Goal: Ask a question: Seek information or help from site administrators or community

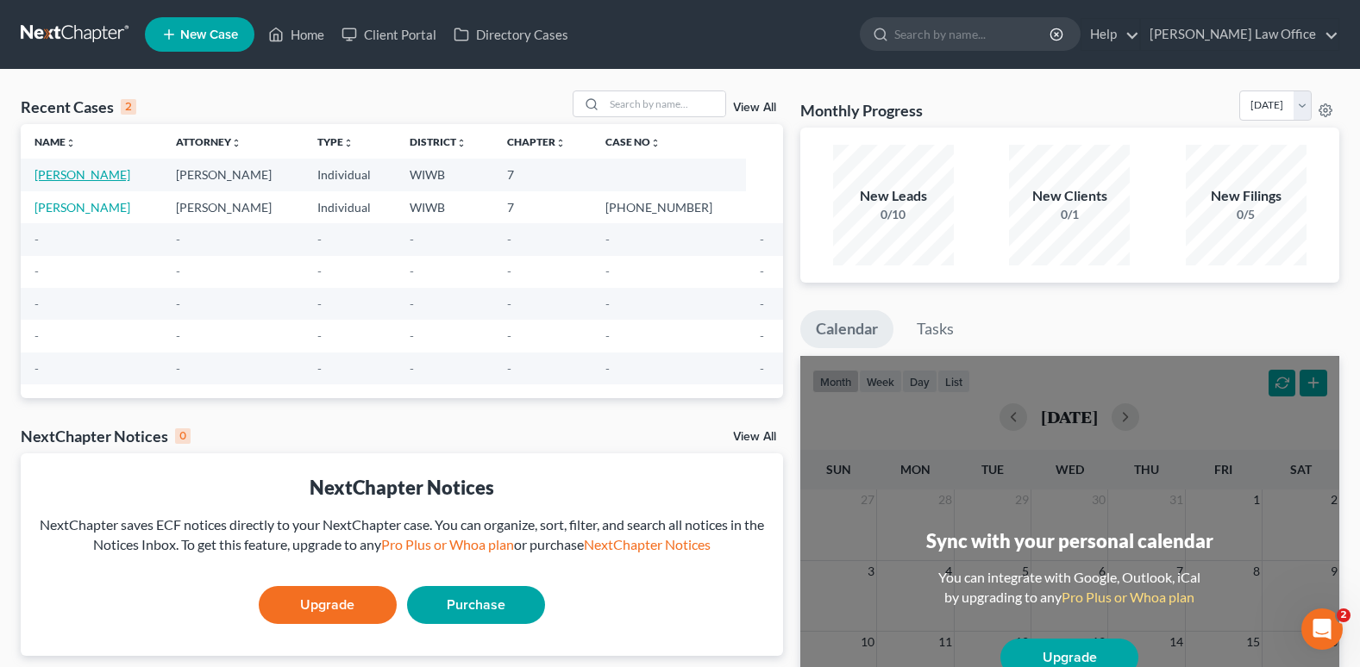
click at [113, 172] on link "[PERSON_NAME]" at bounding box center [82, 174] width 96 height 15
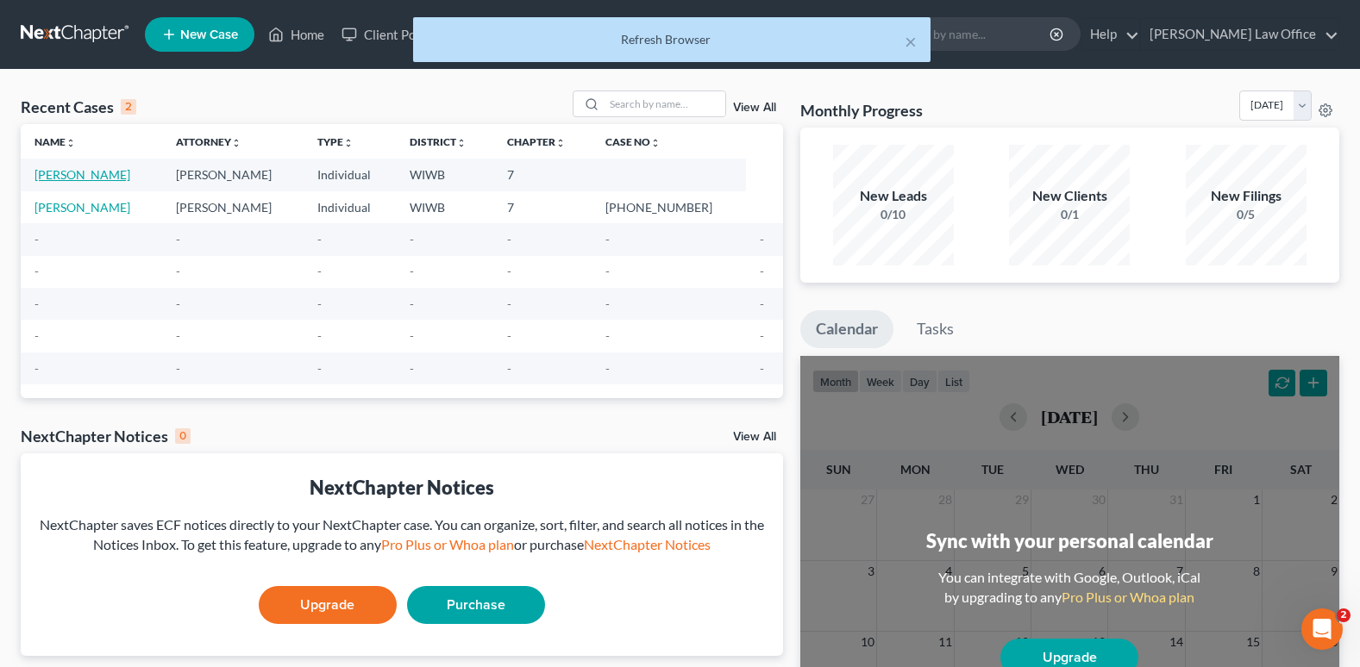
click at [117, 171] on link "[PERSON_NAME]" at bounding box center [82, 174] width 96 height 15
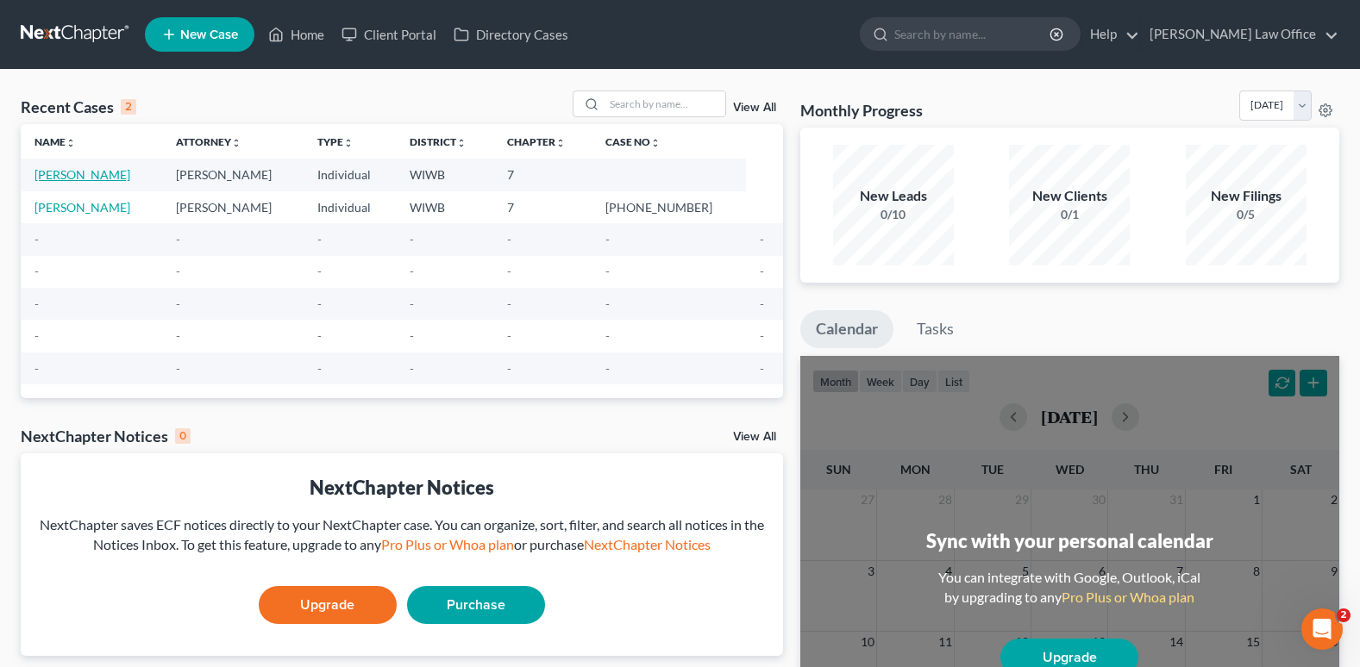
click at [104, 172] on link "[PERSON_NAME]" at bounding box center [82, 174] width 96 height 15
click at [681, 278] on td "-" at bounding box center [669, 272] width 154 height 32
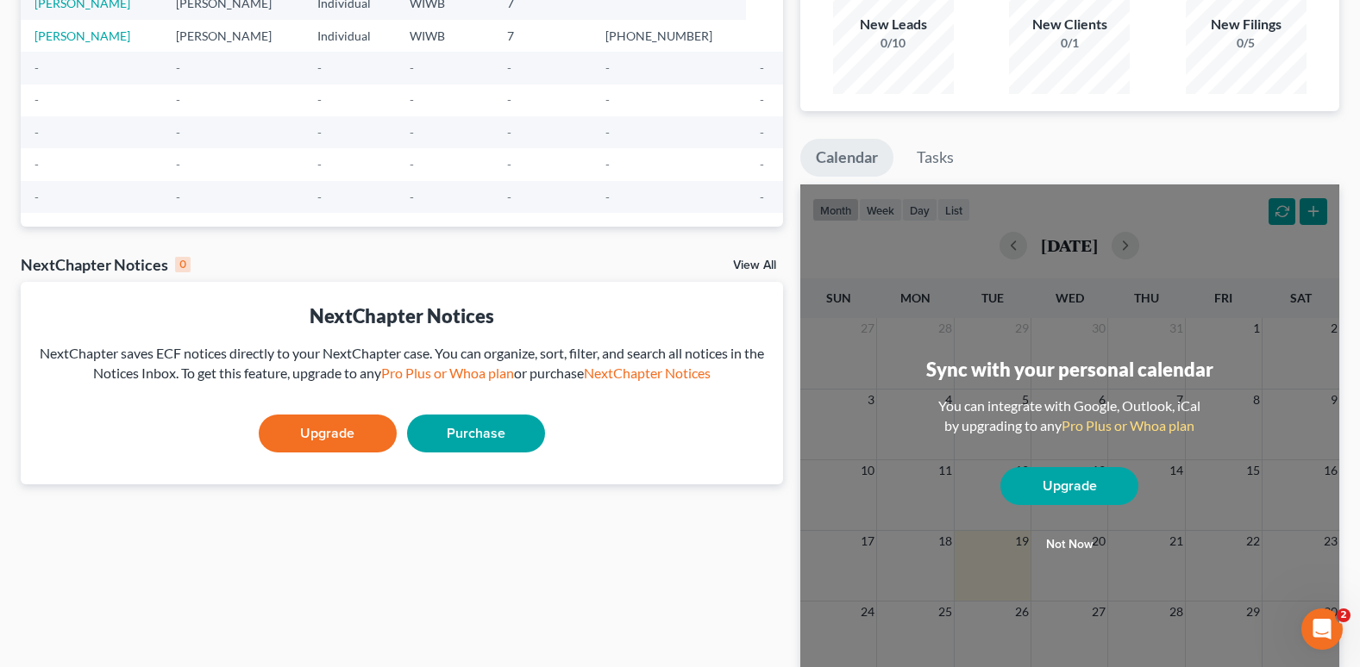
scroll to position [172, 0]
click at [1340, 153] on div "Monthly Progress Bankruptcy Bankruptcy August 2025 July 2025 June 2025 May 2025…" at bounding box center [1070, 345] width 556 height 854
click at [1312, 206] on div "Sync with your personal calendar You can integrate with Google, Outlook, iCal b…" at bounding box center [1069, 464] width 539 height 561
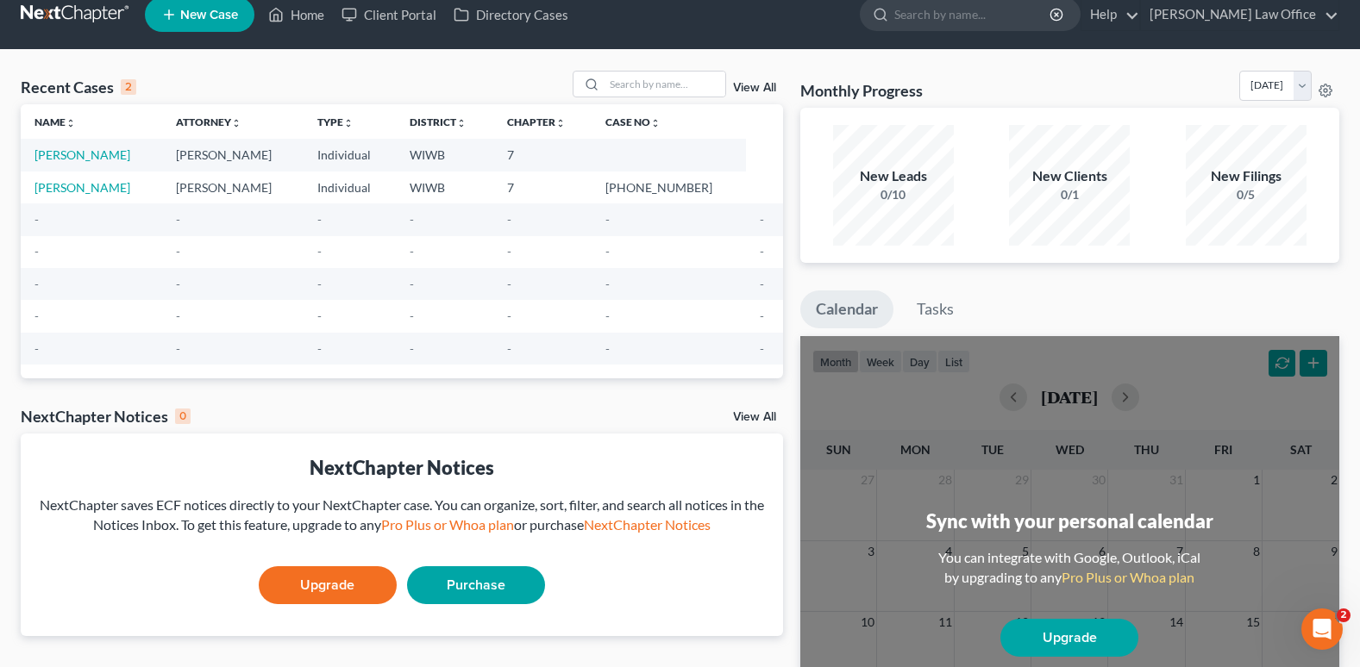
scroll to position [0, 0]
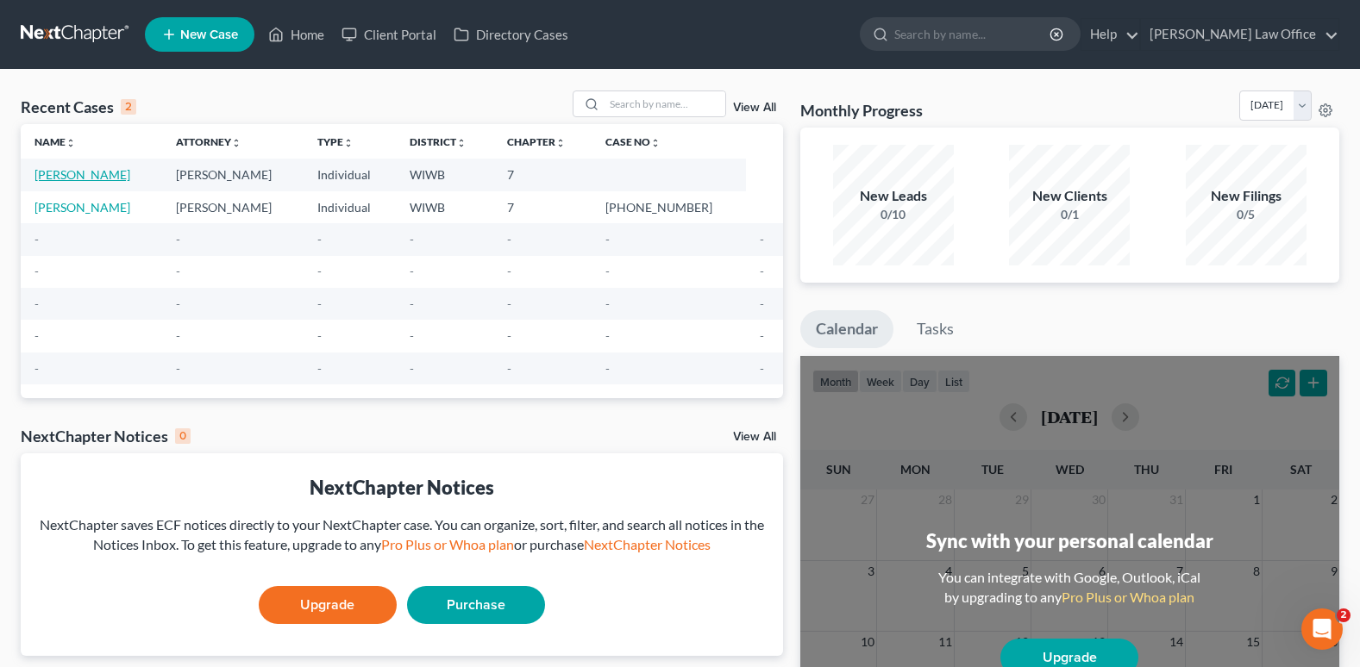
click at [113, 170] on link "[PERSON_NAME]" at bounding box center [82, 174] width 96 height 15
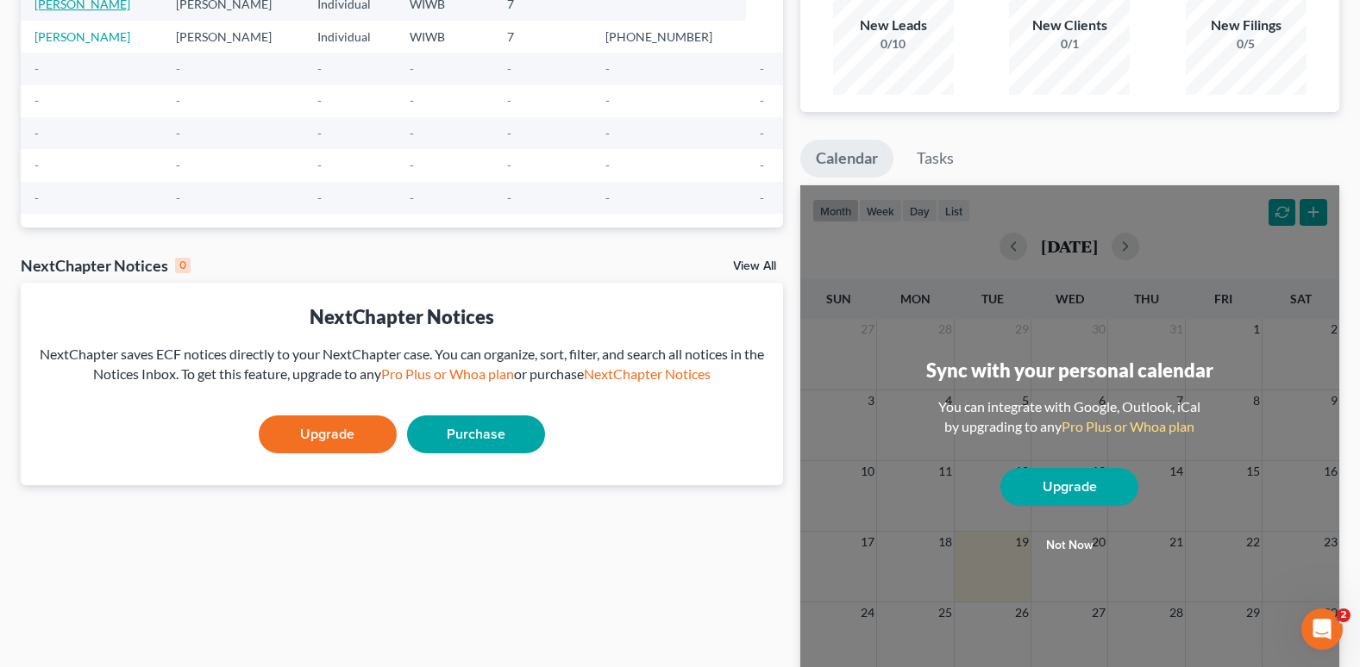
scroll to position [172, 0]
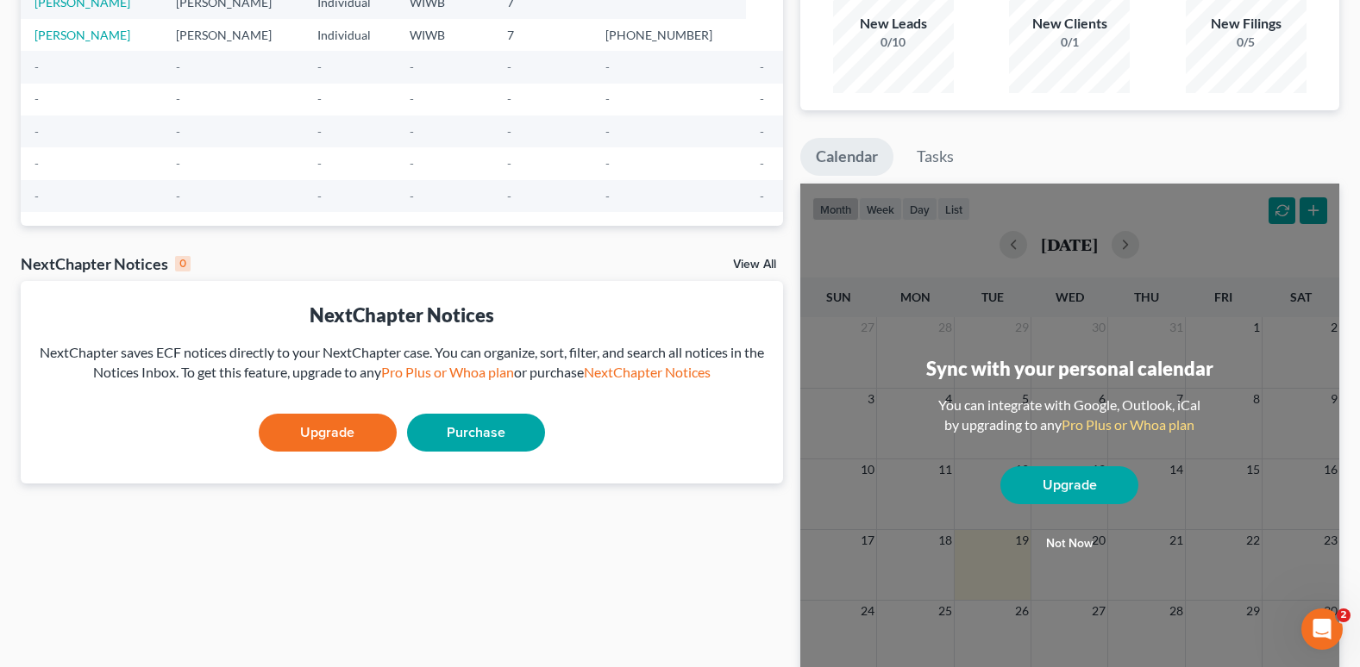
click at [745, 263] on link "View All" at bounding box center [754, 265] width 43 height 12
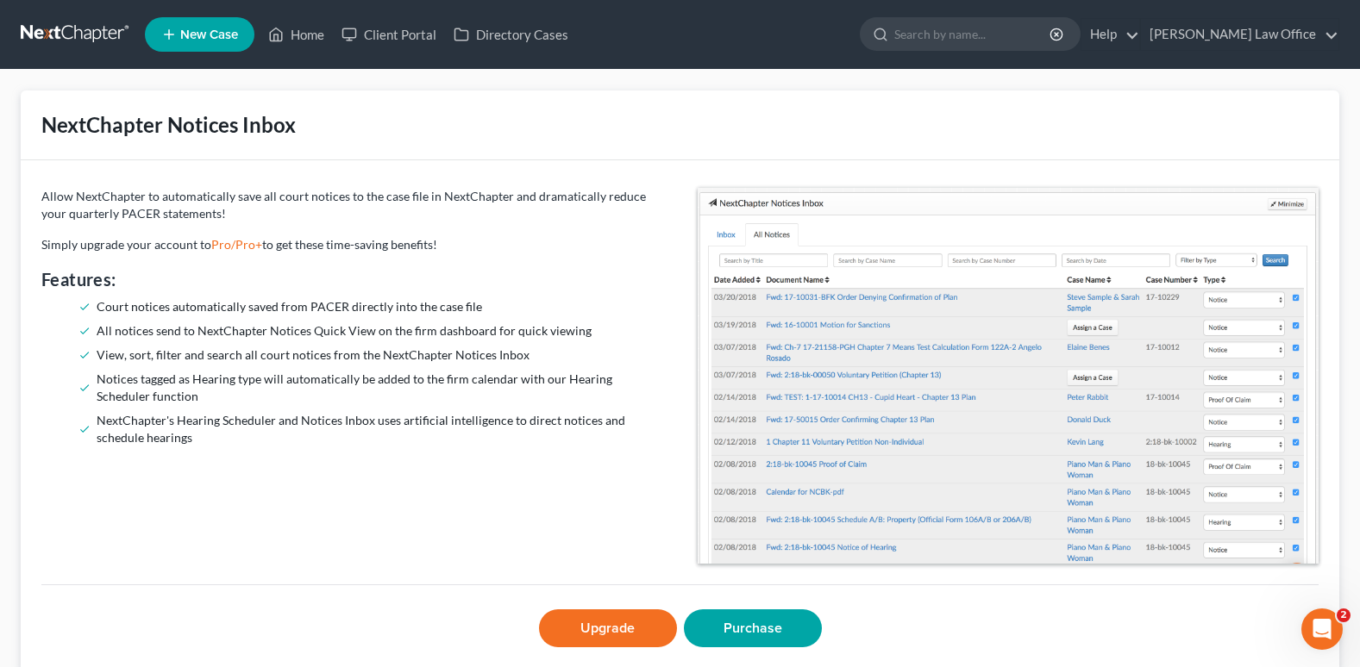
click at [86, 30] on link at bounding box center [76, 34] width 110 height 31
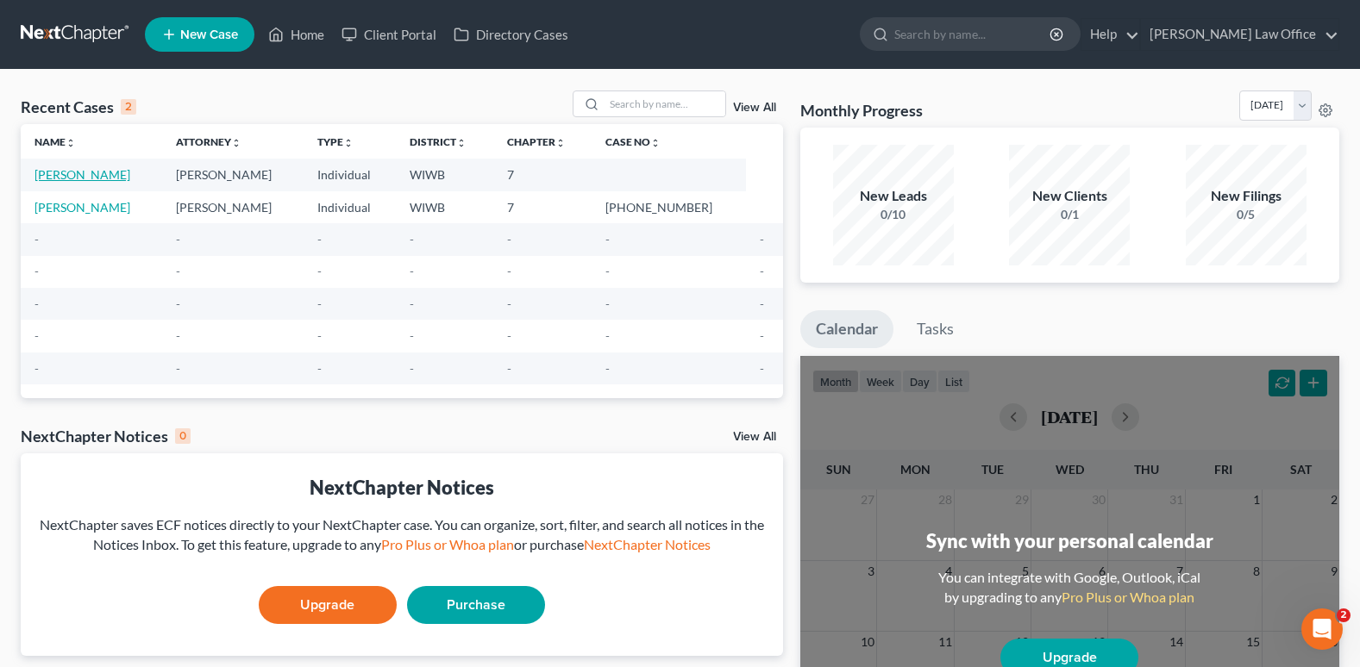
click at [111, 172] on link "[PERSON_NAME]" at bounding box center [82, 174] width 96 height 15
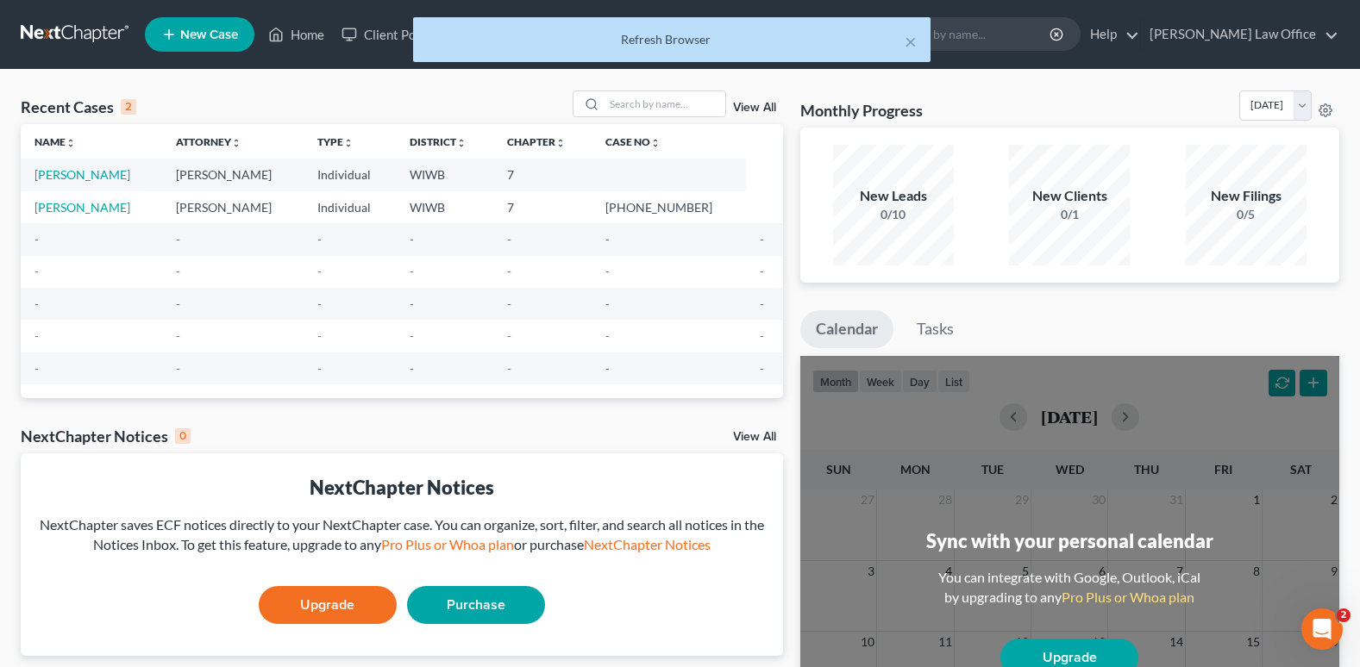
click at [698, 41] on div "Refresh Browser" at bounding box center [672, 39] width 490 height 17
click at [909, 39] on button "×" at bounding box center [911, 41] width 12 height 21
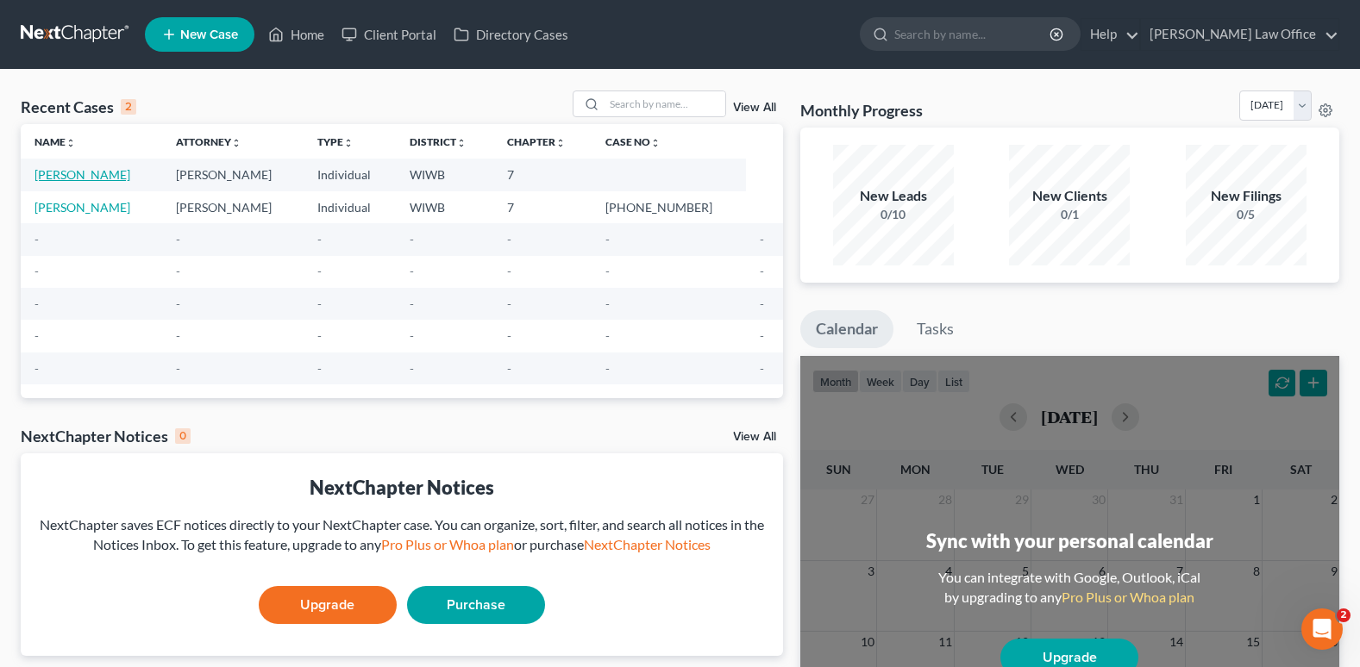
click at [122, 170] on link "[PERSON_NAME]" at bounding box center [82, 174] width 96 height 15
click at [126, 164] on td "[PERSON_NAME]" at bounding box center [91, 175] width 141 height 32
click at [106, 169] on link "[PERSON_NAME]" at bounding box center [82, 174] width 96 height 15
click at [108, 172] on link "[PERSON_NAME]" at bounding box center [82, 174] width 96 height 15
click at [102, 169] on link "[PERSON_NAME]" at bounding box center [82, 174] width 96 height 15
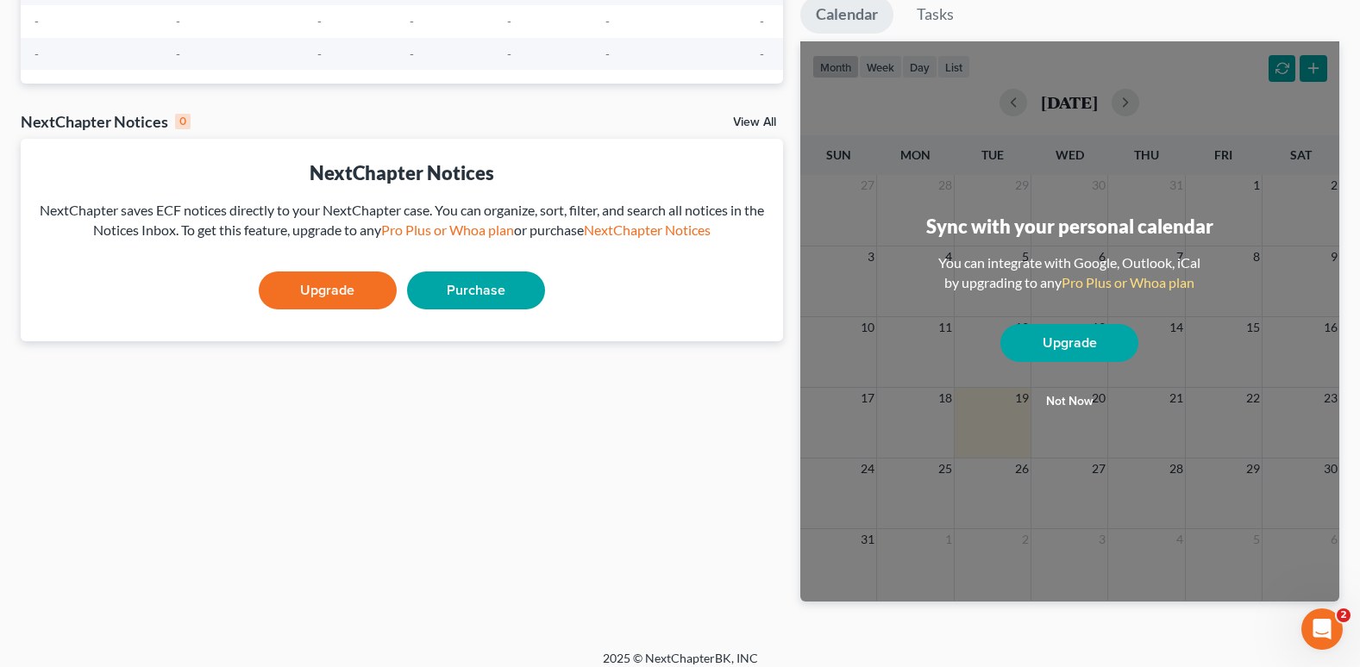
scroll to position [329, 0]
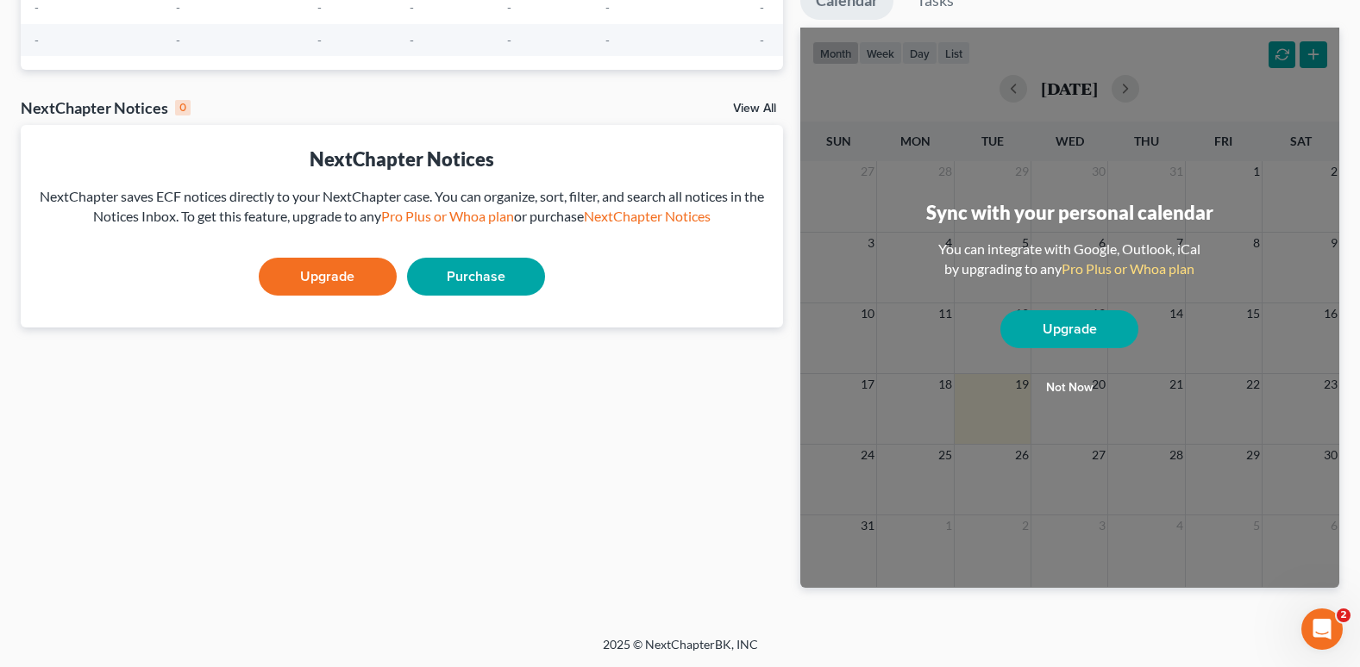
click at [1073, 382] on button "Not now" at bounding box center [1069, 388] width 138 height 34
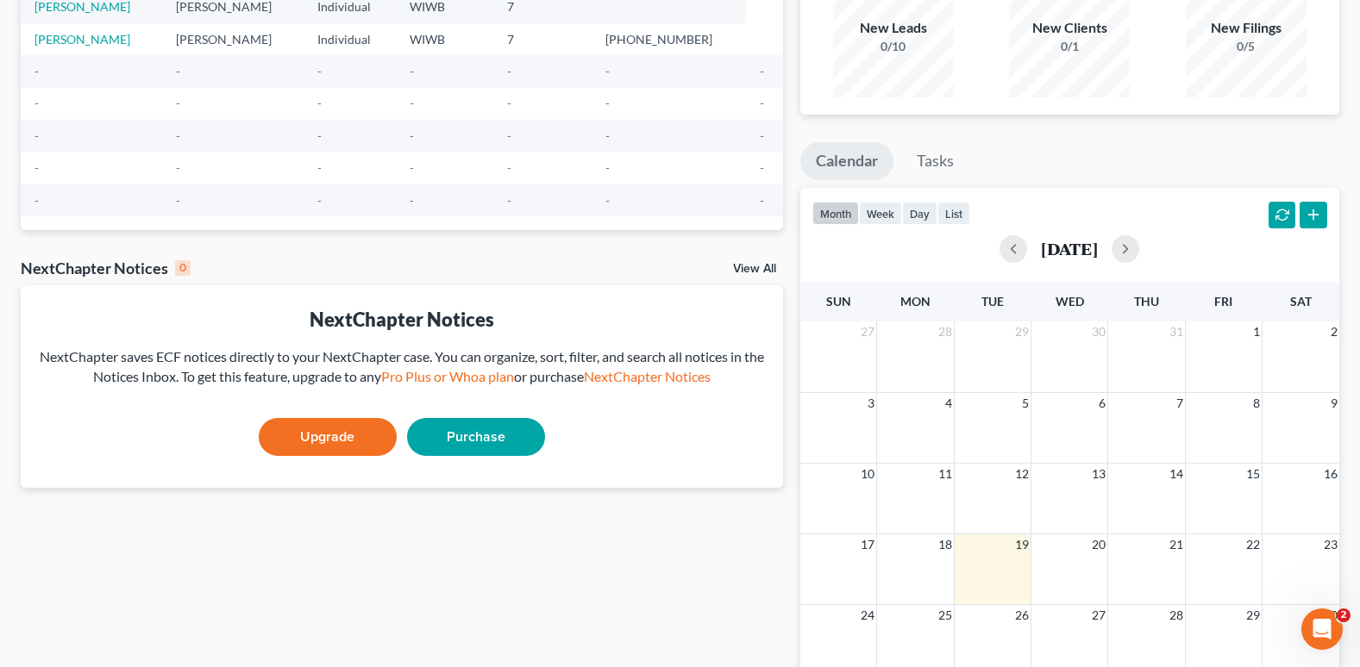
scroll to position [0, 0]
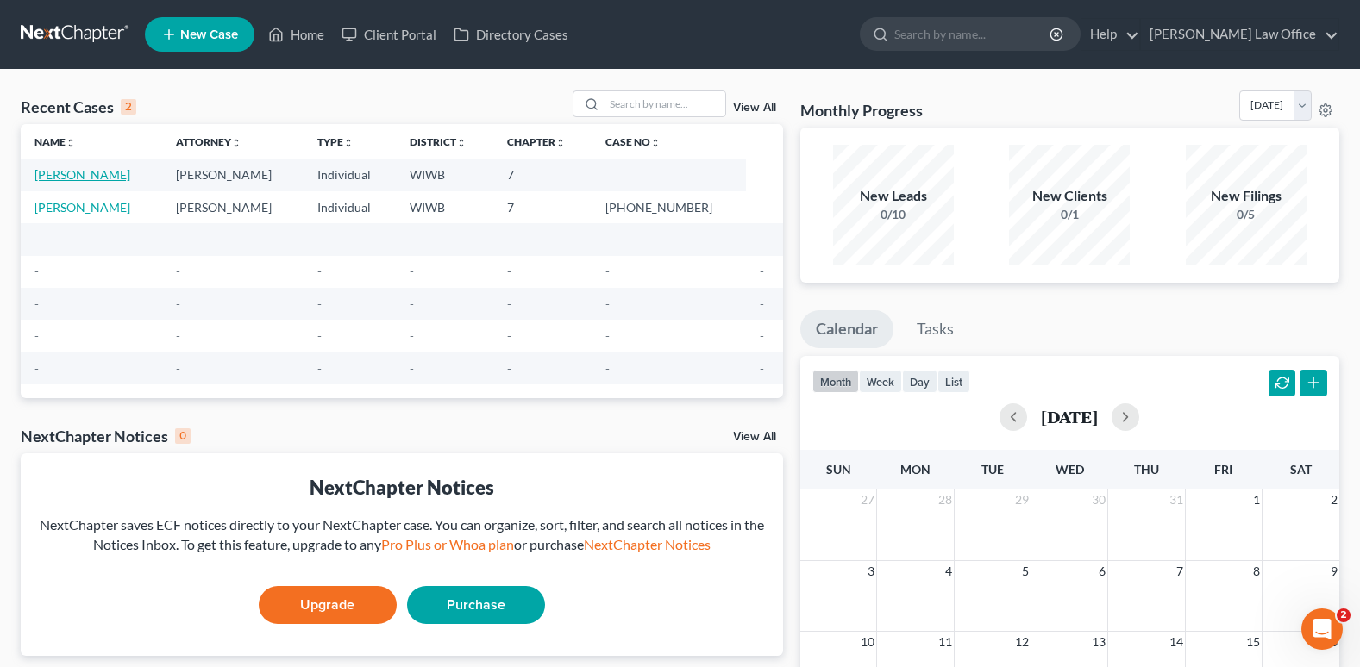
click at [95, 173] on link "[PERSON_NAME]" at bounding box center [82, 174] width 96 height 15
click at [97, 169] on link "Simmons, Susanne" at bounding box center [82, 174] width 96 height 15
click at [117, 172] on link "[PERSON_NAME]" at bounding box center [82, 174] width 96 height 15
click at [122, 174] on link "[PERSON_NAME]" at bounding box center [82, 174] width 96 height 15
click at [1307, 107] on select "August 2025 July 2025 June 2025 May 2025 April 2025 March 2025 February 2025 Ja…" at bounding box center [1275, 106] width 72 height 30
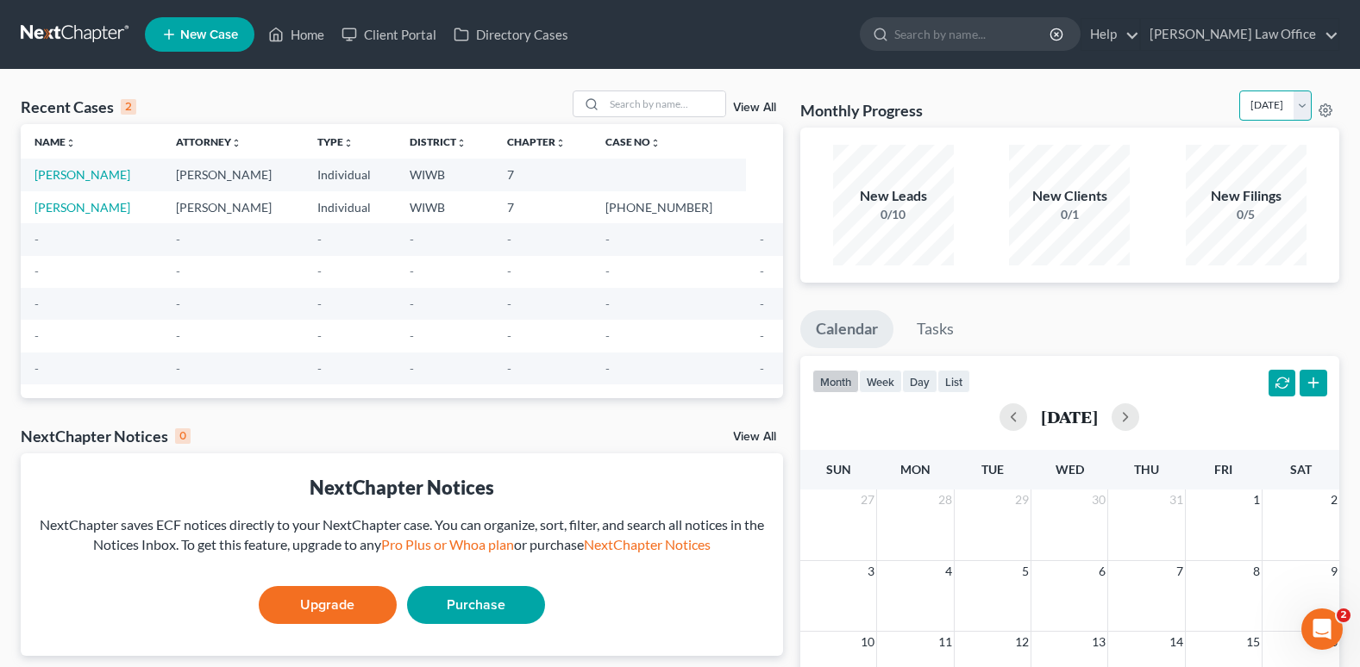
click at [1239, 91] on select "August 2025 July 2025 June 2025 May 2025 April 2025 March 2025 February 2025 Ja…" at bounding box center [1275, 106] width 72 height 30
click at [80, 169] on link "Simmons, Susanne" at bounding box center [82, 174] width 96 height 15
click at [69, 141] on icon "unfold_more" at bounding box center [71, 143] width 10 height 10
click at [80, 205] on link "Simmons, Susanne" at bounding box center [82, 207] width 96 height 15
click at [80, 205] on link "[PERSON_NAME]" at bounding box center [82, 207] width 96 height 15
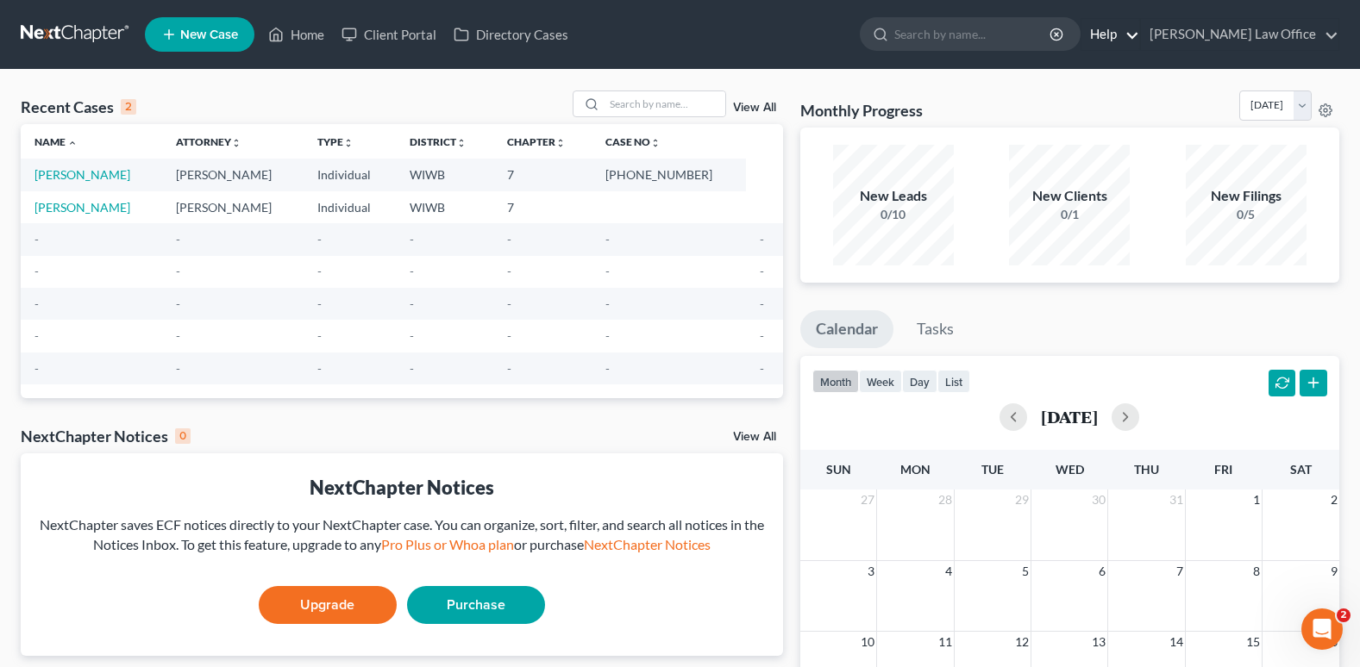
click at [1139, 29] on link "Help" at bounding box center [1110, 34] width 58 height 31
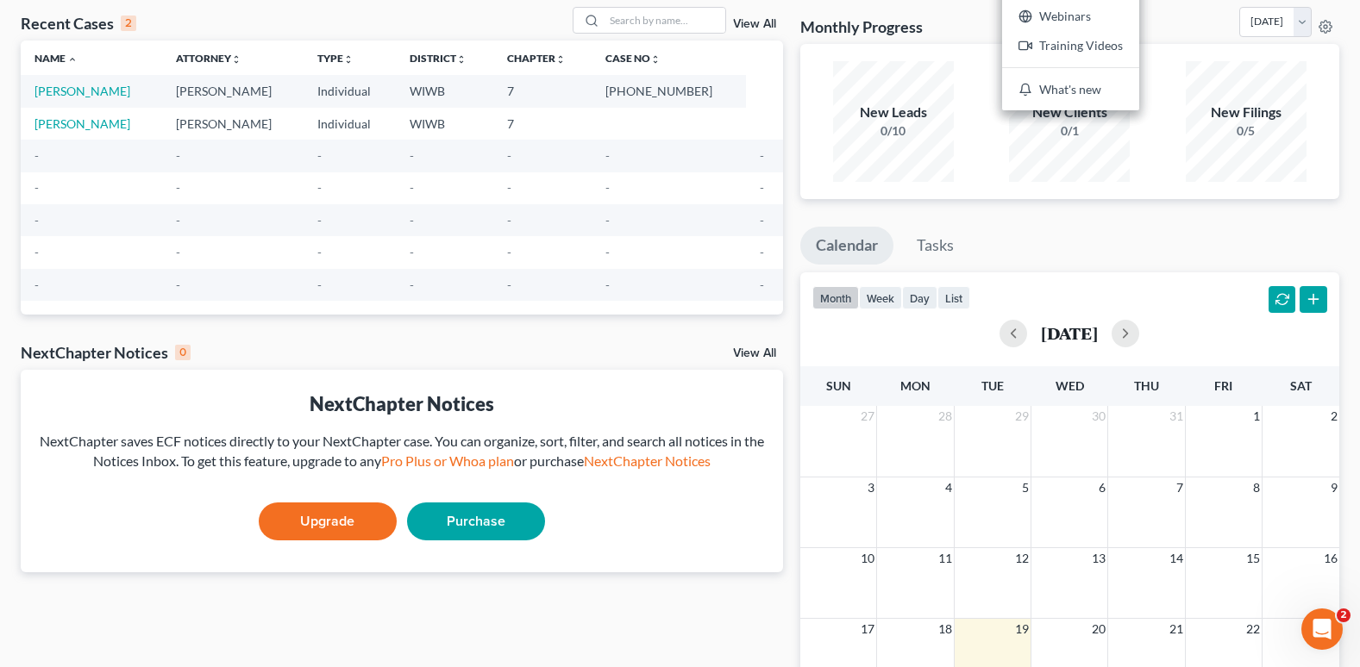
scroll to position [172, 0]
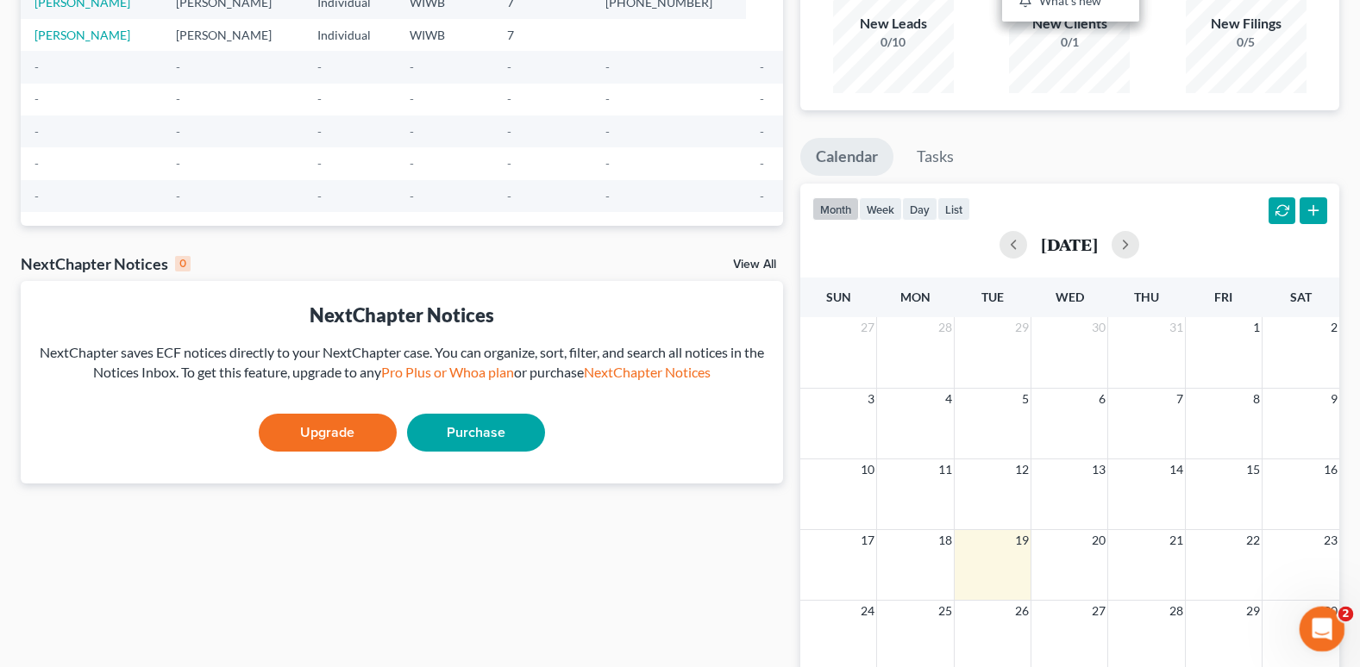
click at [1318, 629] on icon "Open Intercom Messenger" at bounding box center [1320, 627] width 28 height 28
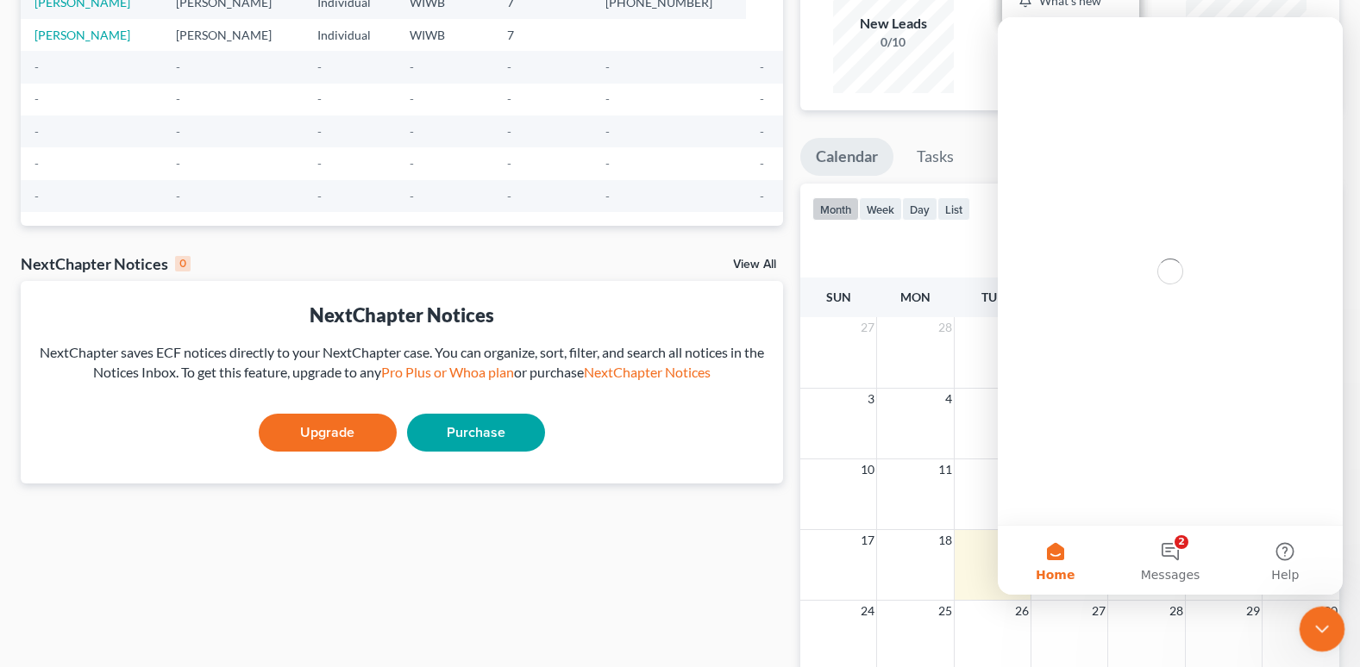
scroll to position [0, 0]
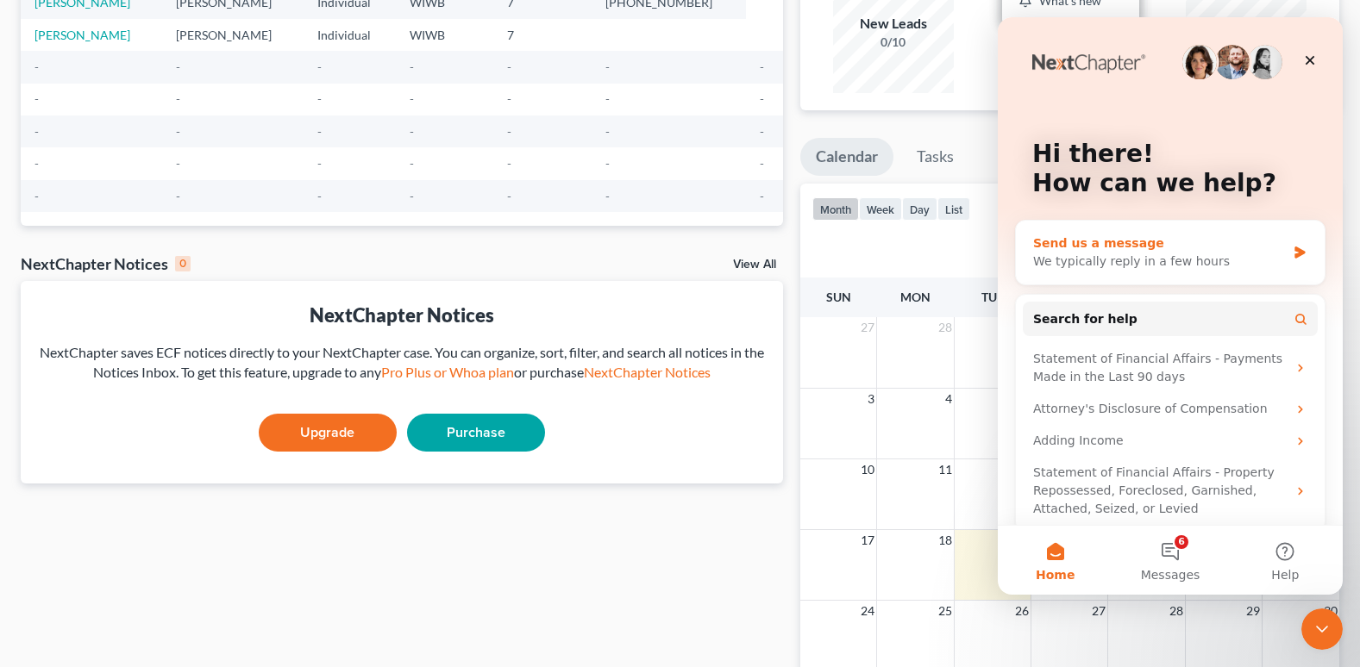
click at [1099, 254] on div "We typically reply in a few hours" at bounding box center [1159, 262] width 253 height 18
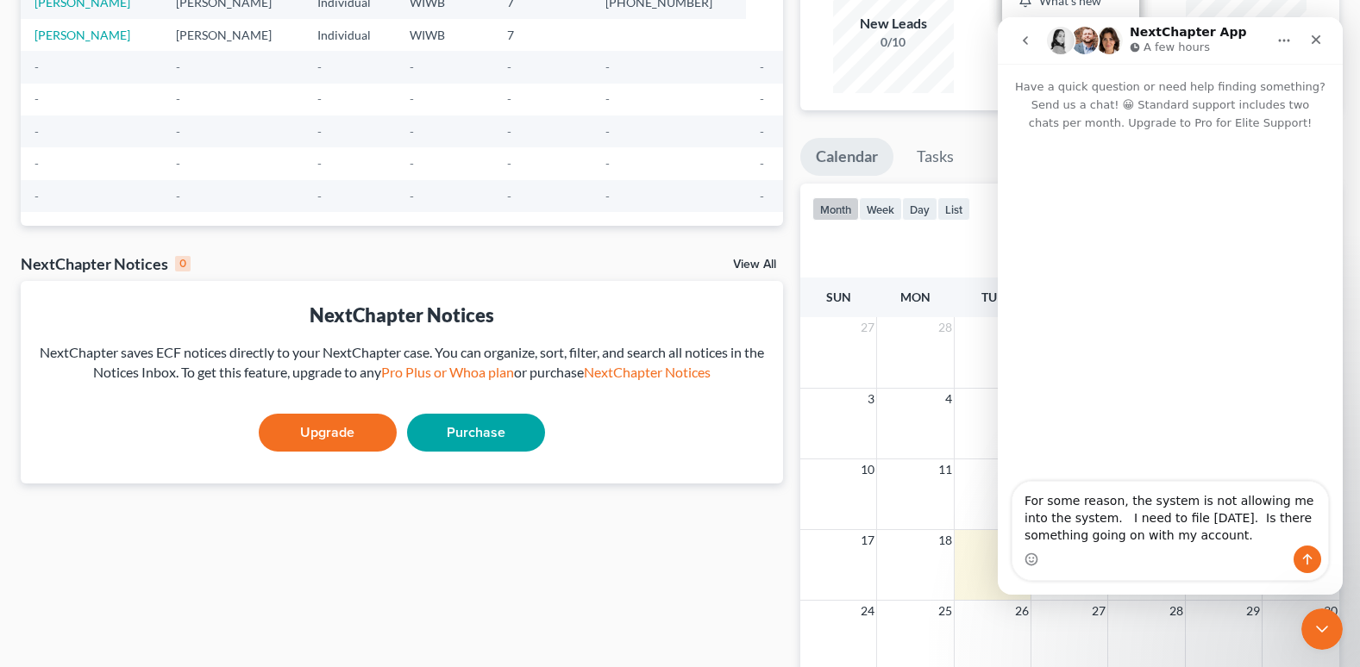
type textarea "For some reason, the system is not allowing me into the system. I need to file …"
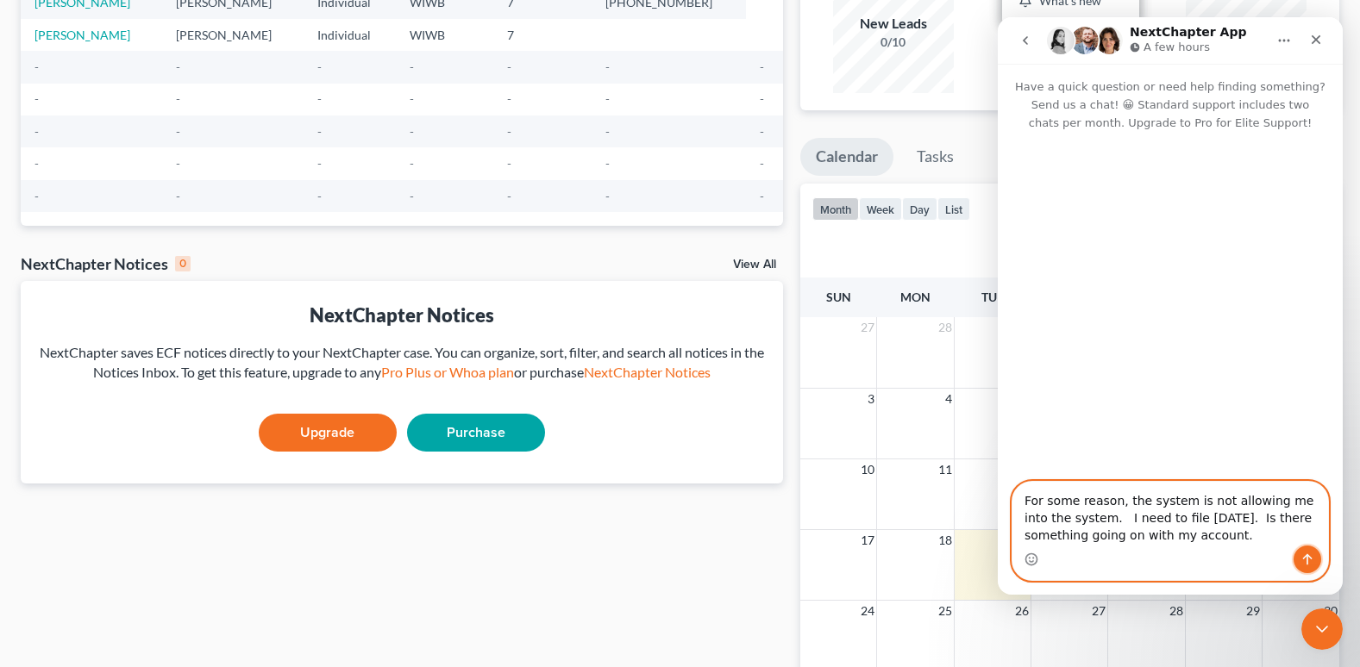
click at [1307, 554] on icon "Send a message…" at bounding box center [1307, 560] width 14 height 14
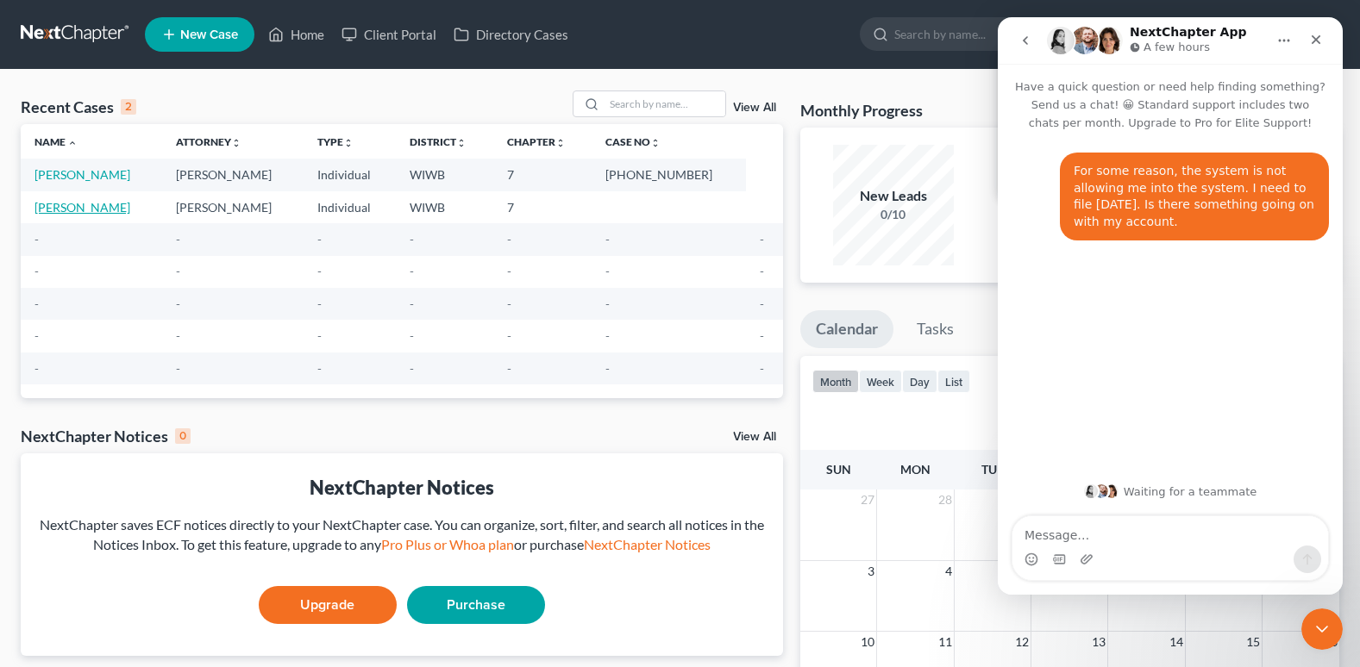
click at [104, 203] on link "[PERSON_NAME]" at bounding box center [82, 207] width 96 height 15
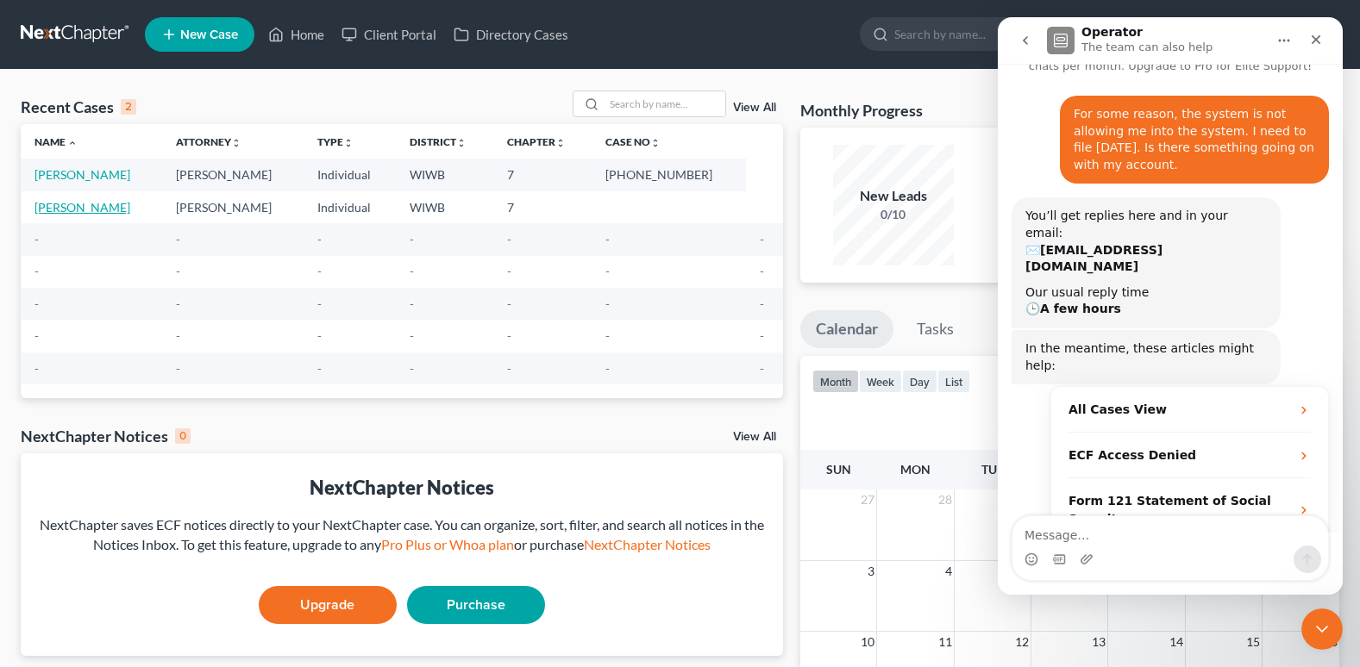
scroll to position [60, 0]
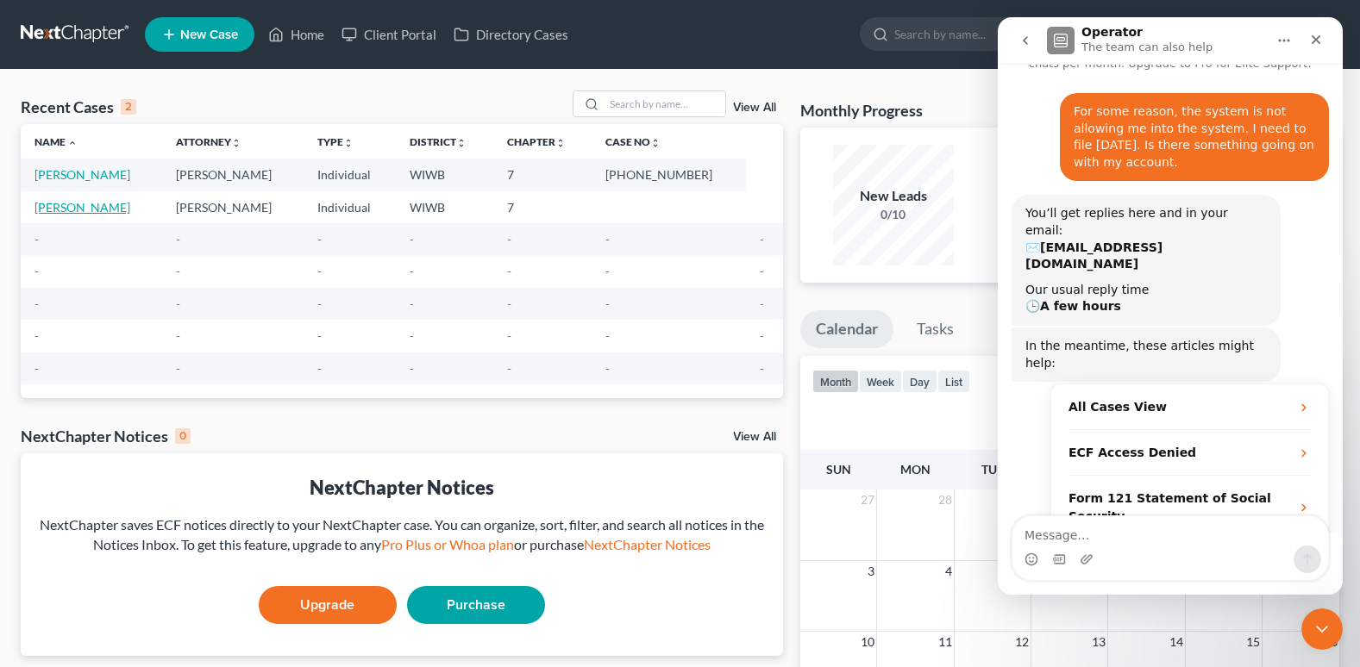
click at [113, 205] on link "[PERSON_NAME]" at bounding box center [82, 207] width 96 height 15
click at [421, 31] on link "Client Portal" at bounding box center [389, 34] width 112 height 31
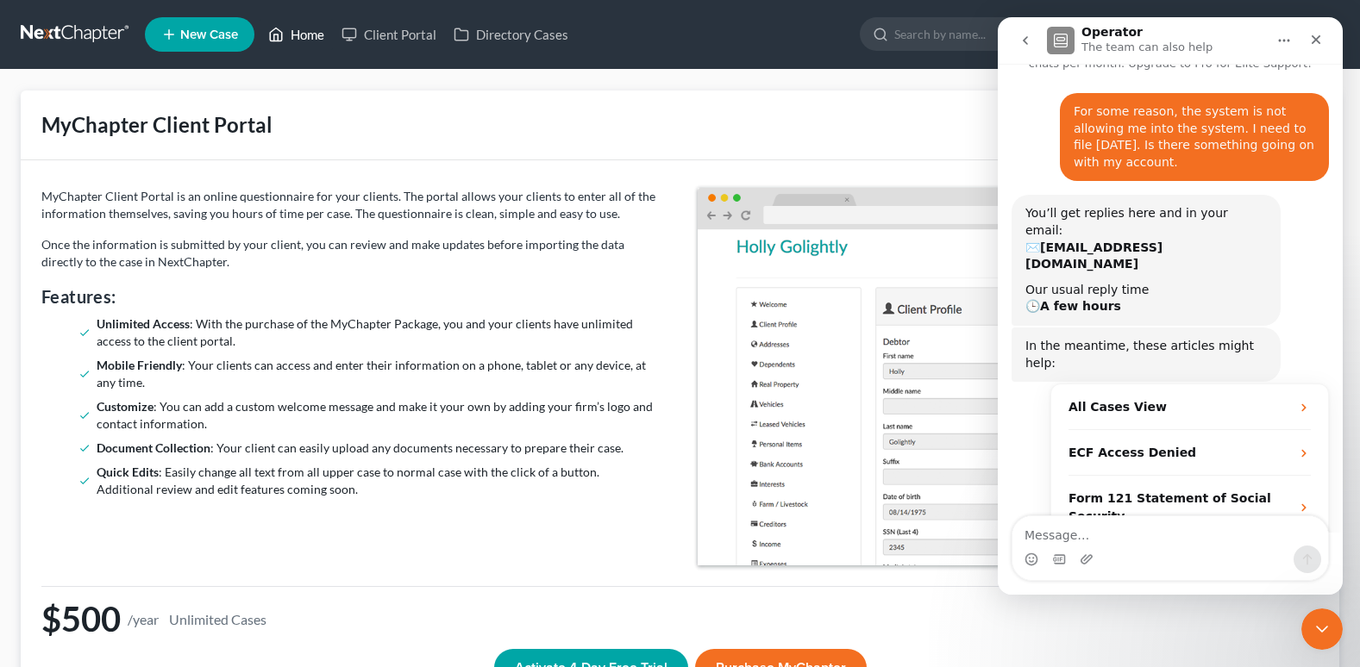
click at [301, 31] on link "Home" at bounding box center [296, 34] width 73 height 31
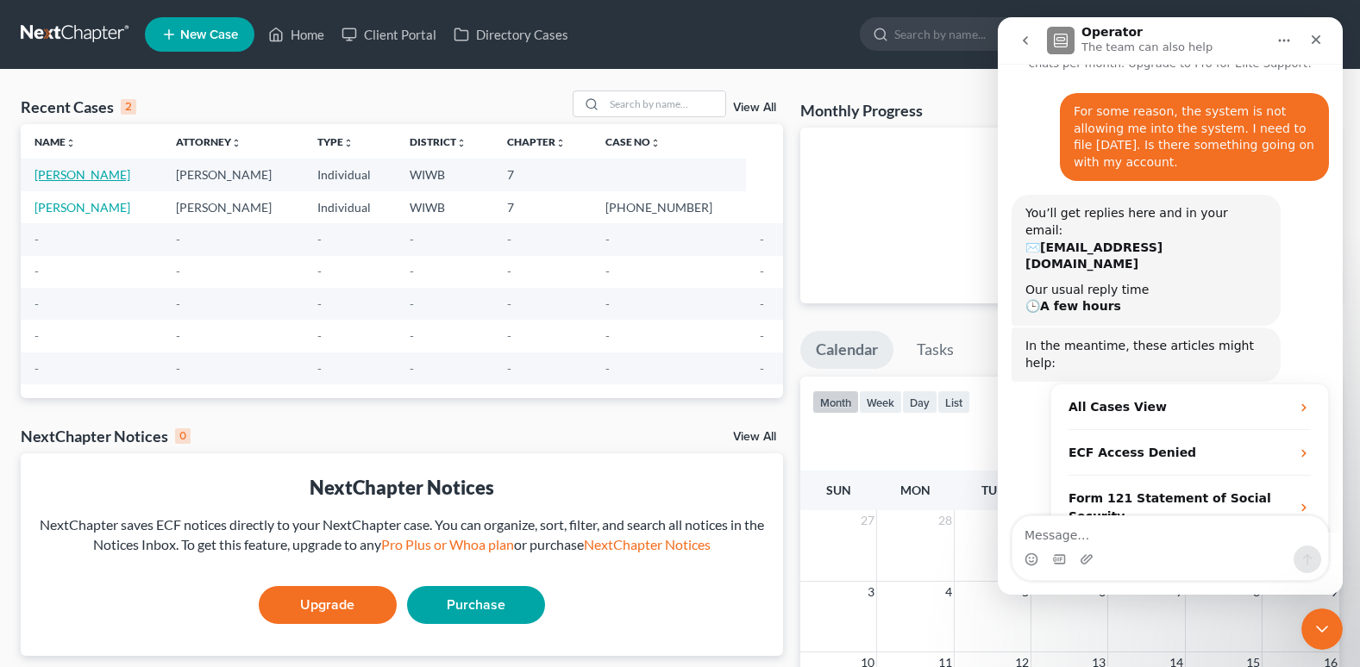
click at [107, 172] on link "[PERSON_NAME]" at bounding box center [82, 174] width 96 height 15
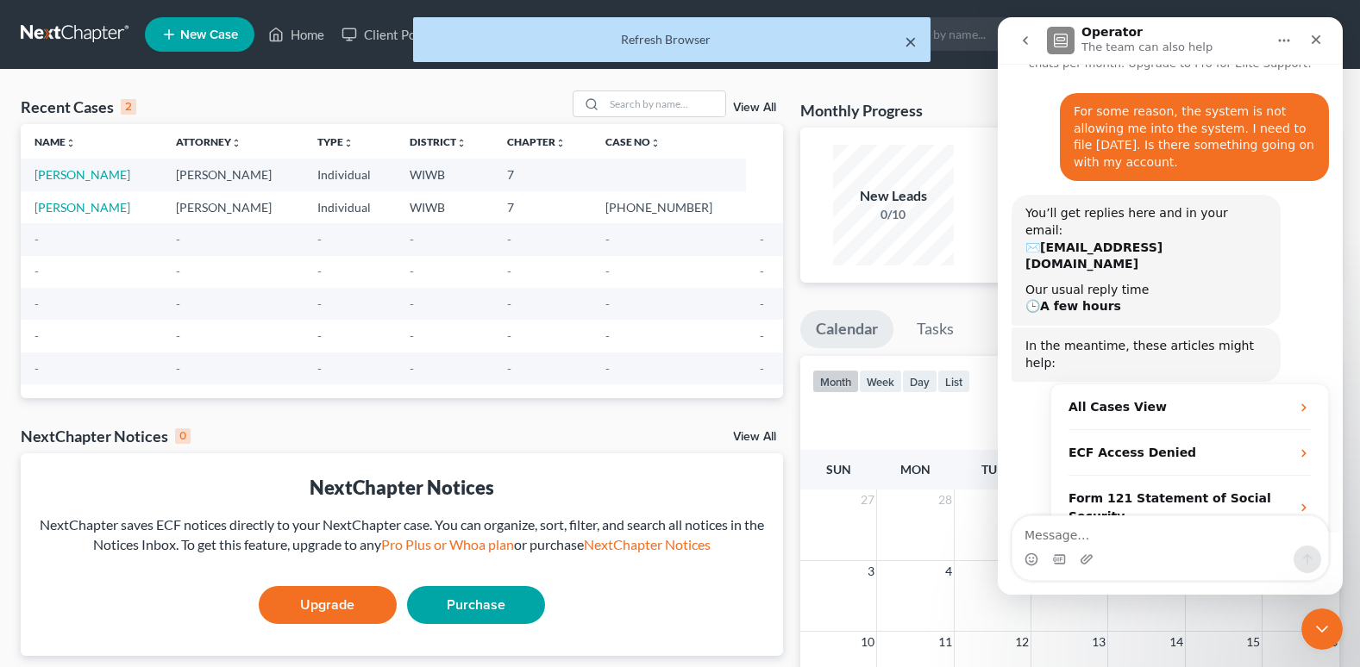
click at [908, 40] on button "×" at bounding box center [911, 41] width 12 height 21
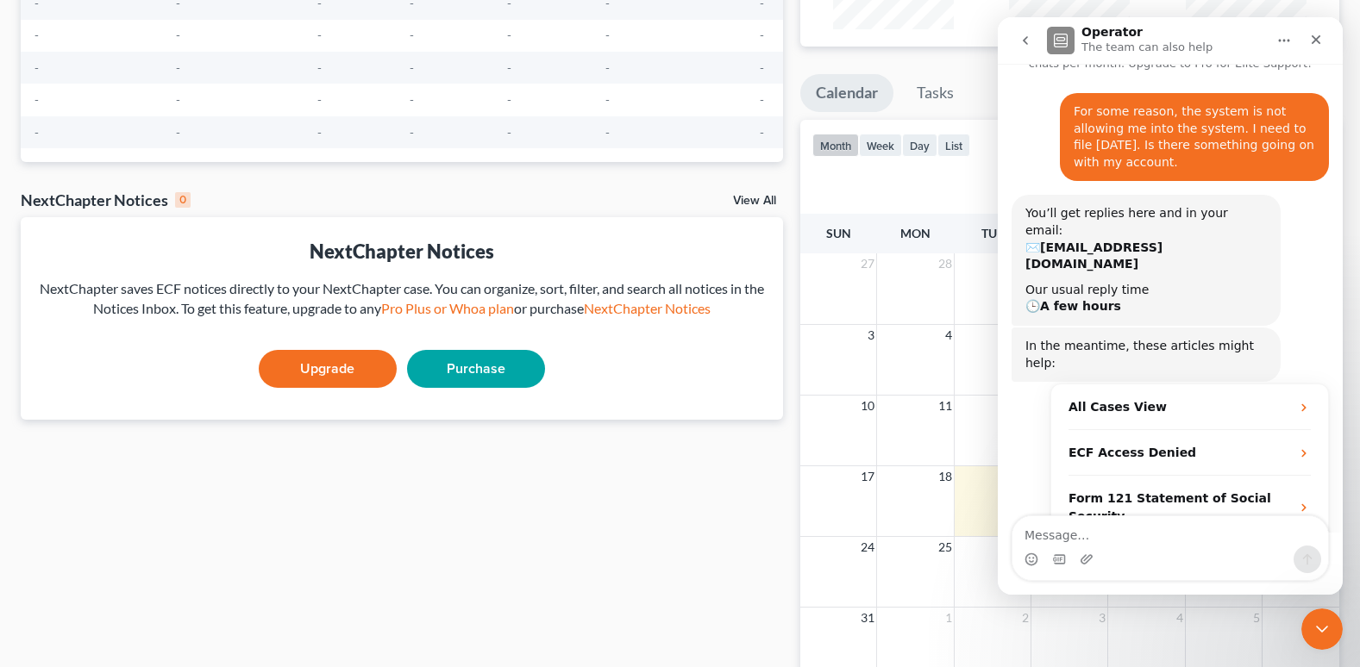
scroll to position [259, 0]
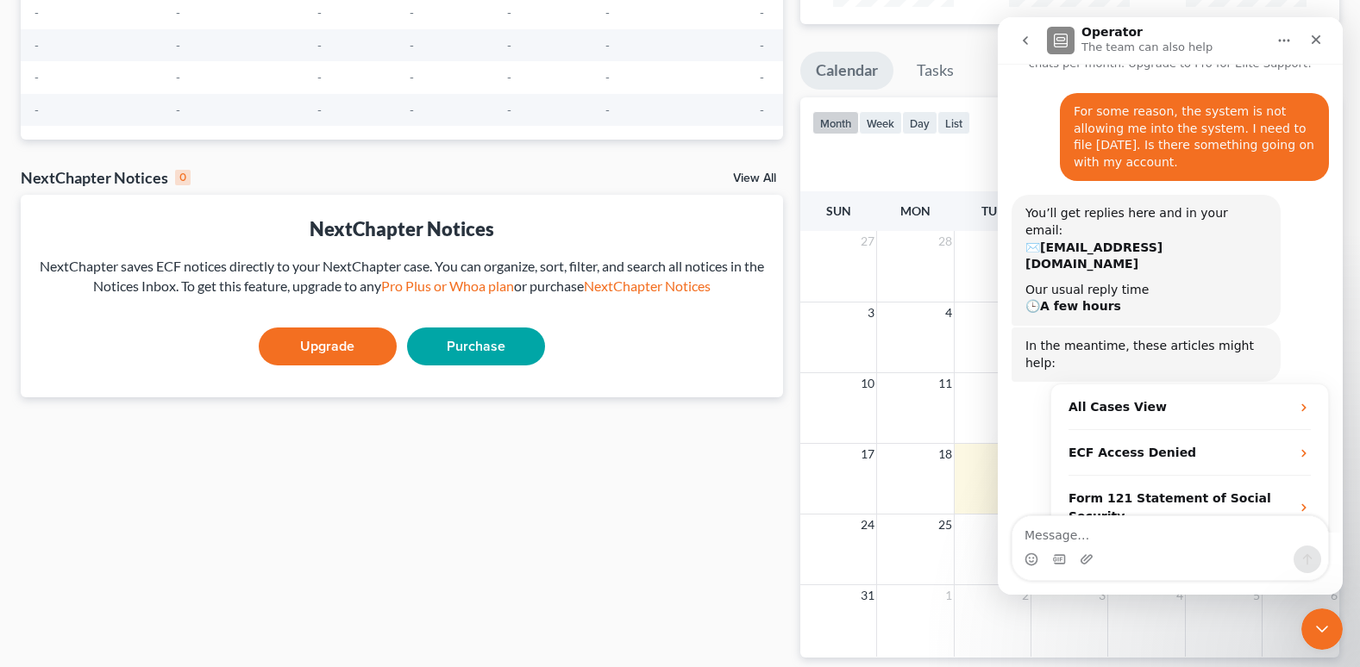
click at [763, 172] on link "View All" at bounding box center [754, 178] width 43 height 12
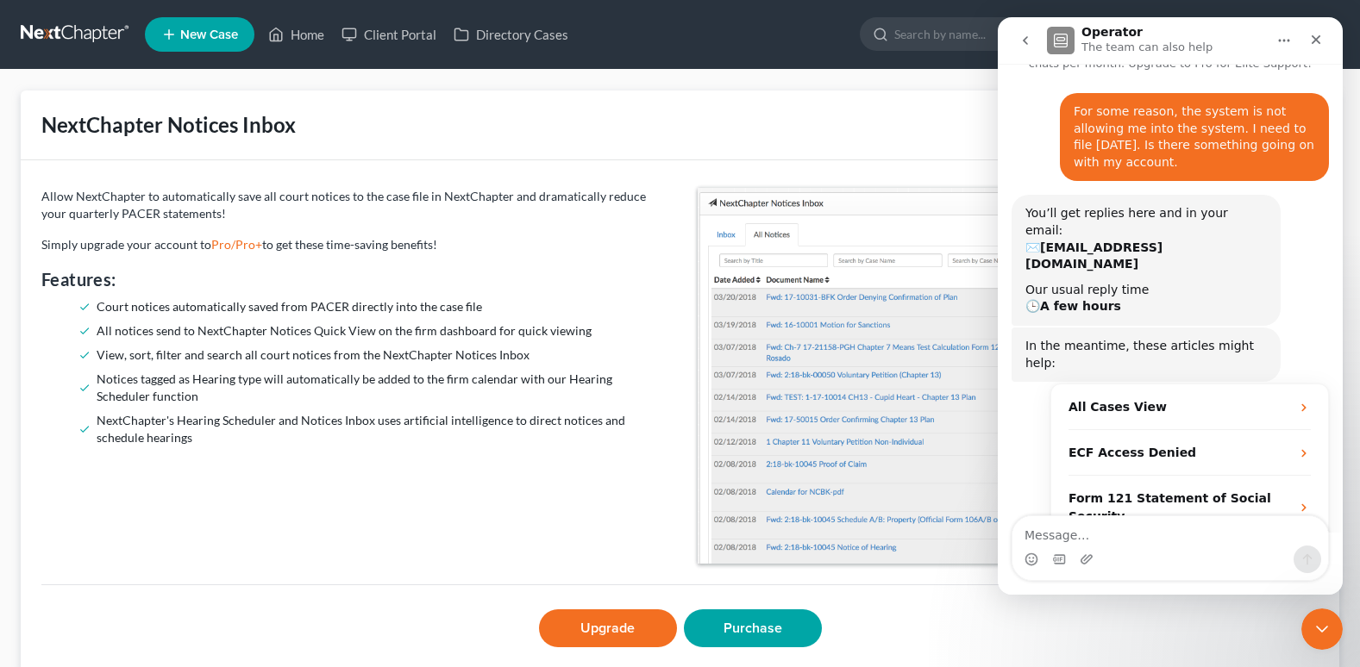
click at [809, 128] on div "NextChapter Notices Inbox" at bounding box center [679, 125] width 1277 height 28
click at [727, 37] on ul "New Case Home Client Portal Directory Cases - No Result - See all results Or Pr…" at bounding box center [742, 34] width 1194 height 45
click at [462, 113] on div "NextChapter Notices Inbox" at bounding box center [679, 125] width 1277 height 28
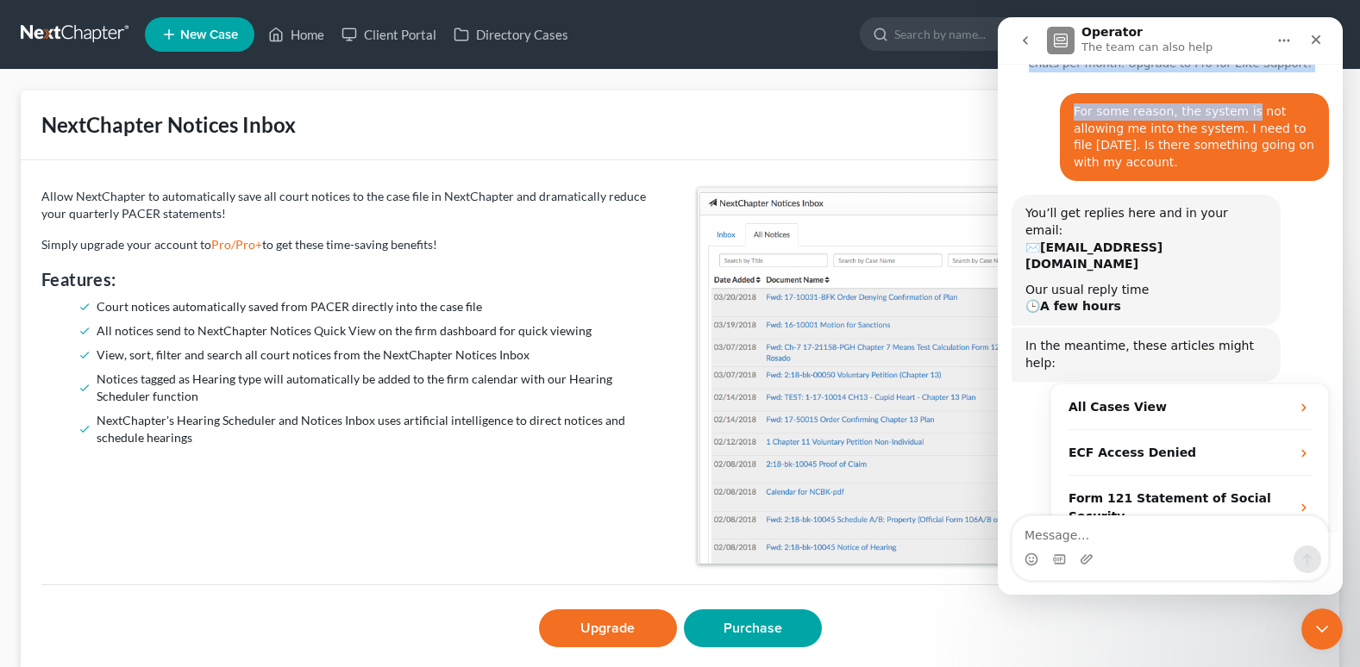
scroll to position [45, 0]
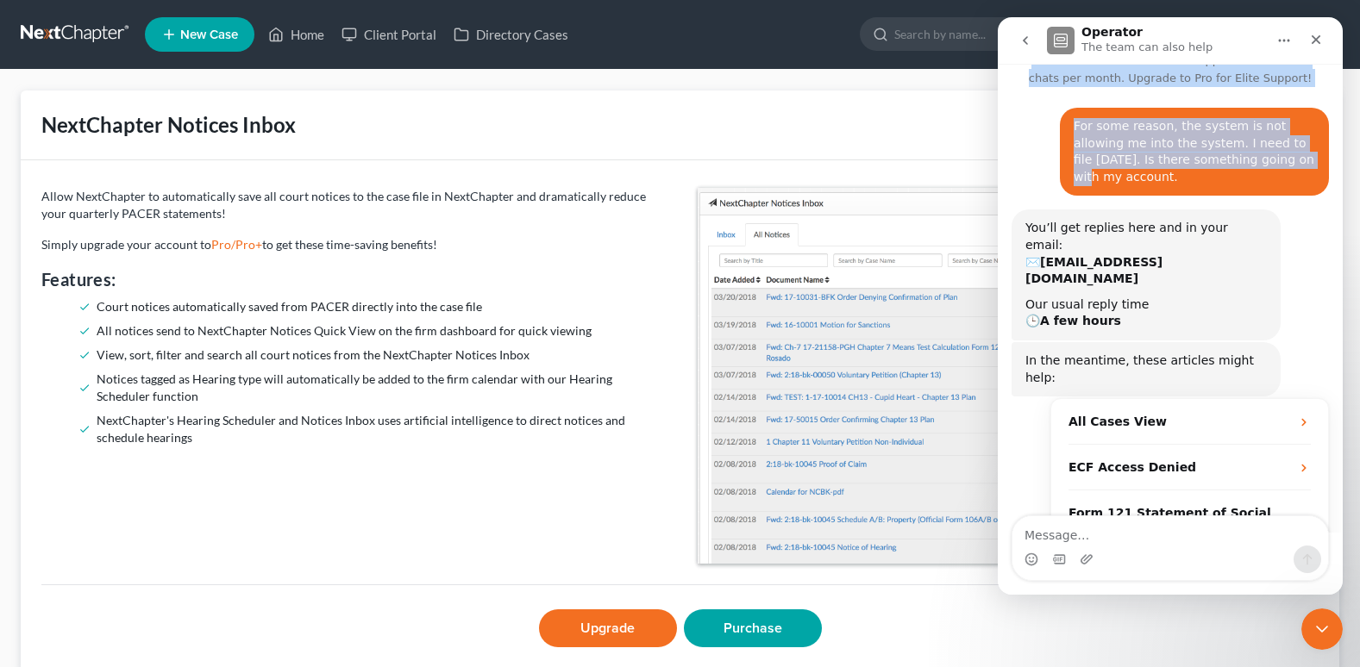
drag, startPoint x: 1225, startPoint y: 29, endPoint x: 1224, endPoint y: 147, distance: 117.3
click at [1225, 147] on div "Operator The team can also help Have a quick question or need help finding some…" at bounding box center [1170, 306] width 345 height 578
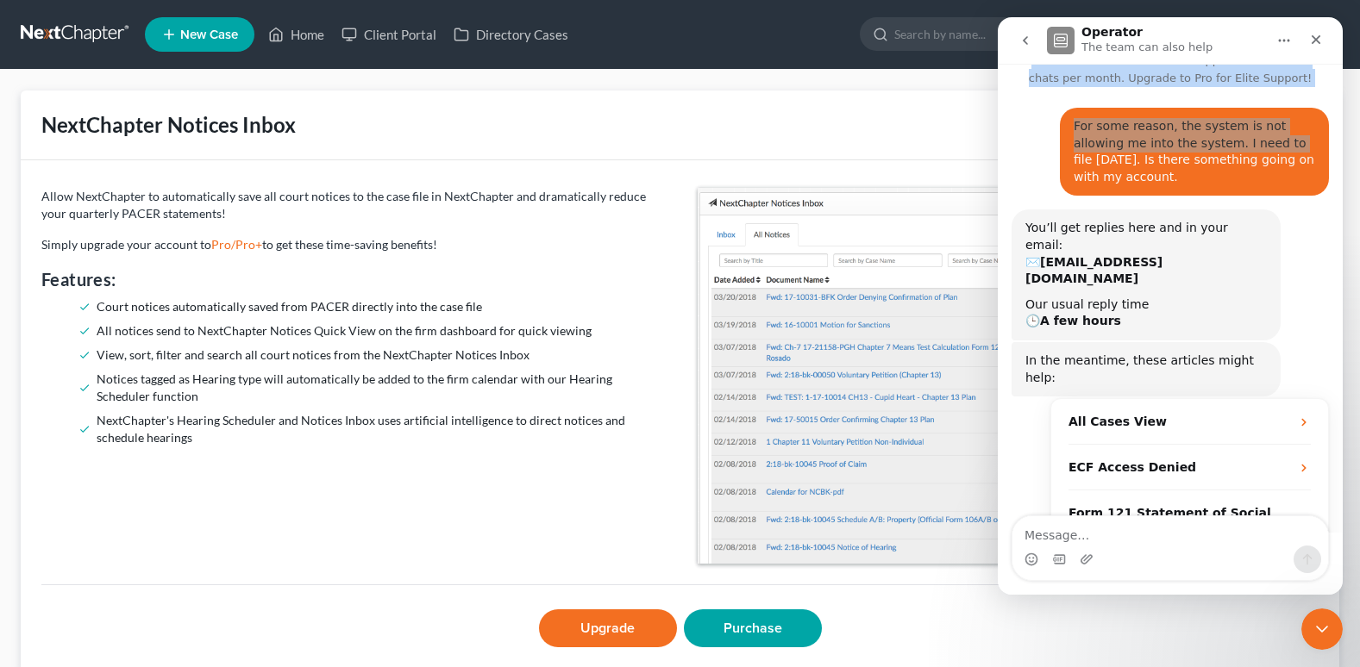
click at [87, 32] on link at bounding box center [76, 34] width 110 height 31
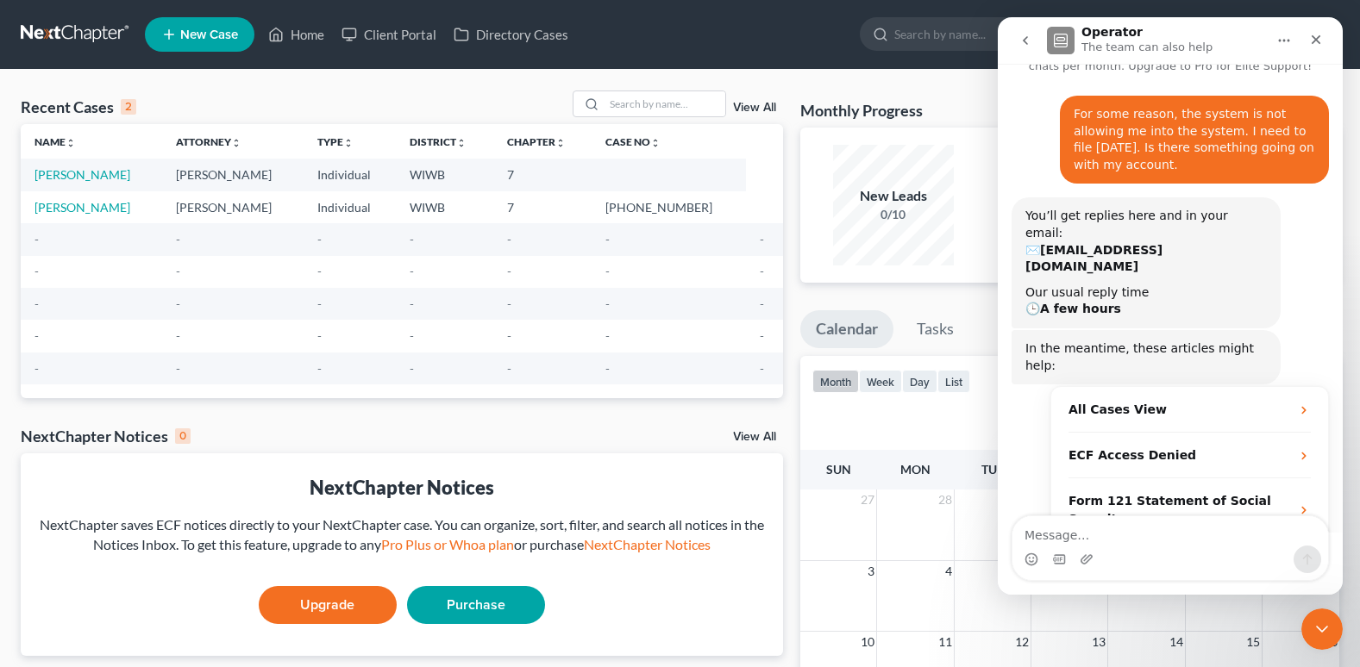
scroll to position [60, 0]
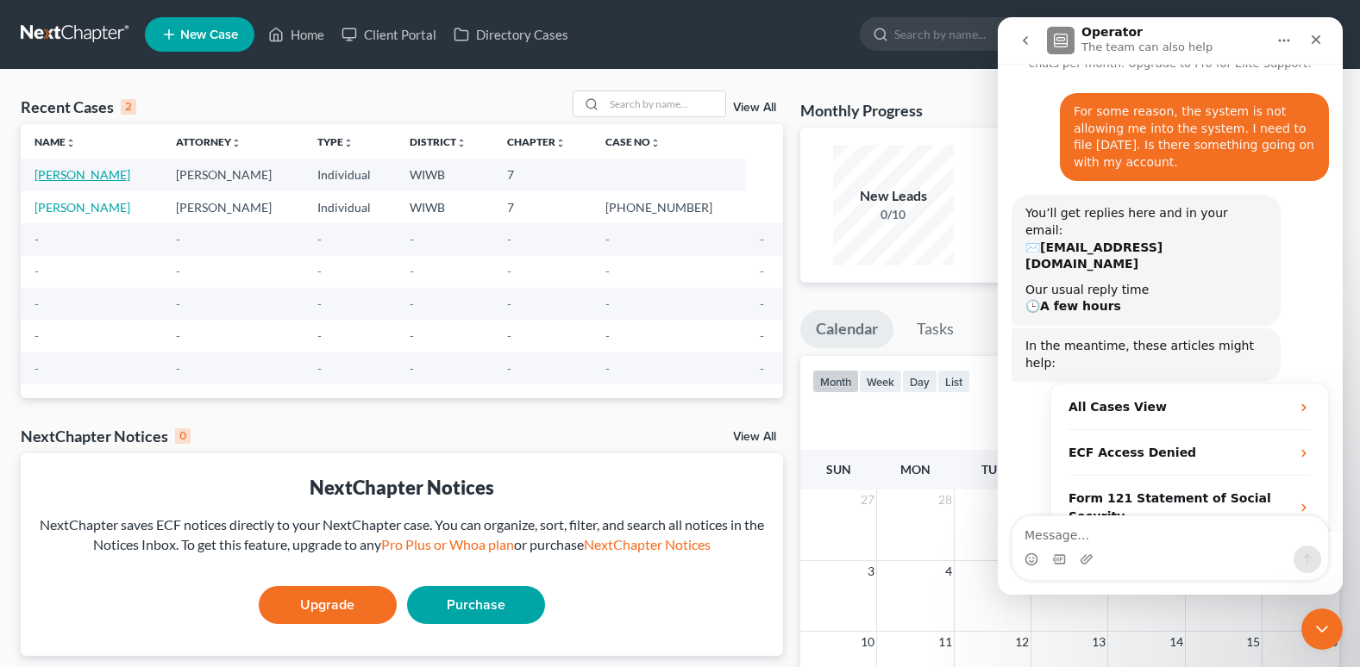
click at [56, 167] on link "[PERSON_NAME]" at bounding box center [82, 174] width 96 height 15
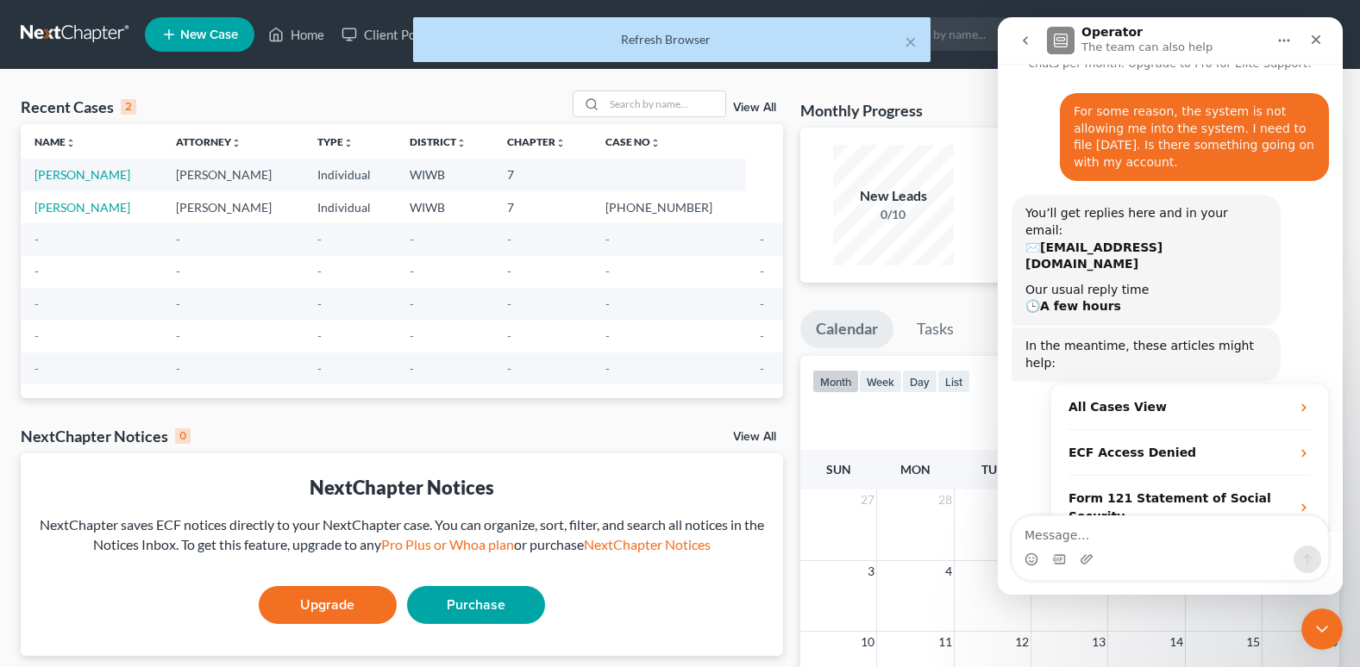
click at [634, 40] on div "Refresh Browser" at bounding box center [672, 39] width 490 height 17
click at [667, 43] on div "Refresh Browser" at bounding box center [672, 39] width 490 height 17
click at [98, 173] on link "[PERSON_NAME]" at bounding box center [82, 174] width 96 height 15
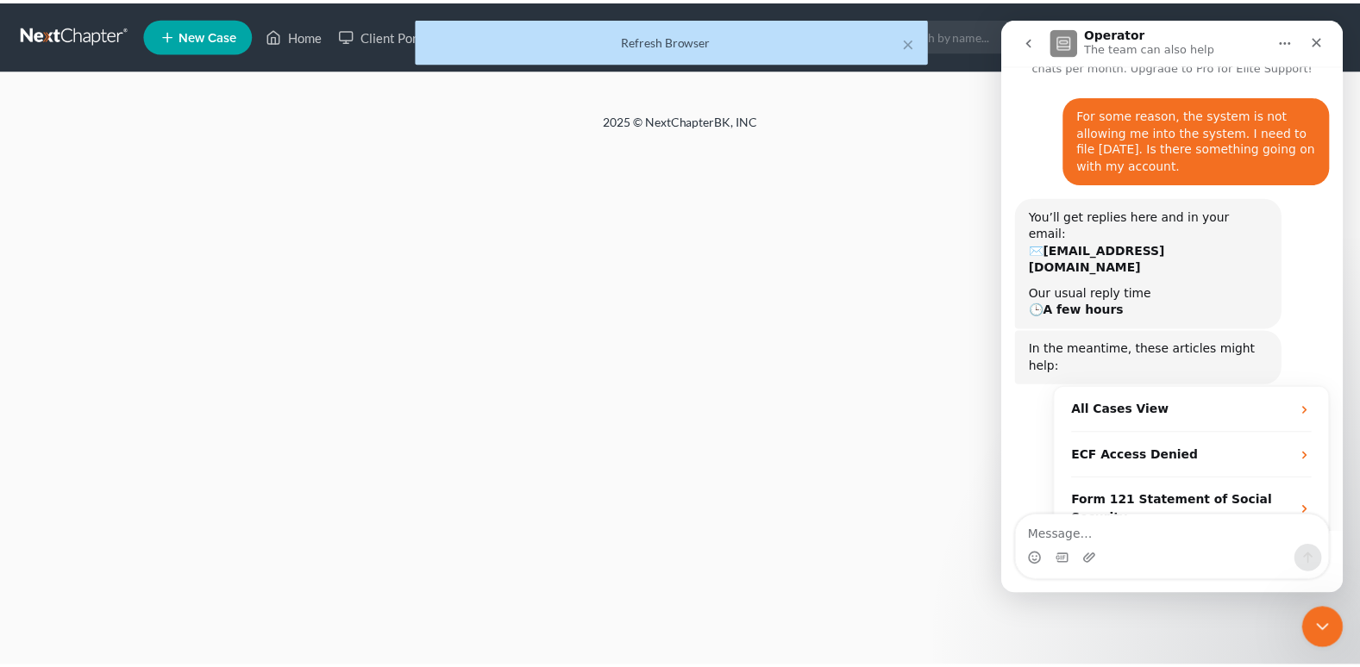
scroll to position [60, 0]
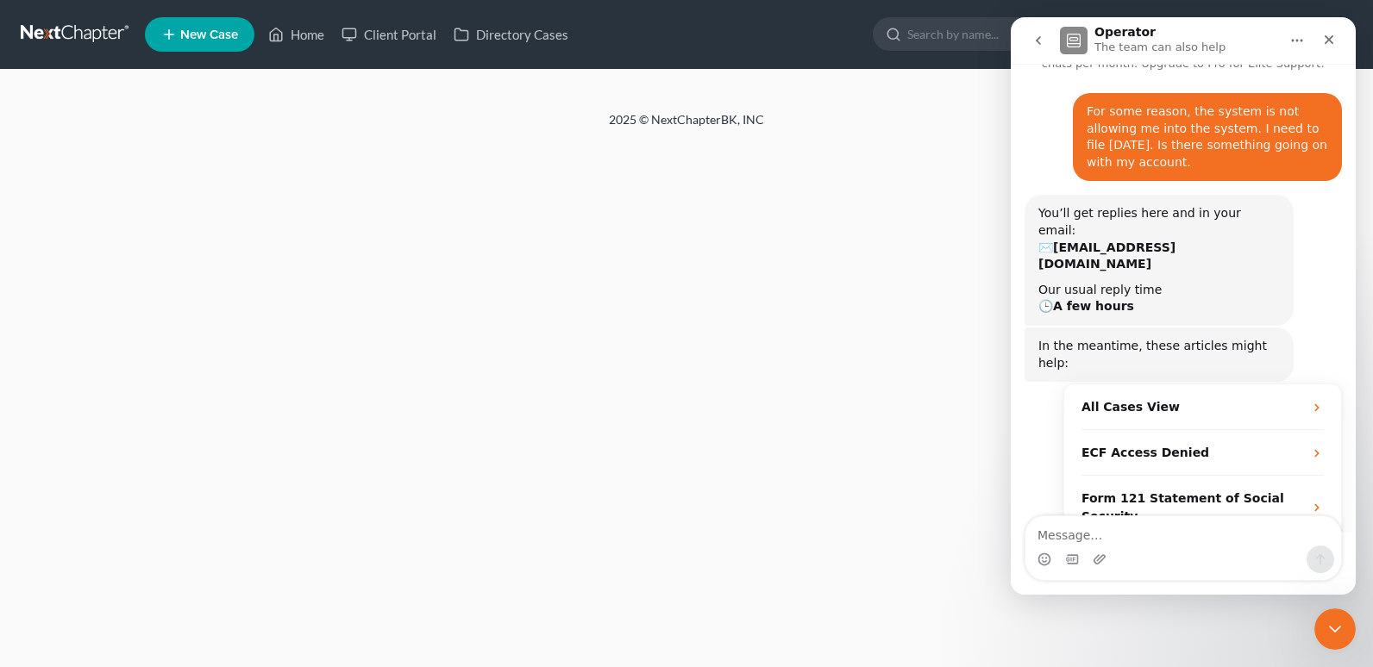
click at [204, 25] on link "New Case" at bounding box center [200, 34] width 110 height 34
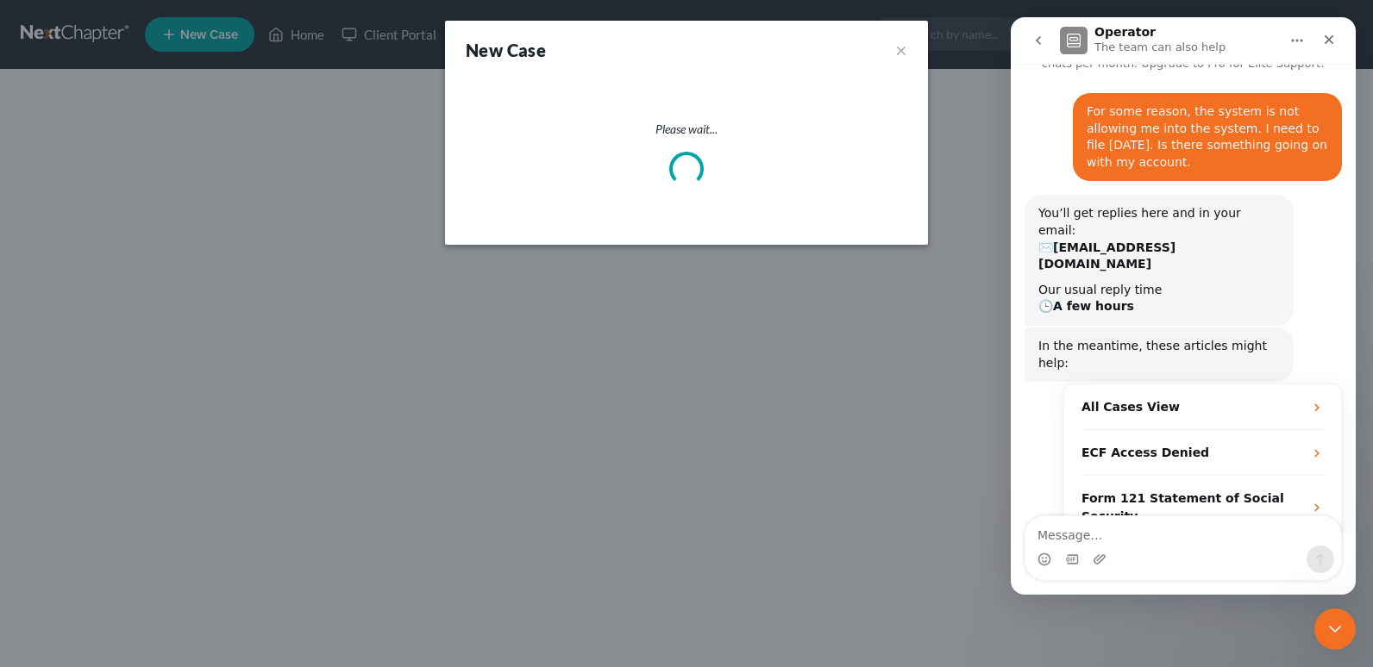
select select "91"
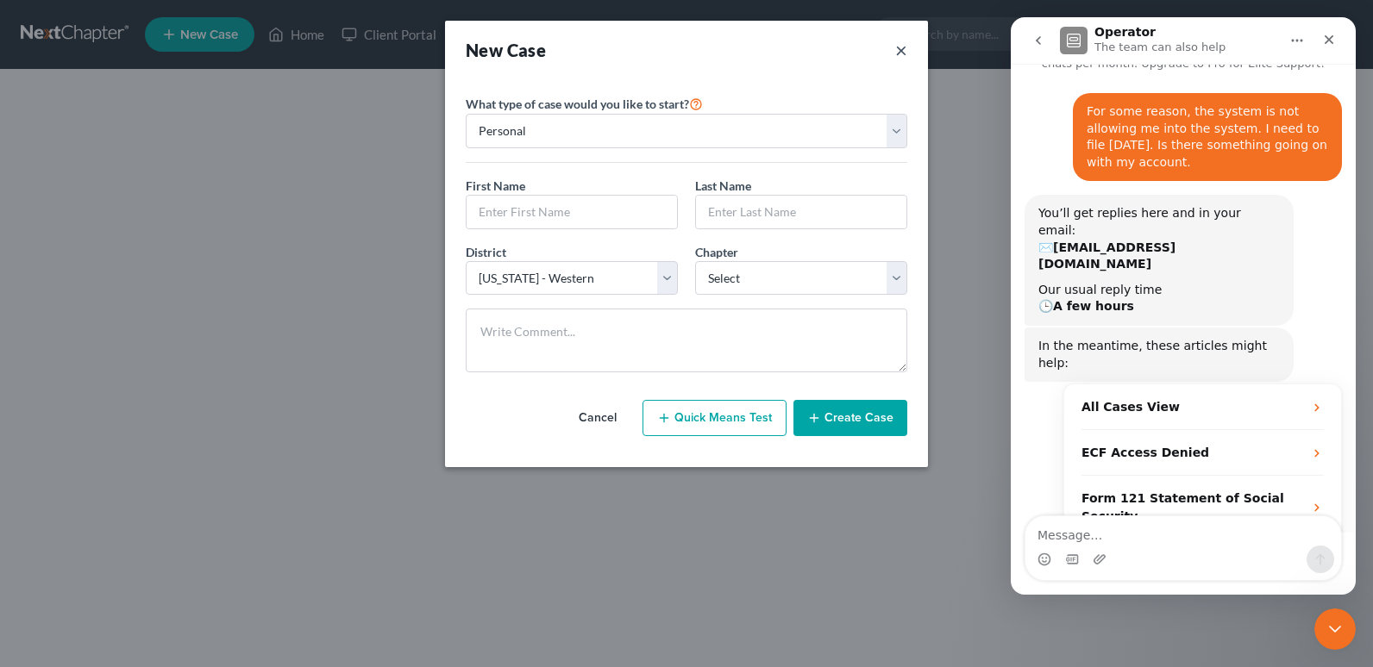
click at [904, 47] on button "×" at bounding box center [901, 50] width 12 height 24
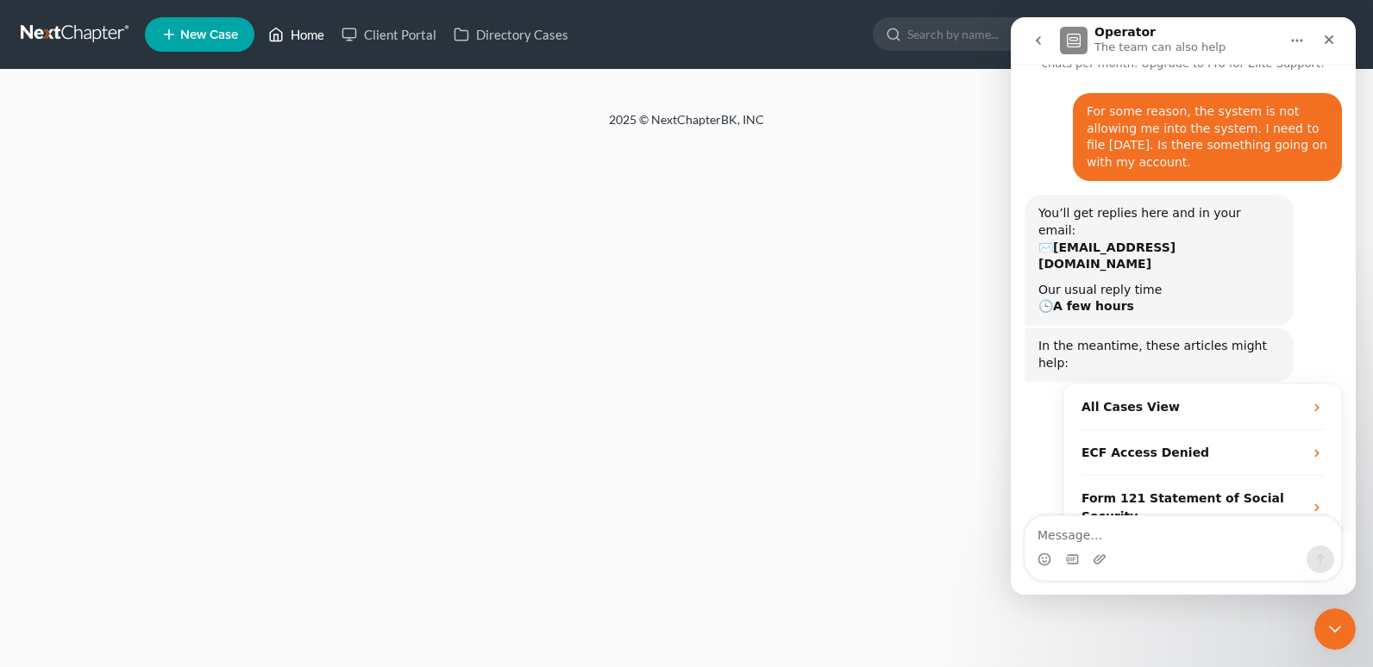
click at [309, 34] on link "Home" at bounding box center [296, 34] width 73 height 31
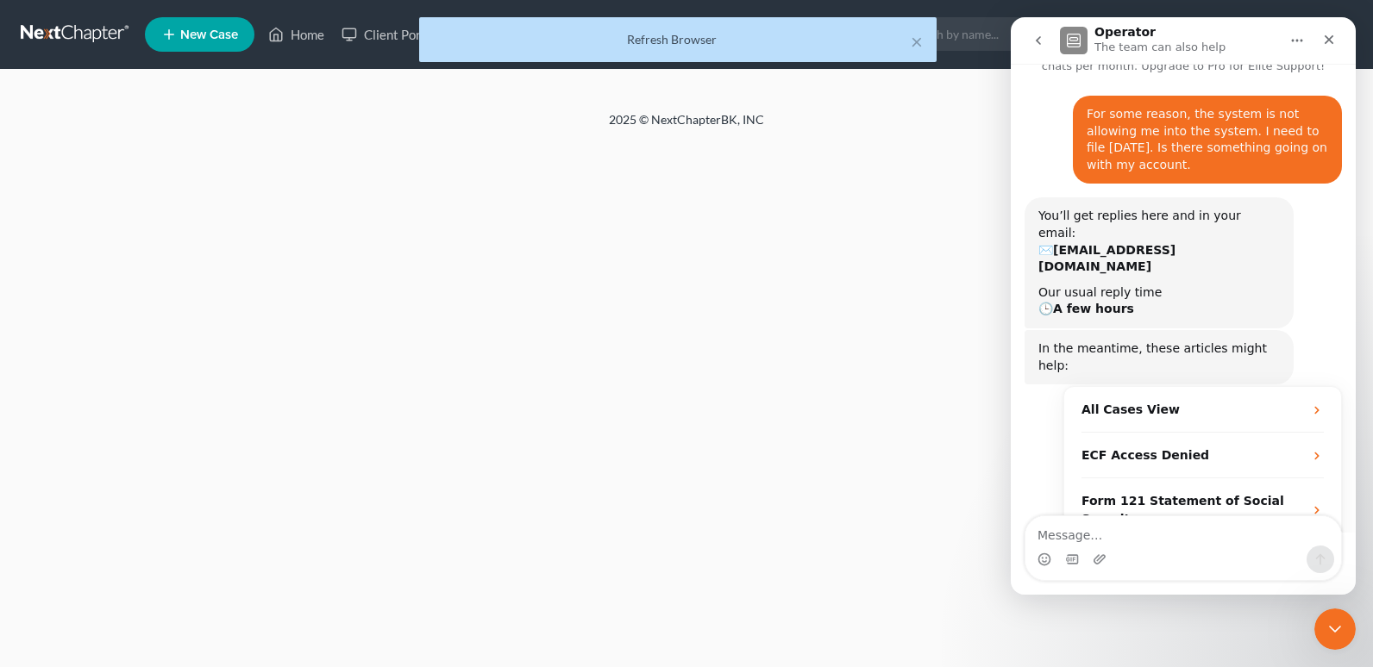
scroll to position [60, 0]
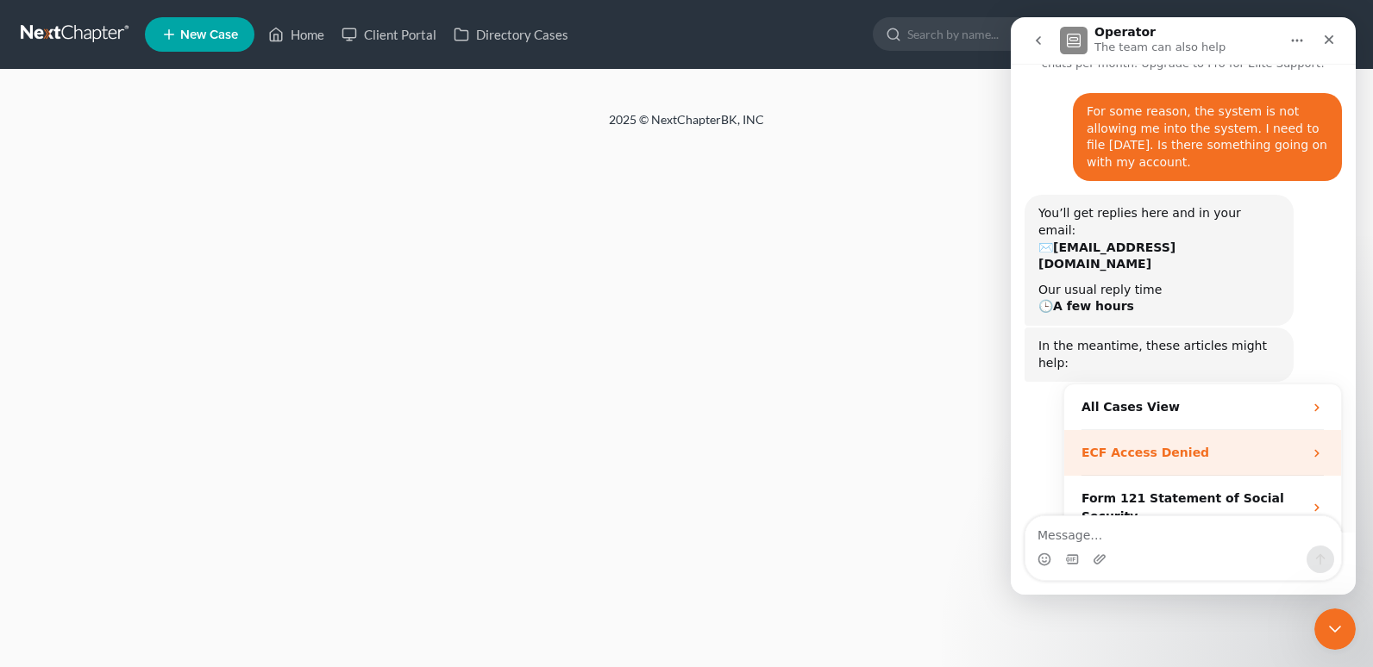
click at [1310, 447] on icon "Operator says…" at bounding box center [1317, 454] width 14 height 14
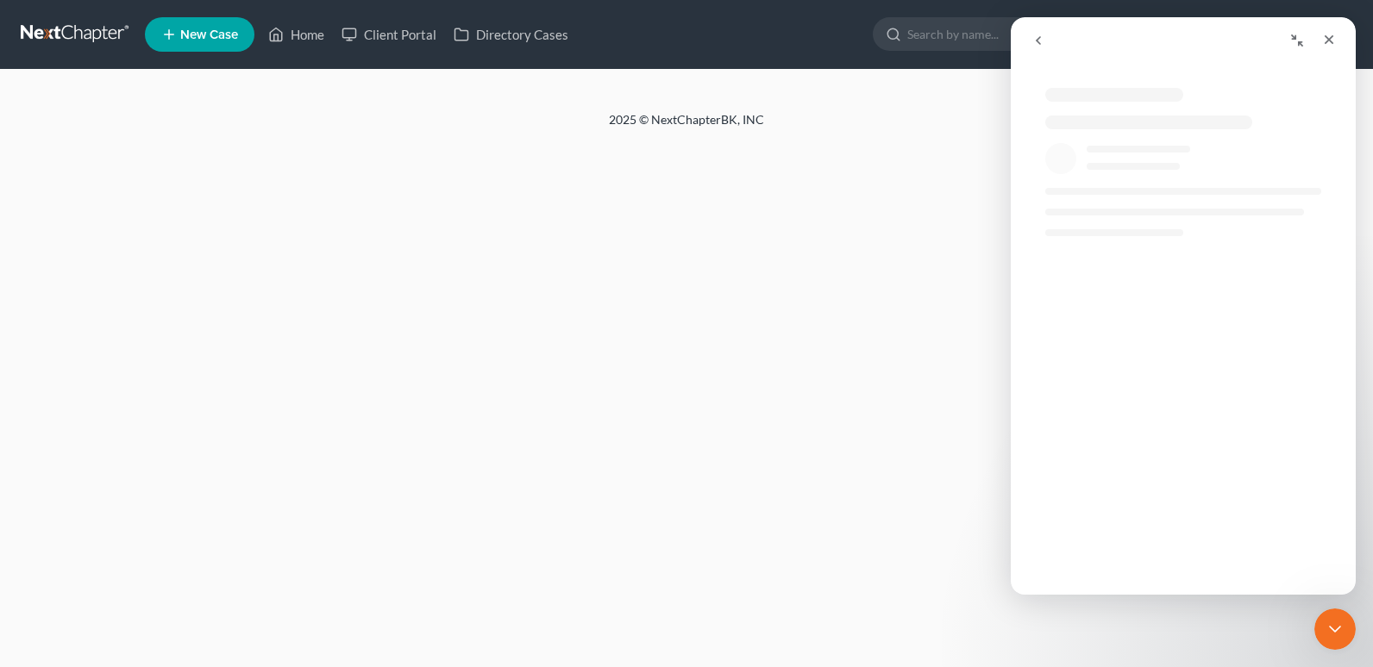
scroll to position [0, 0]
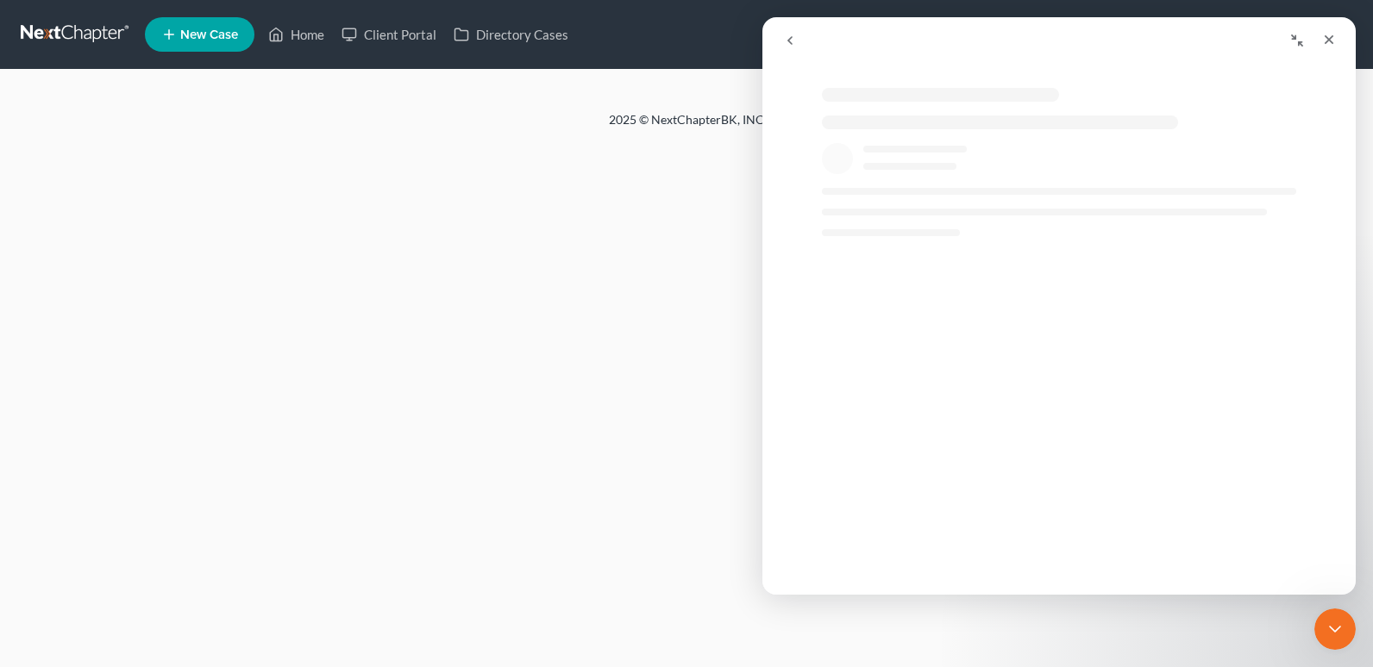
drag, startPoint x: 785, startPoint y: 34, endPoint x: 1497, endPoint y: 72, distance: 713.3
click at [785, 34] on icon "go back" at bounding box center [790, 41] width 14 height 14
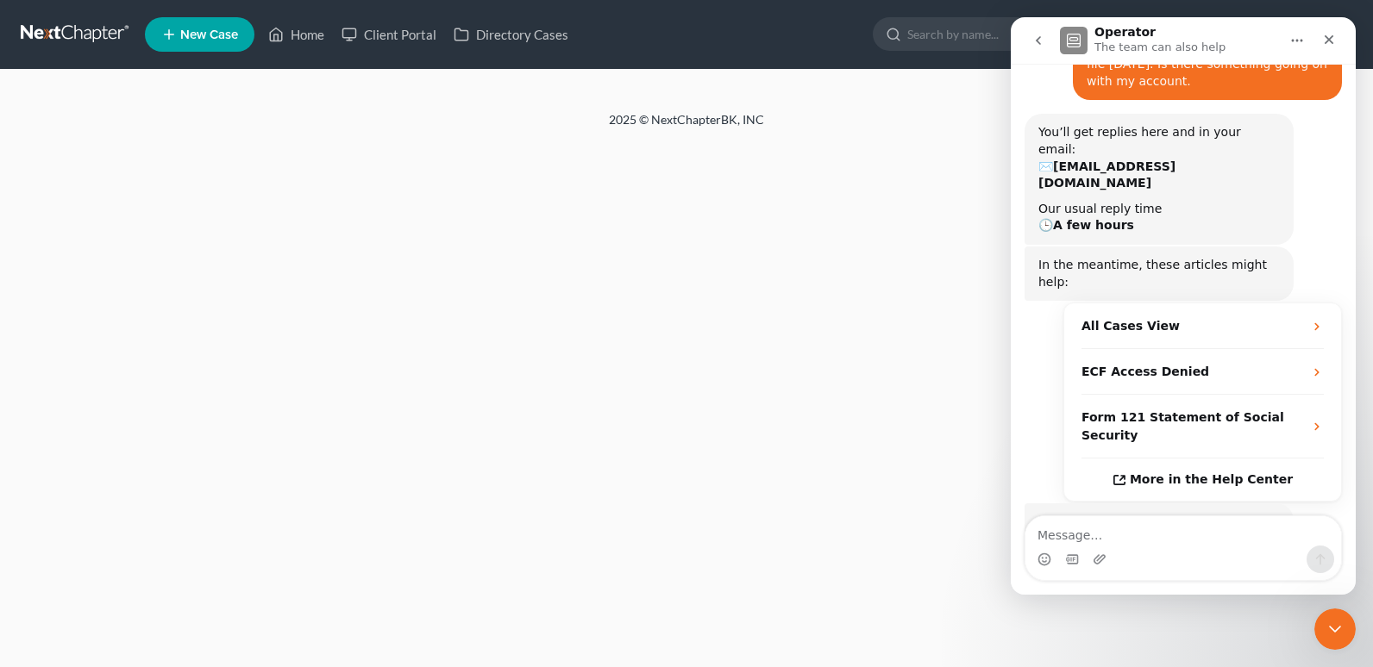
scroll to position [194, 0]
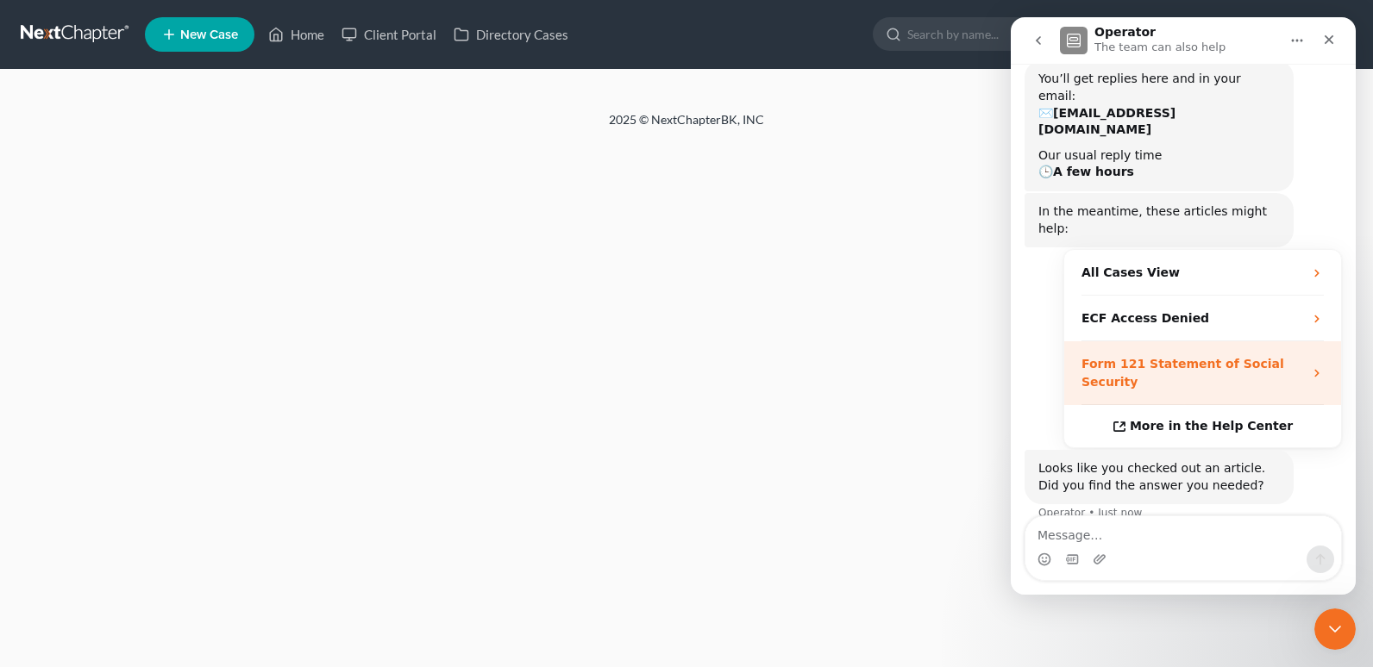
click at [1228, 357] on strong "Form 121 Statement of Social Security" at bounding box center [1182, 373] width 203 height 32
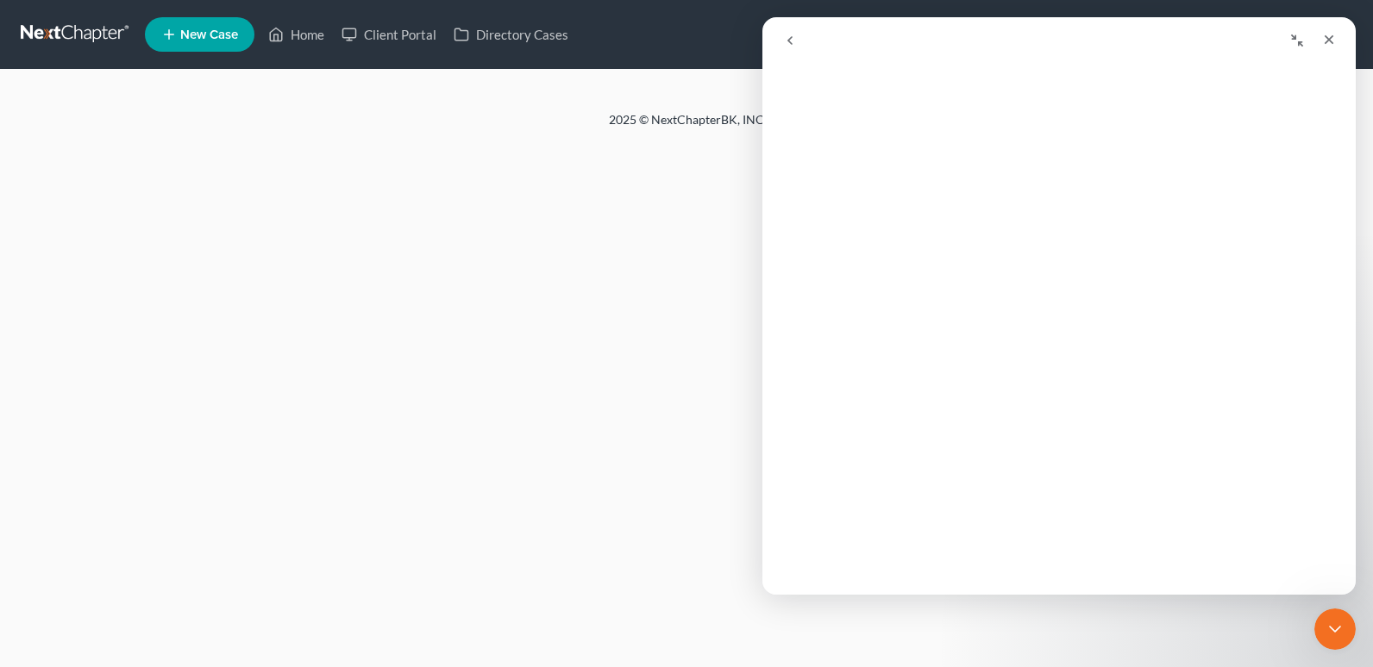
scroll to position [431, 0]
click at [1322, 36] on icon "Close" at bounding box center [1329, 40] width 14 height 14
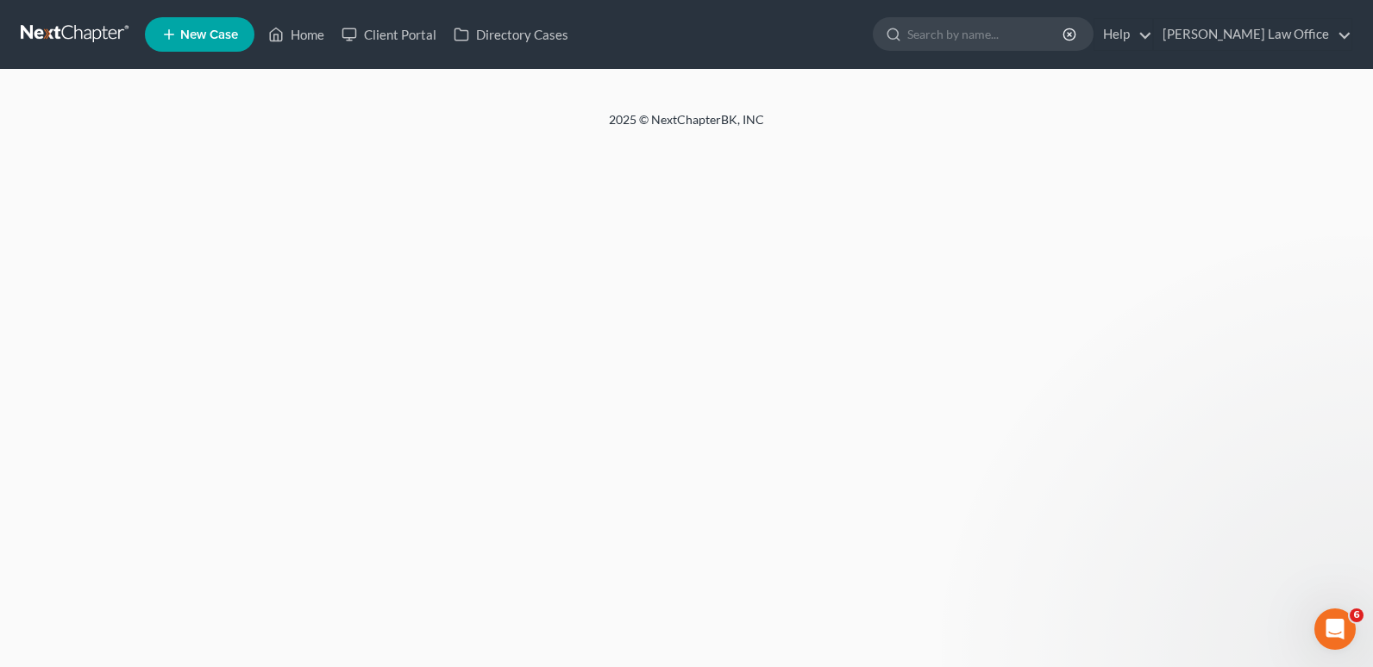
scroll to position [0, 0]
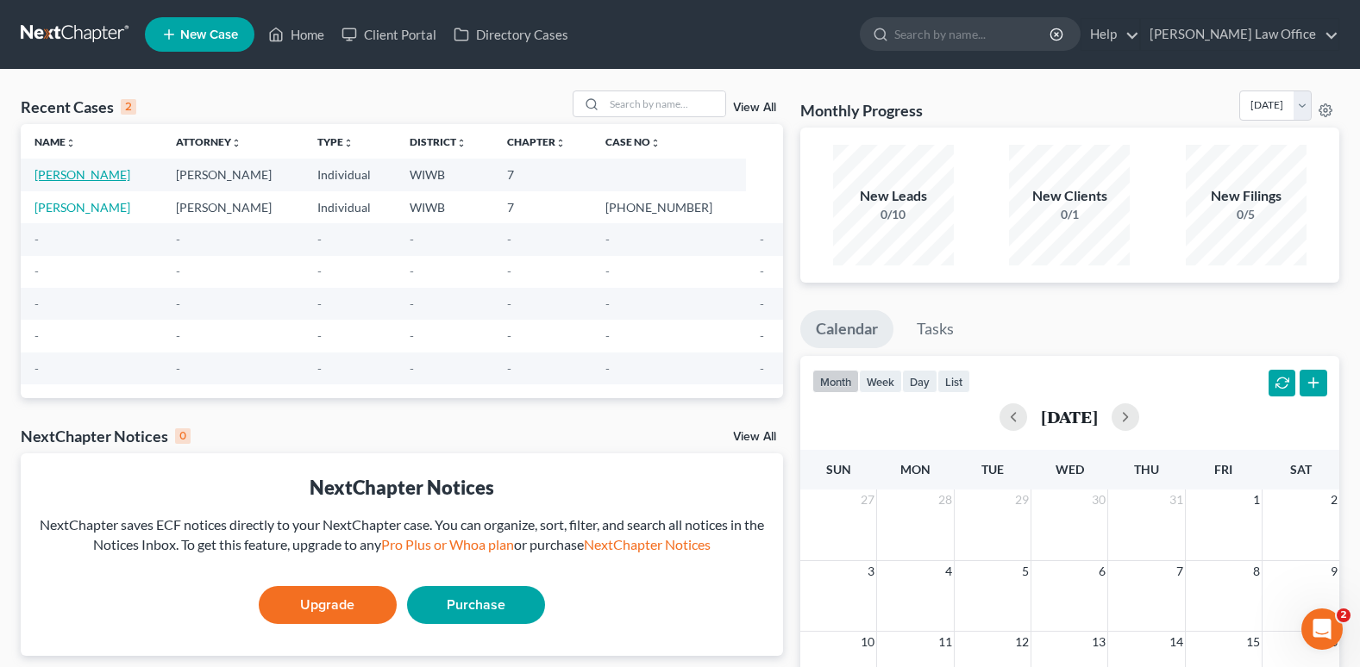
click at [104, 178] on link "[PERSON_NAME]" at bounding box center [82, 174] width 96 height 15
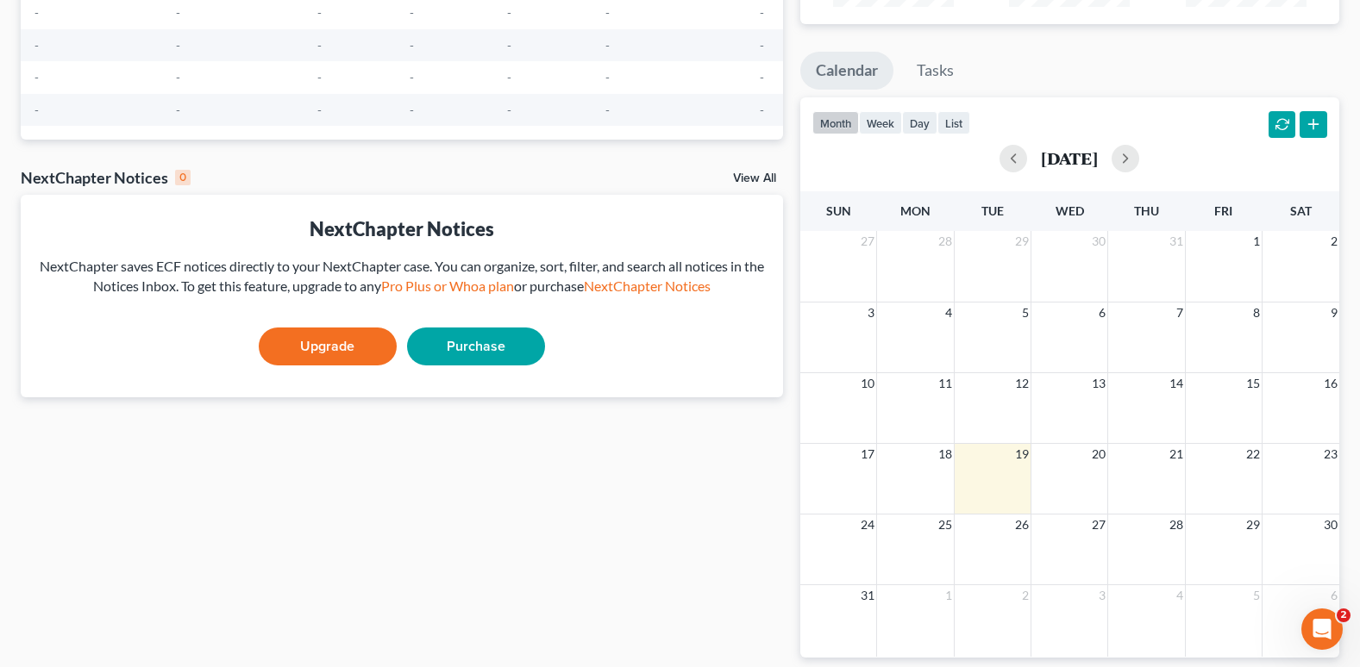
scroll to position [329, 0]
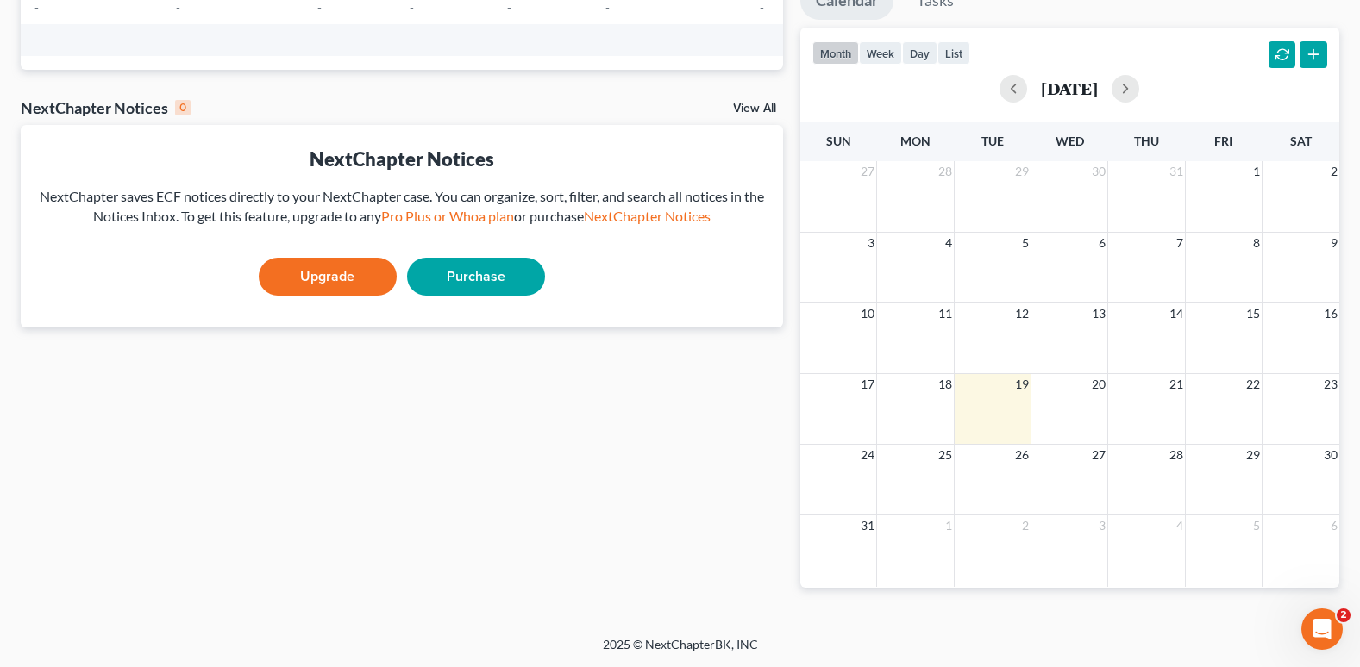
click at [766, 106] on link "View All" at bounding box center [754, 109] width 43 height 12
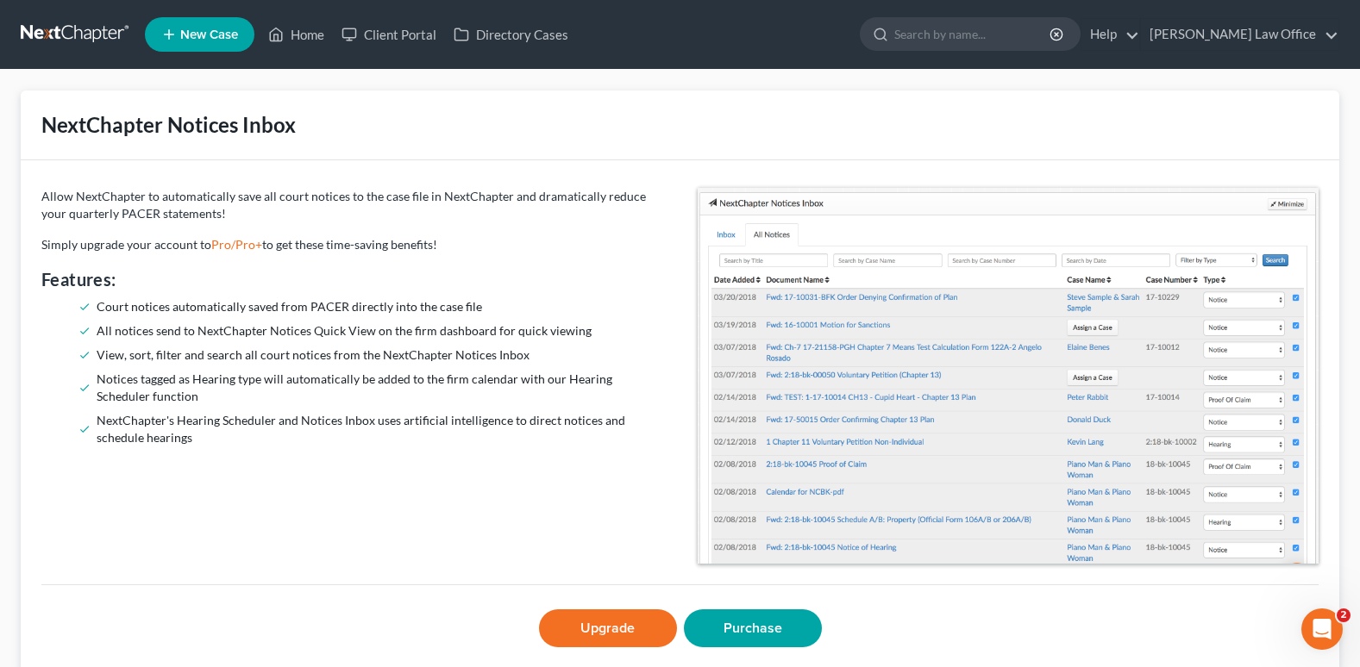
click at [519, 441] on li "NextChapter's Hearing Scheduler and Notices Inbox uses artificial intelligence …" at bounding box center [377, 429] width 560 height 34
click at [732, 626] on link "Purchase" at bounding box center [753, 629] width 138 height 38
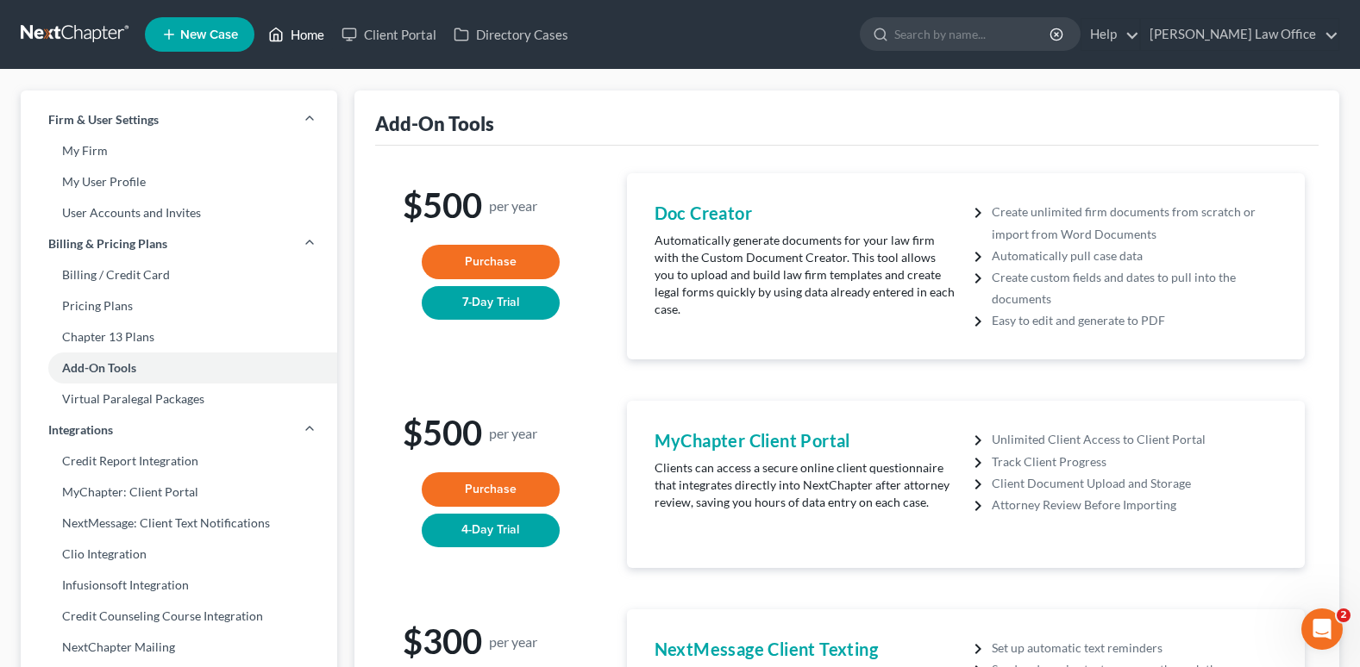
click at [310, 28] on link "Home" at bounding box center [296, 34] width 73 height 31
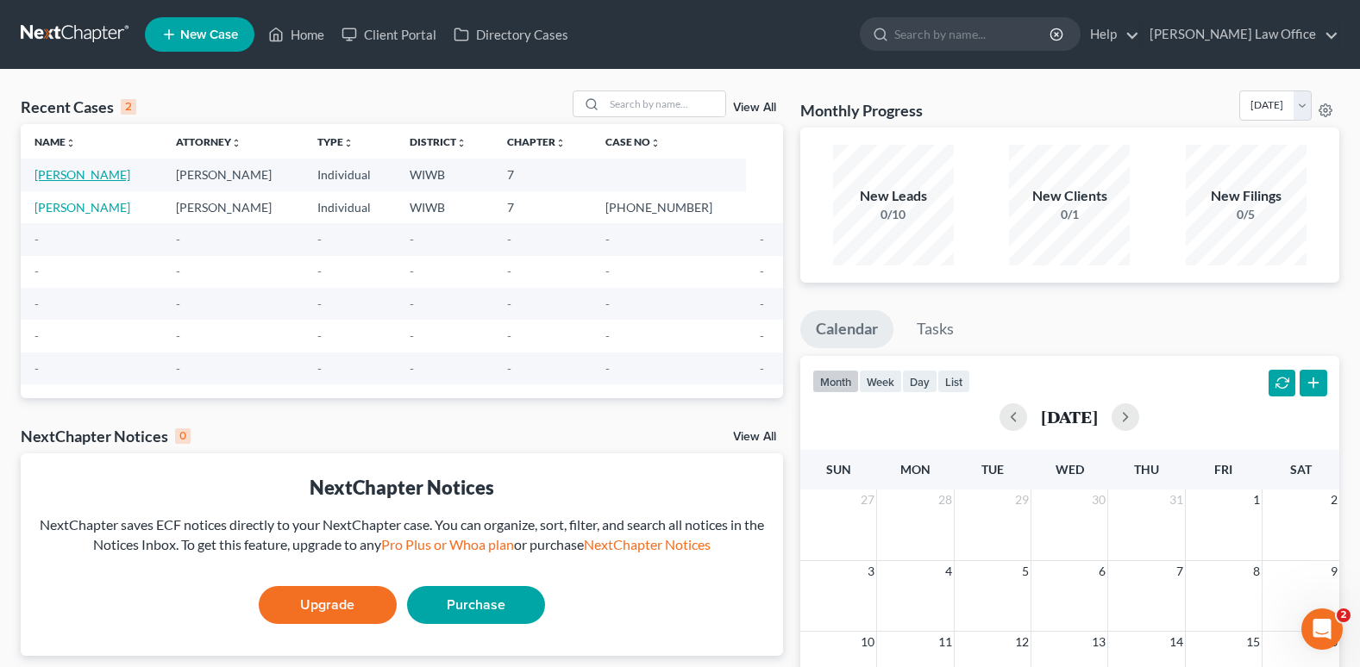
click at [94, 171] on link "Simmons, Susanne" at bounding box center [82, 174] width 96 height 15
click at [76, 204] on link "[PERSON_NAME]" at bounding box center [82, 207] width 96 height 15
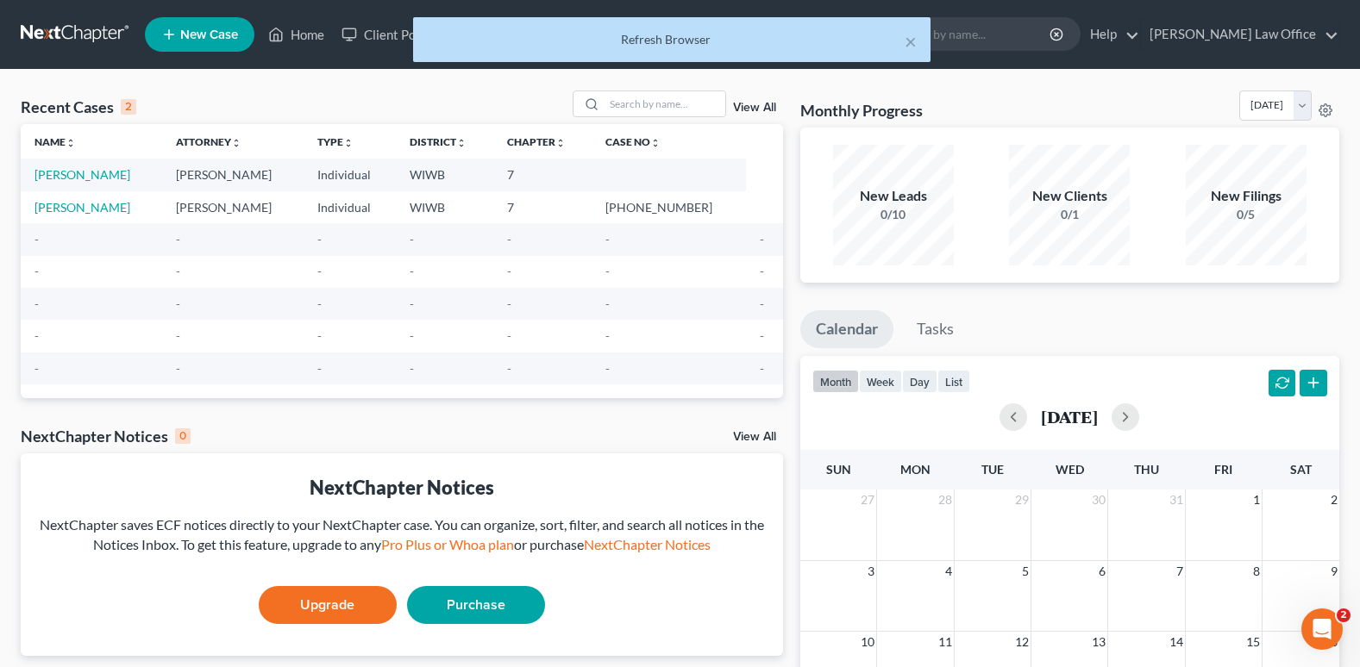
click at [903, 42] on div "Refresh Browser" at bounding box center [672, 39] width 490 height 17
click at [916, 40] on button "×" at bounding box center [911, 41] width 12 height 21
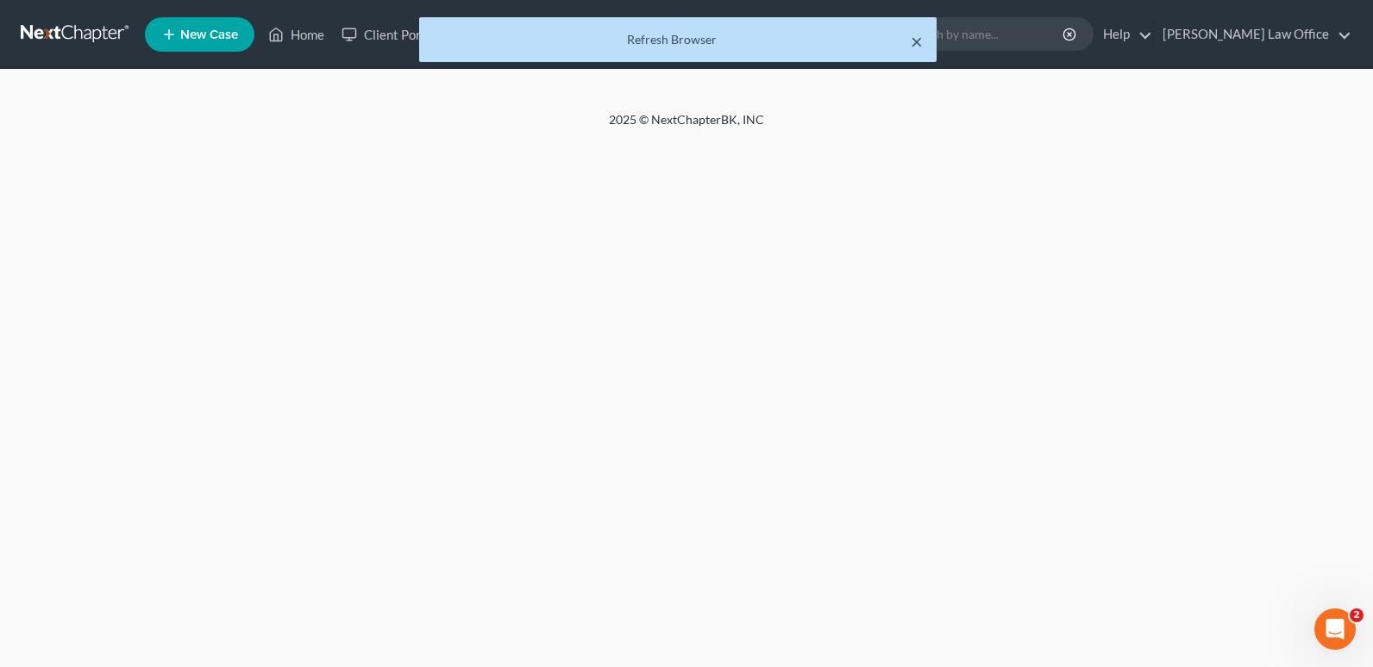
click at [916, 40] on button "×" at bounding box center [917, 41] width 12 height 21
click at [919, 42] on button "×" at bounding box center [917, 41] width 12 height 21
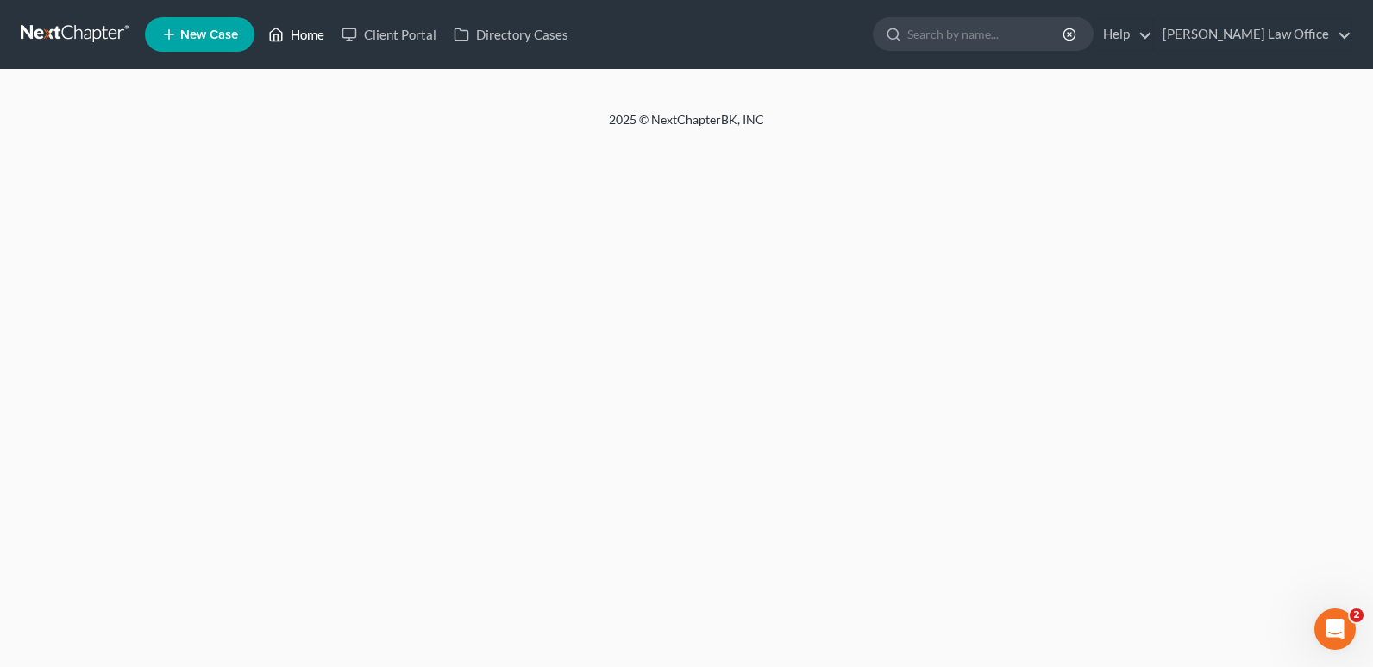
click at [304, 30] on link "Home" at bounding box center [296, 34] width 73 height 31
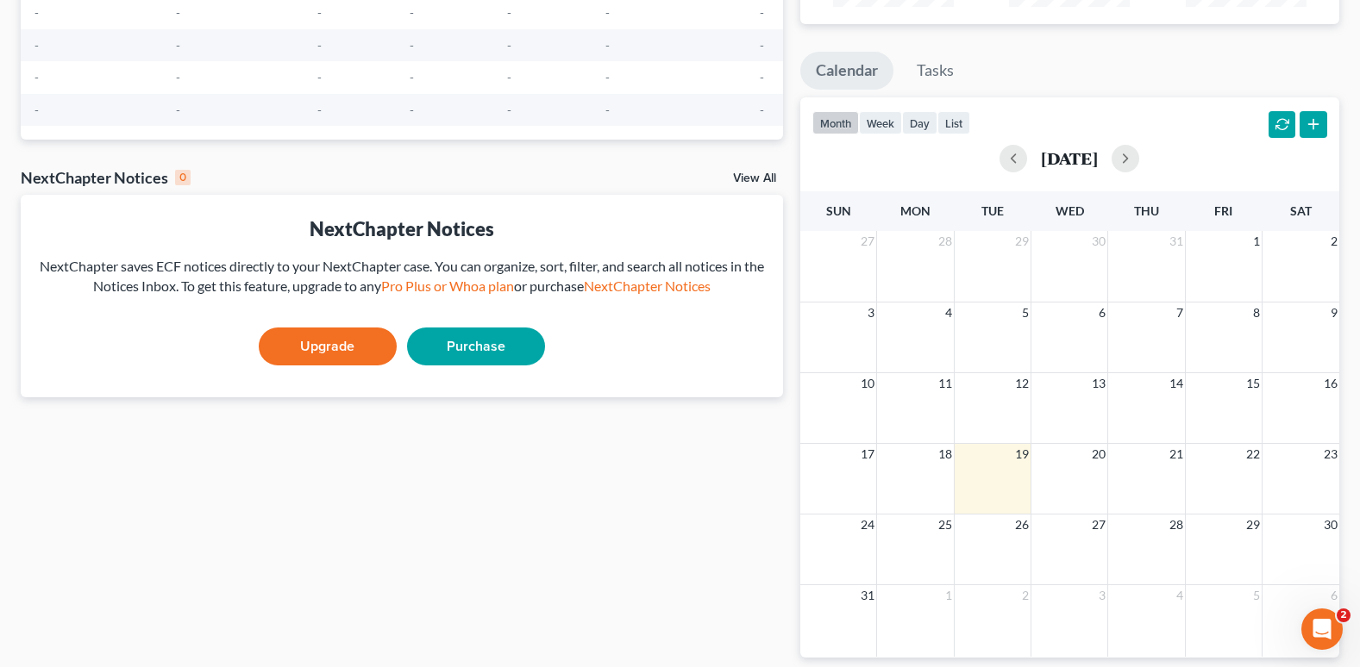
scroll to position [329, 0]
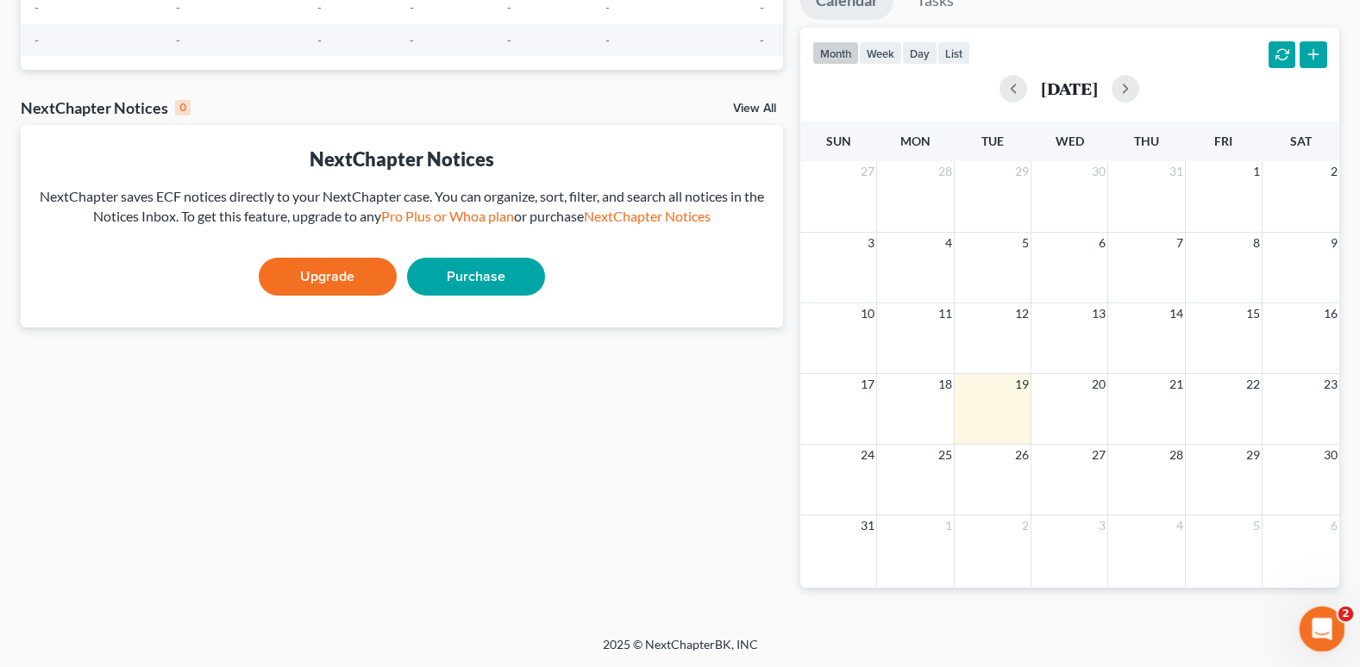
click at [1315, 619] on icon "Open Intercom Messenger" at bounding box center [1320, 627] width 28 height 28
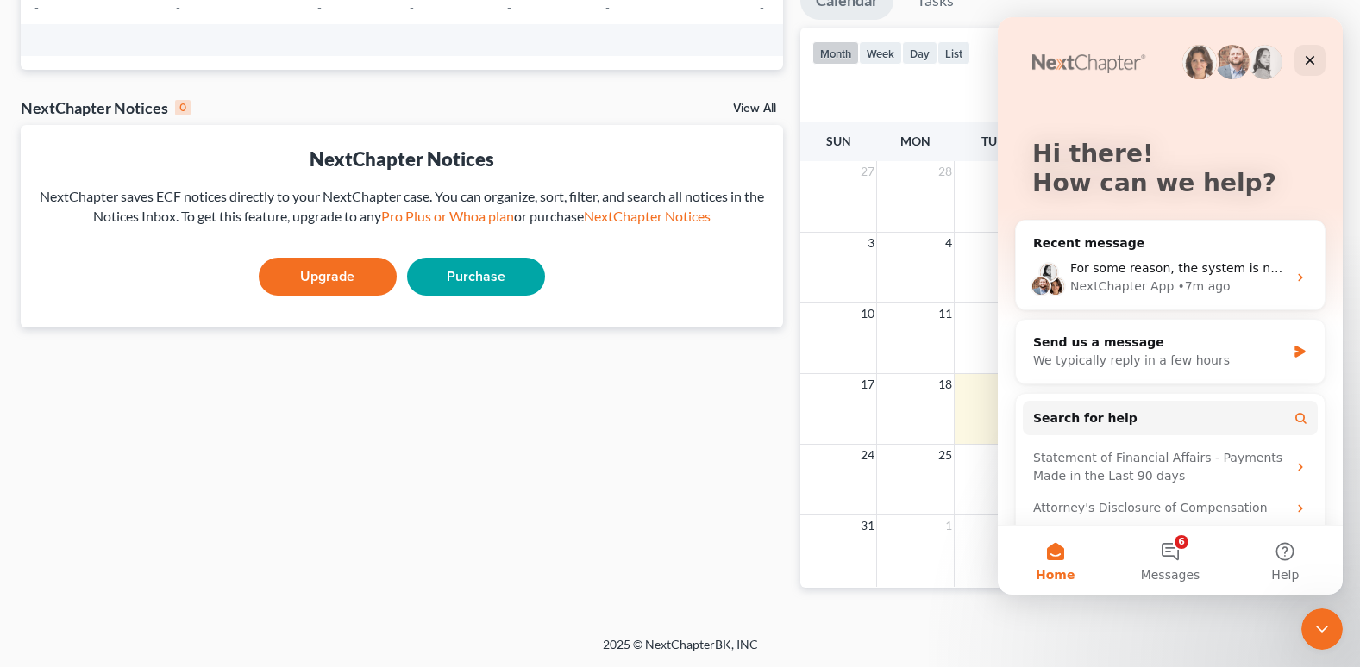
scroll to position [116, 0]
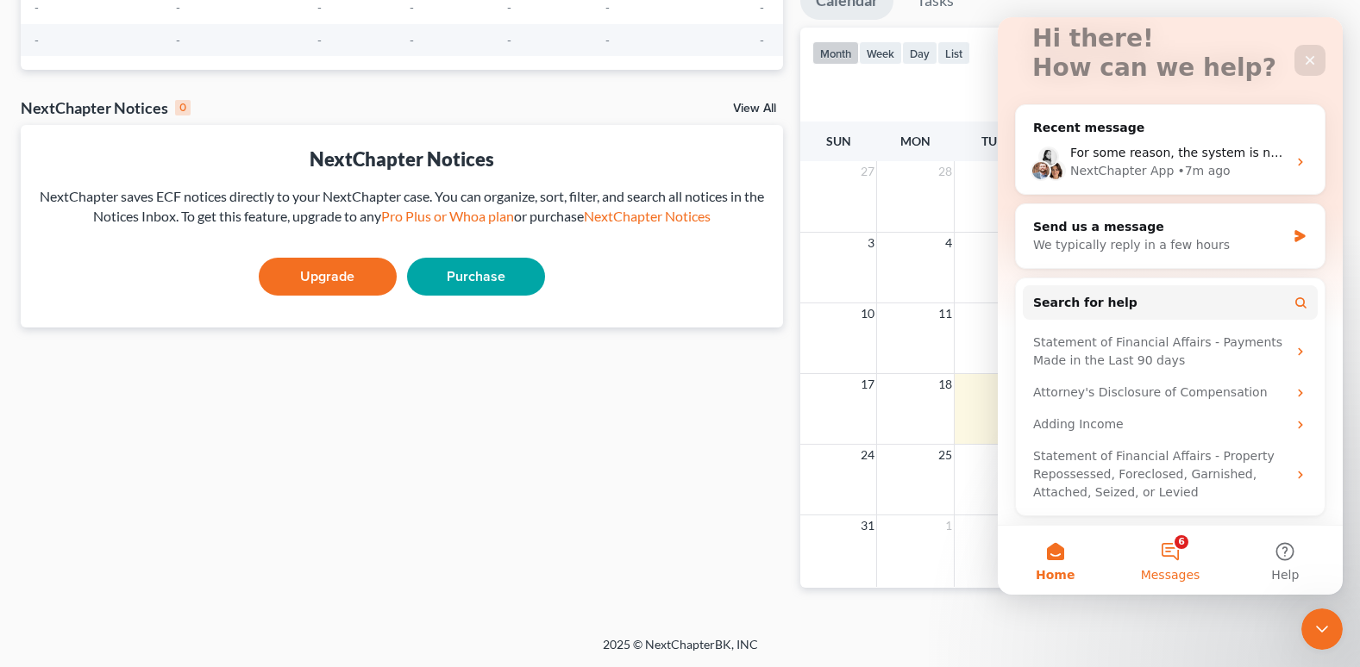
click at [1175, 542] on button "6 Messages" at bounding box center [1169, 560] width 115 height 69
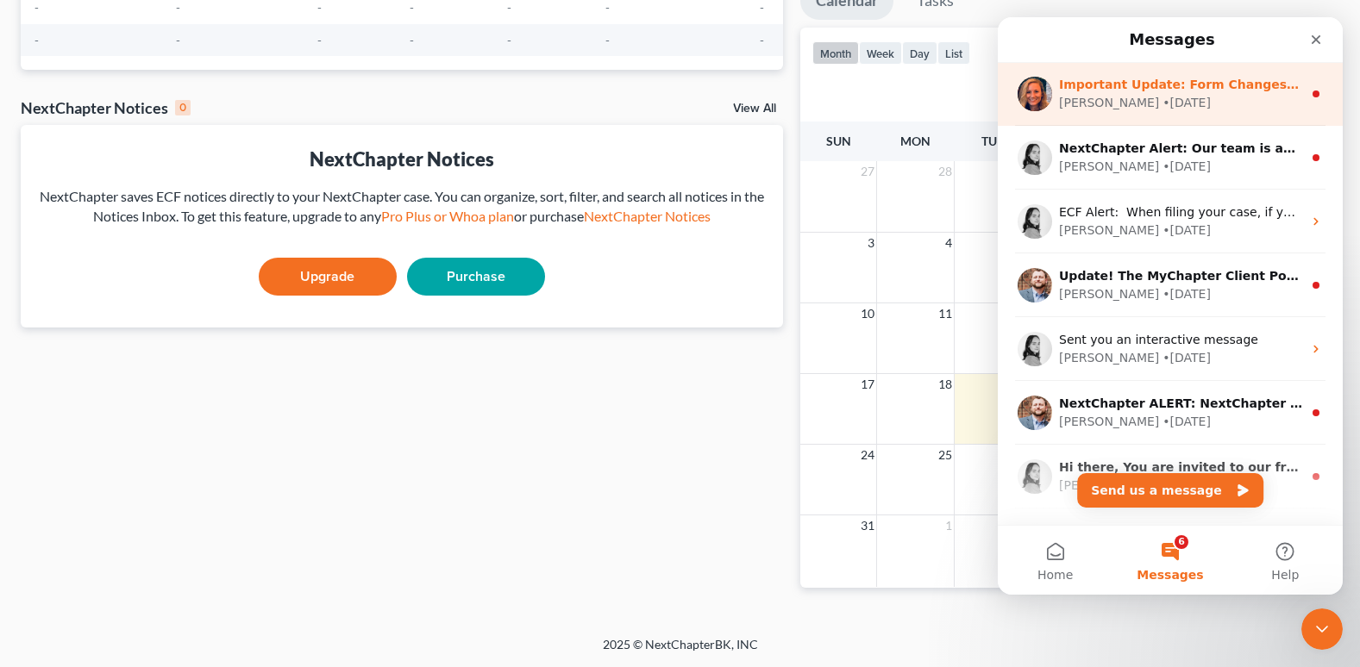
scroll to position [0, 0]
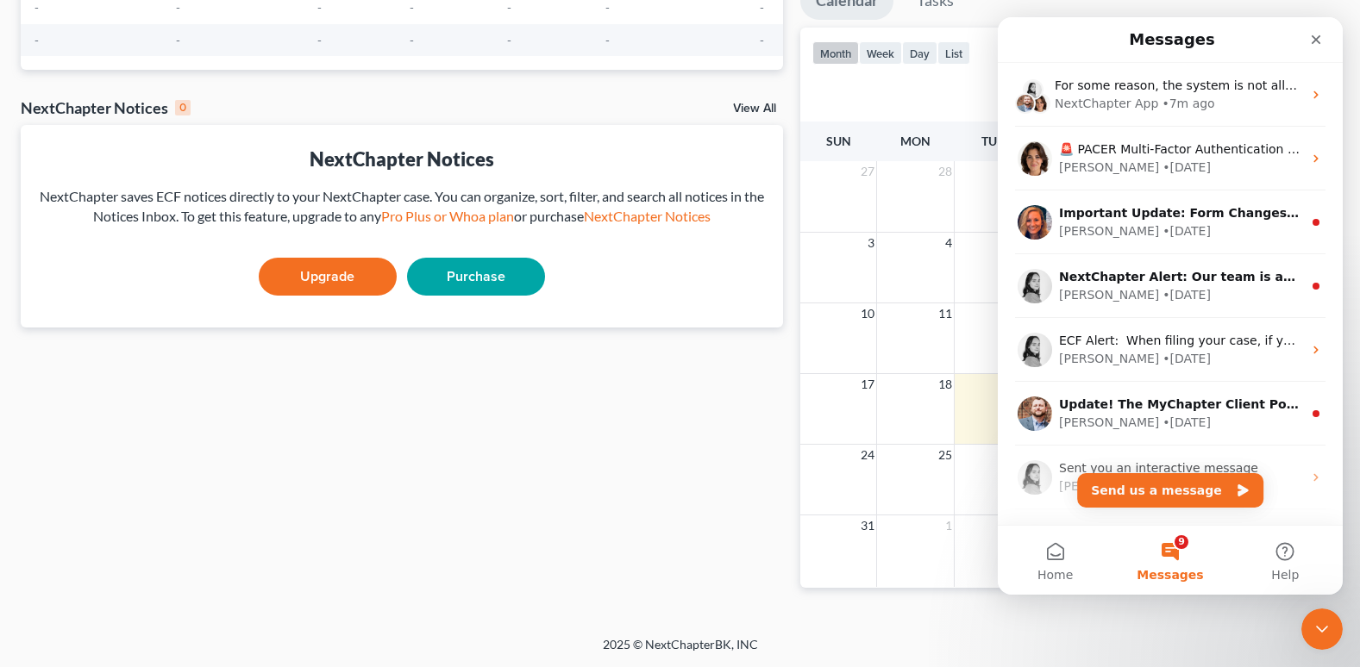
click at [182, 106] on div "0" at bounding box center [183, 108] width 16 height 16
click at [761, 105] on link "View All" at bounding box center [754, 109] width 43 height 12
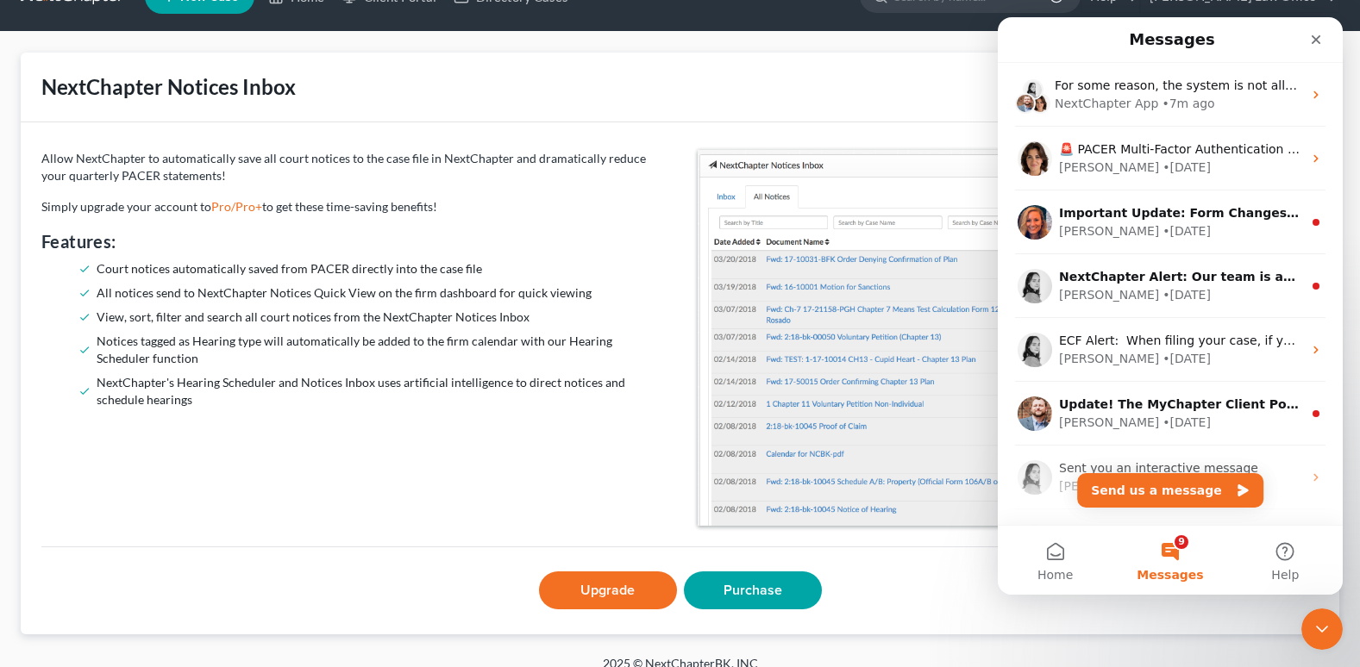
scroll to position [57, 0]
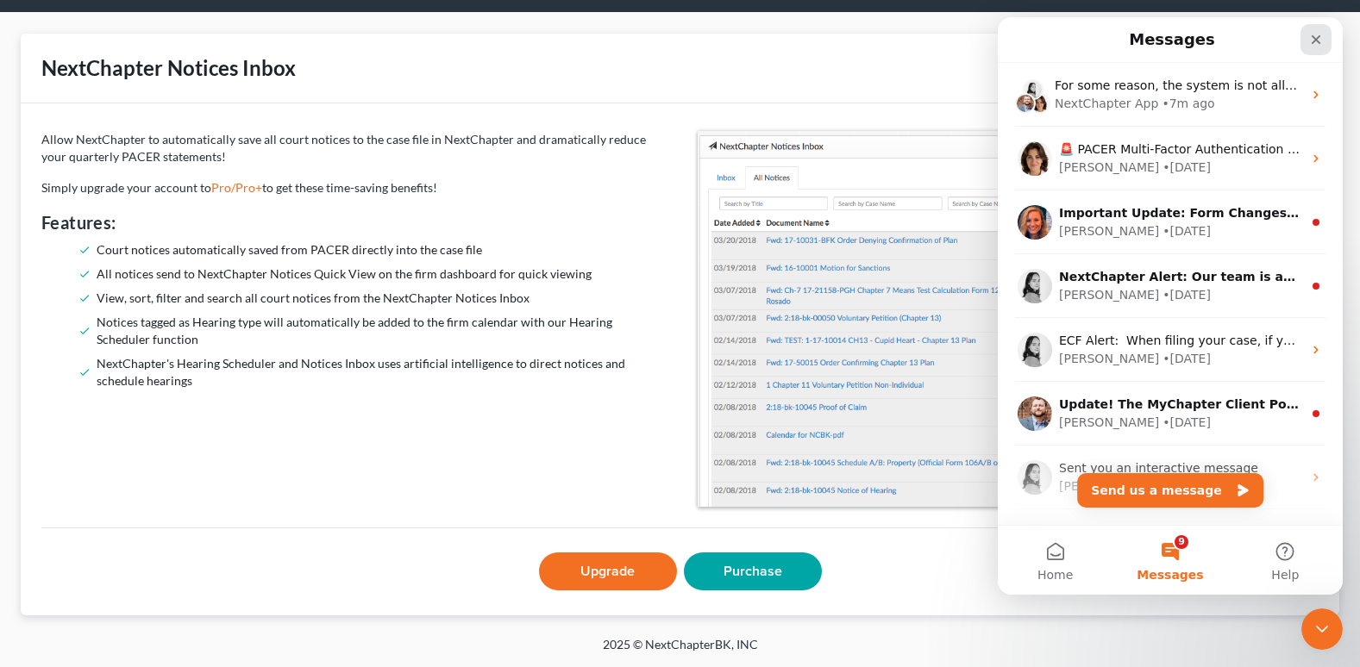
click at [1313, 32] on div "Close" at bounding box center [1315, 39] width 31 height 31
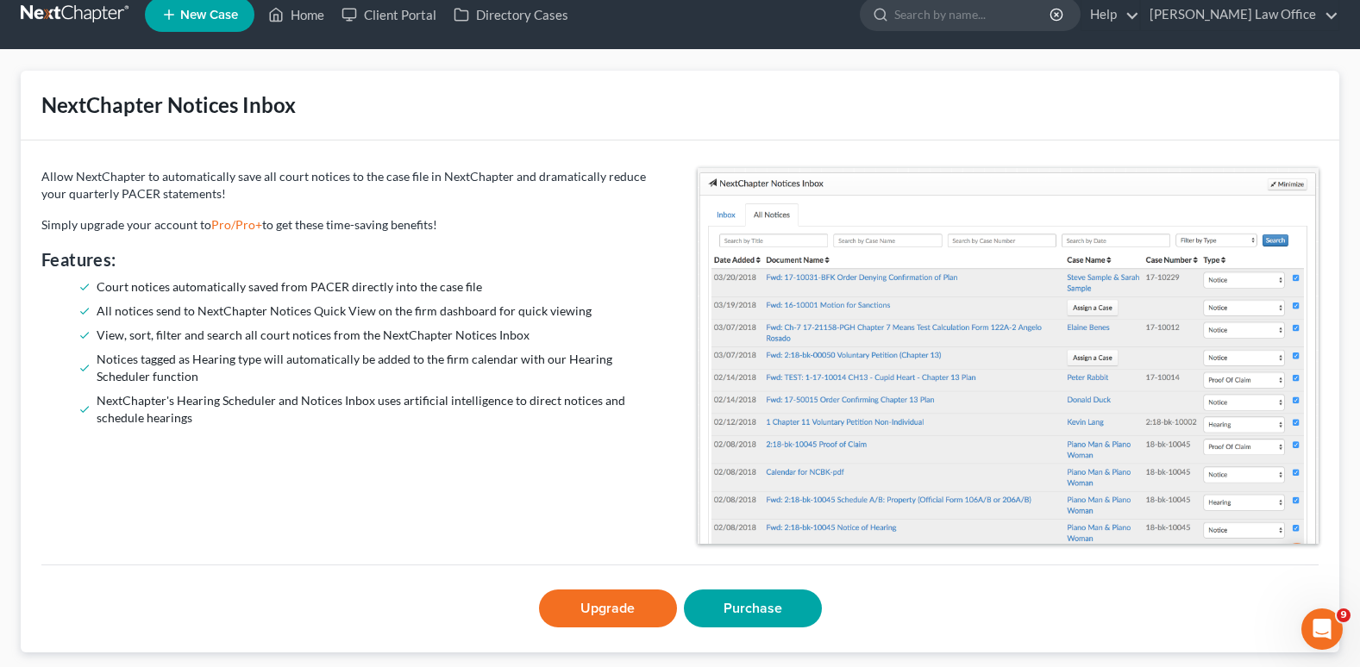
scroll to position [0, 0]
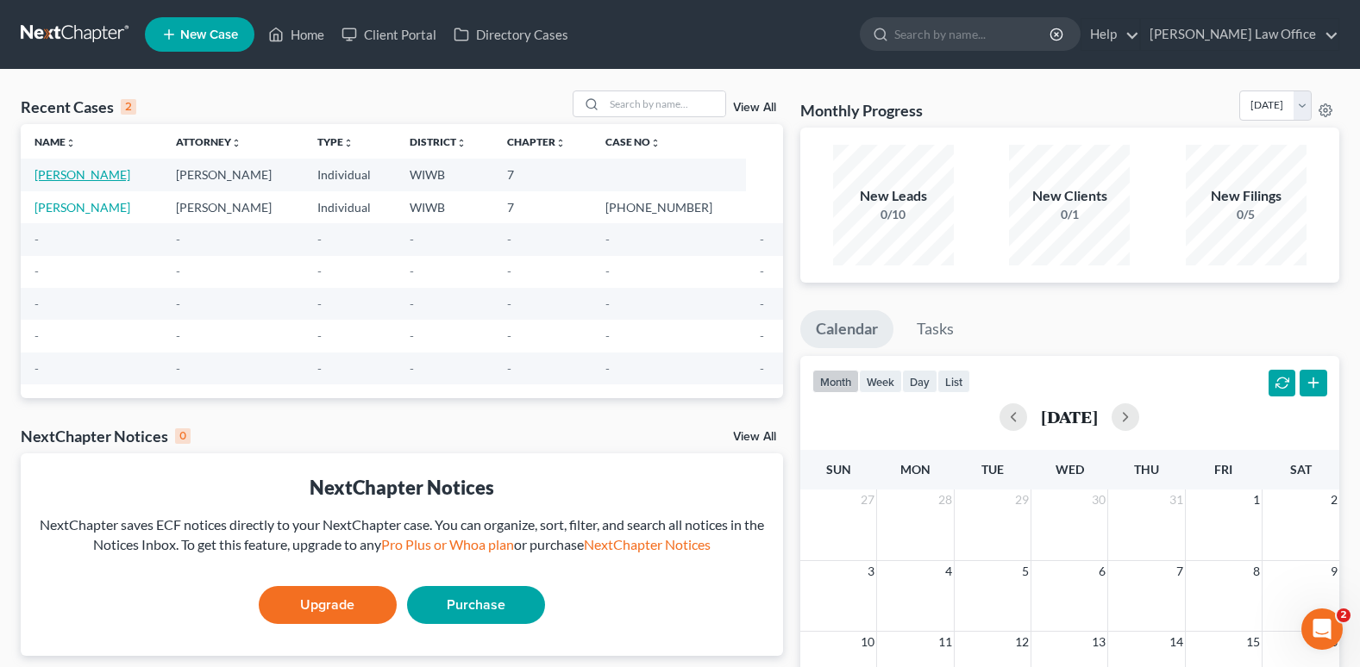
click at [106, 174] on link "[PERSON_NAME]" at bounding box center [82, 174] width 96 height 15
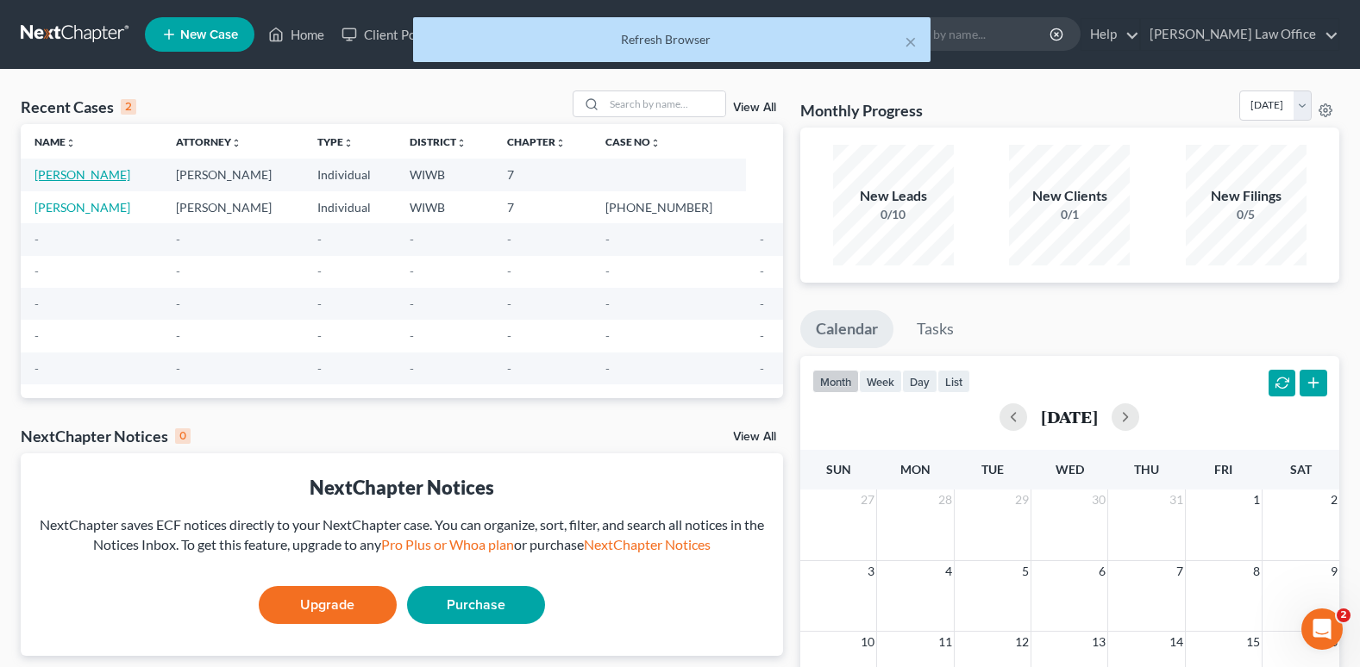
click at [107, 173] on link "[PERSON_NAME]" at bounding box center [82, 174] width 96 height 15
click at [649, 37] on div "Refresh Browser" at bounding box center [672, 39] width 490 height 17
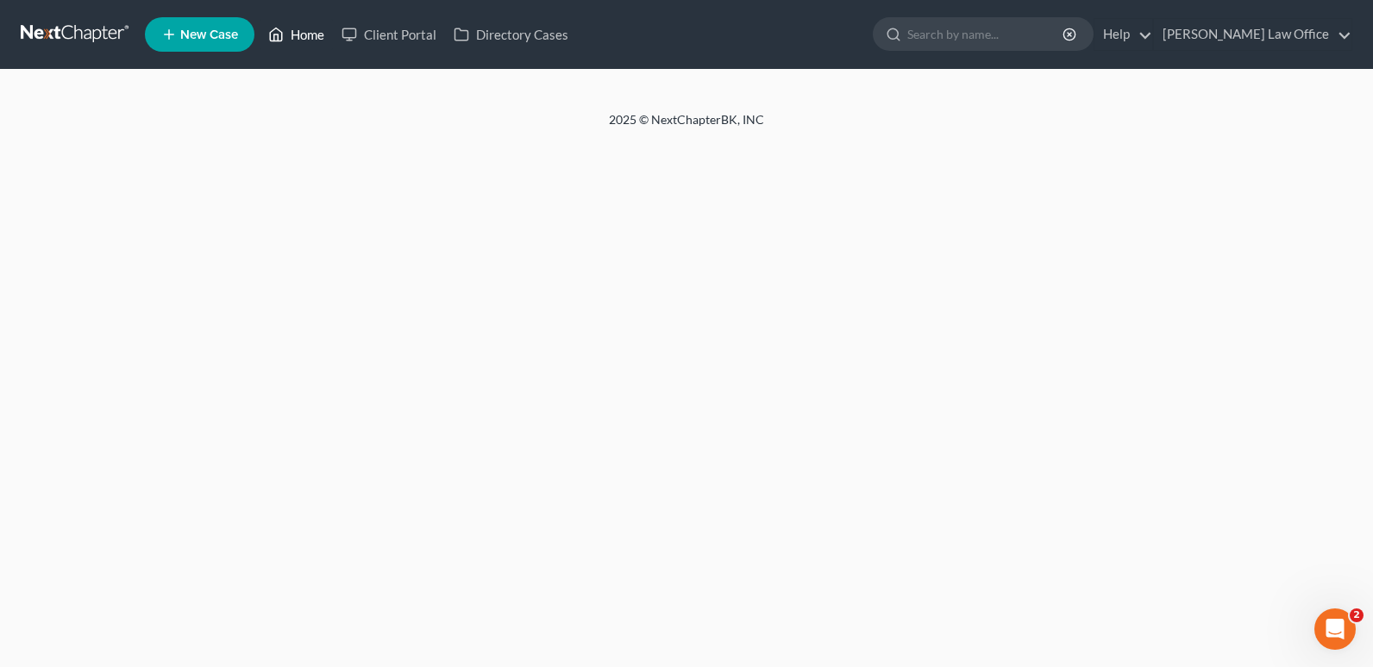
click at [318, 31] on link "Home" at bounding box center [296, 34] width 73 height 31
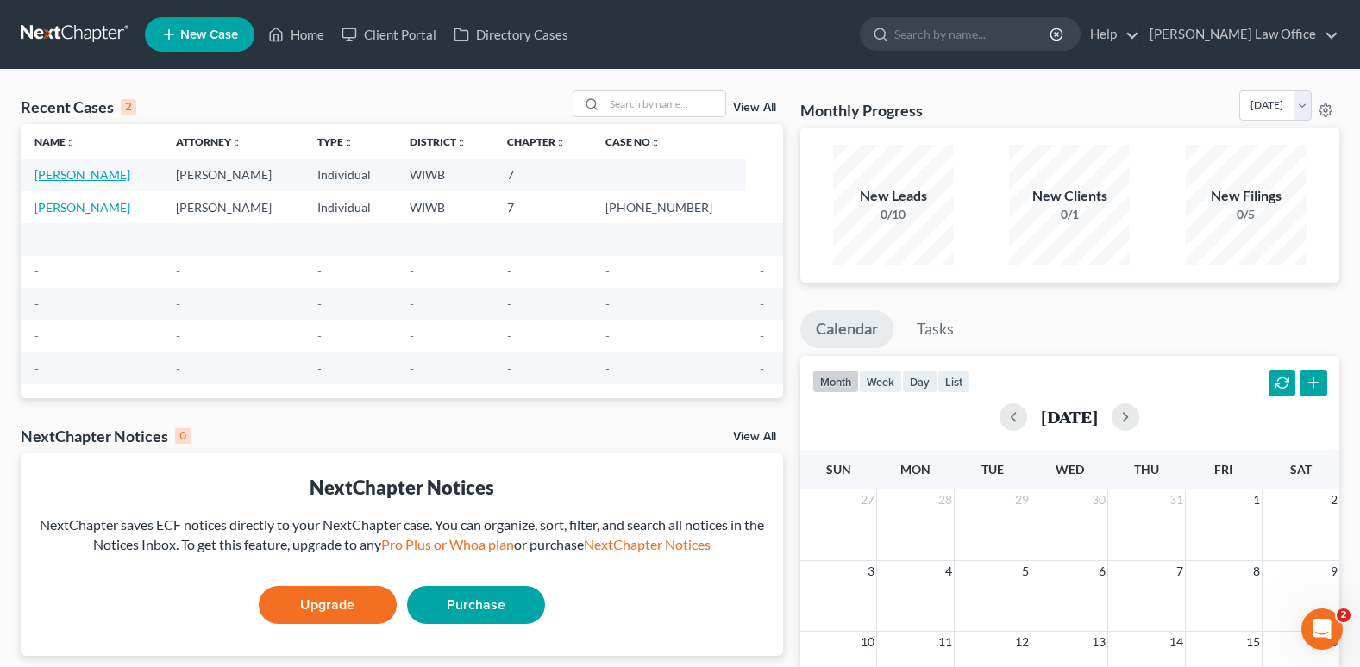
click at [116, 172] on link "[PERSON_NAME]" at bounding box center [82, 174] width 96 height 15
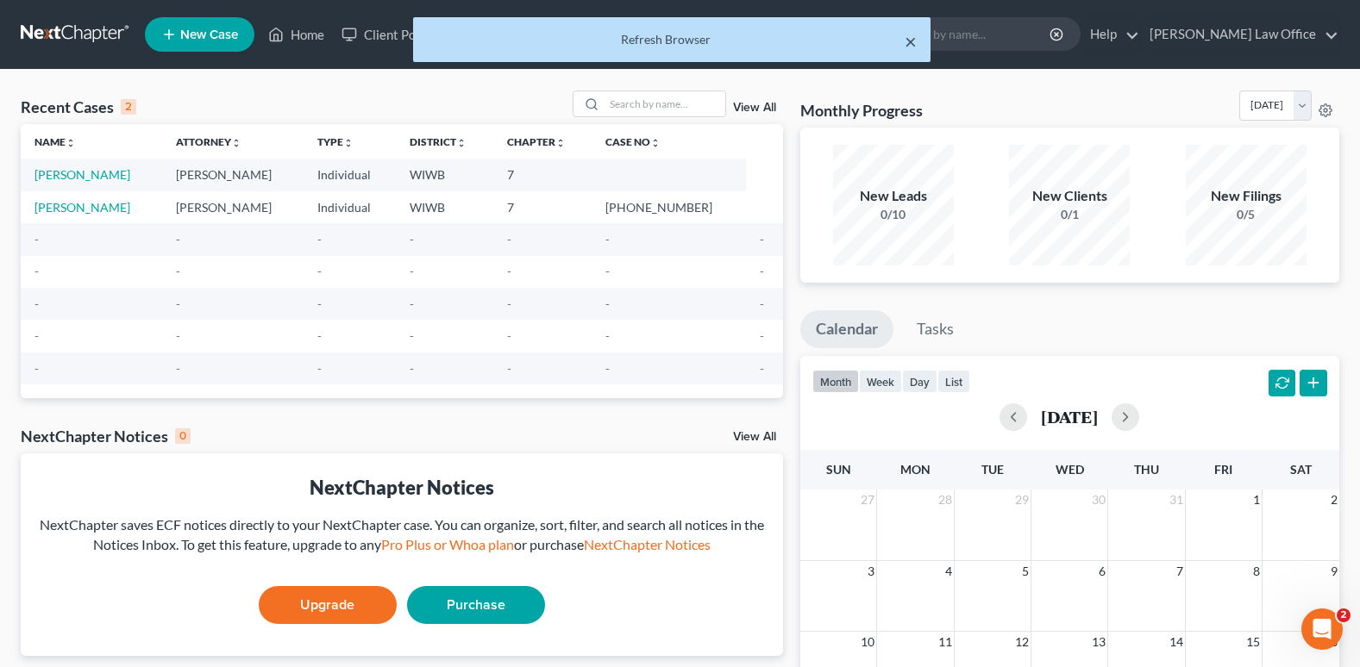
click at [911, 41] on button "×" at bounding box center [911, 41] width 12 height 21
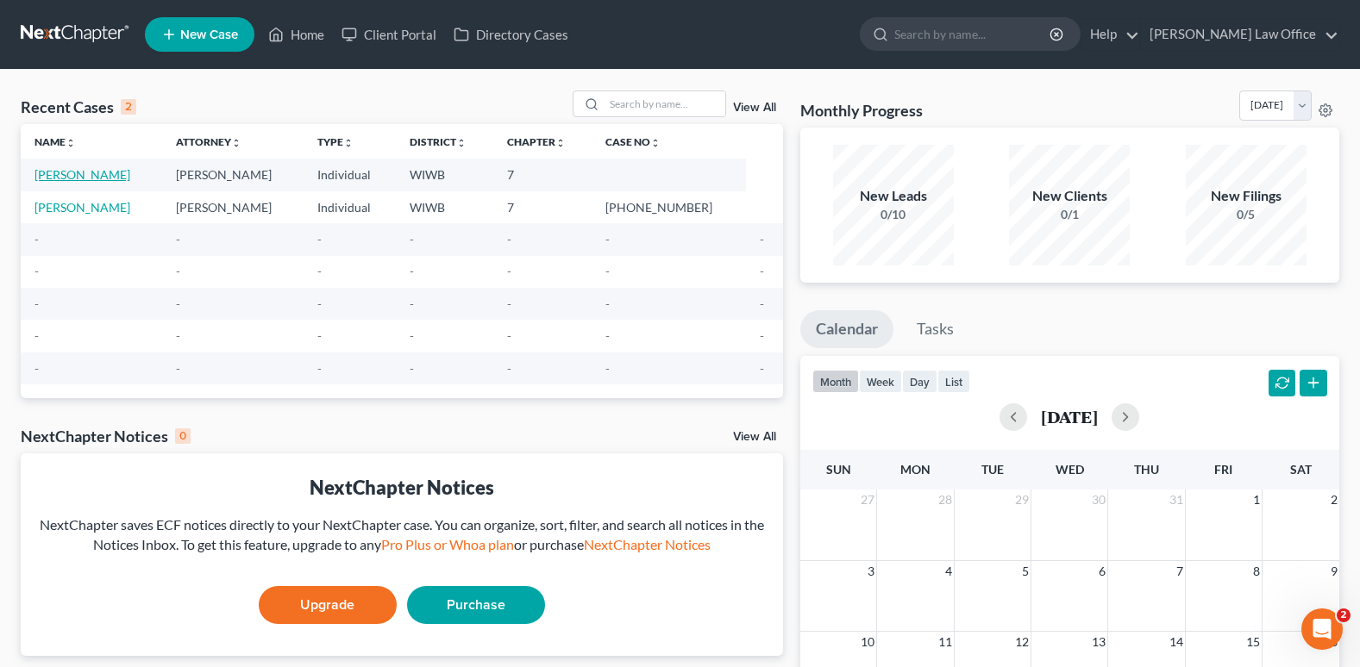
click at [117, 169] on link "[PERSON_NAME]" at bounding box center [82, 174] width 96 height 15
click at [393, 28] on link "Client Portal" at bounding box center [389, 34] width 112 height 31
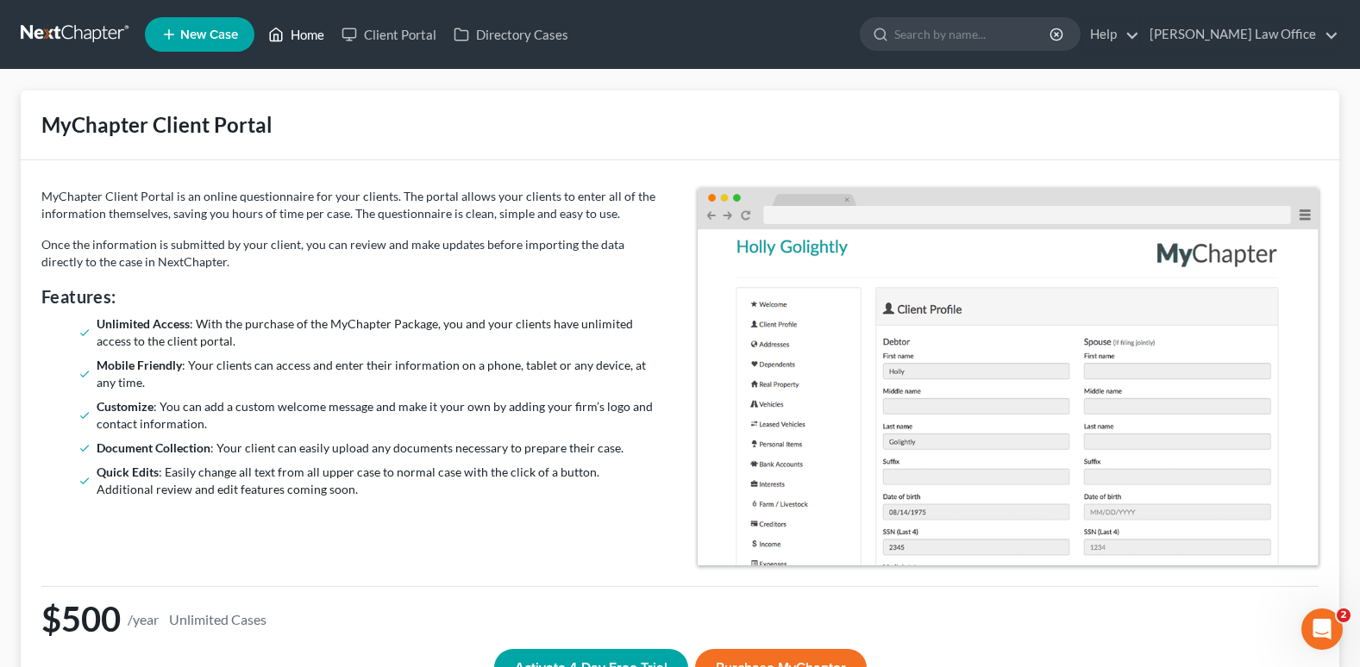
click at [293, 28] on link "Home" at bounding box center [296, 34] width 73 height 31
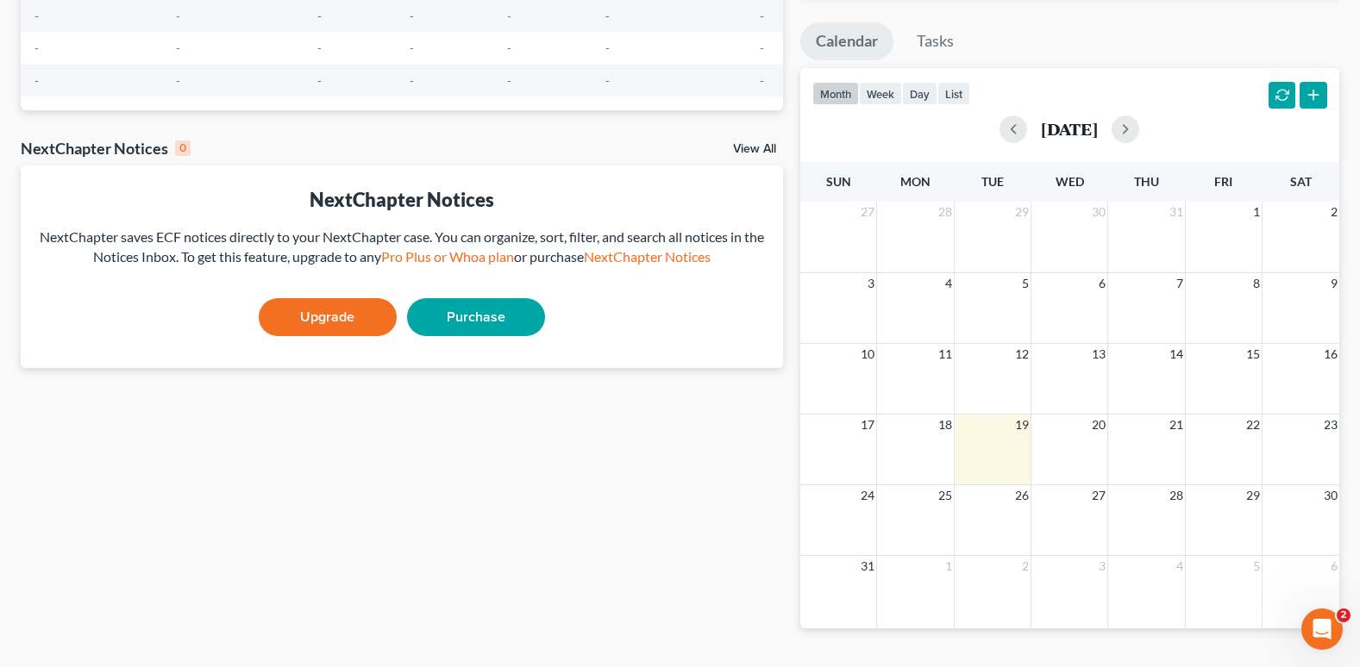
scroll to position [329, 0]
